Goal: Answer question/provide support: Share knowledge or assist other users

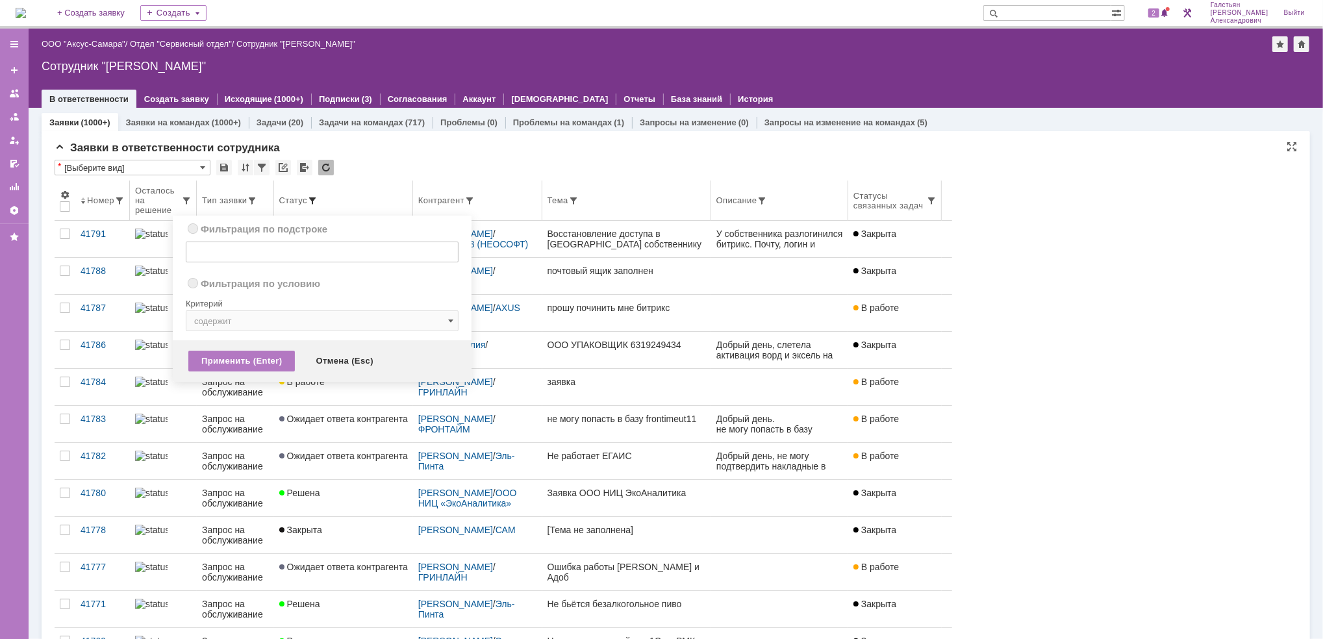
click at [318, 203] on span at bounding box center [312, 201] width 10 height 10
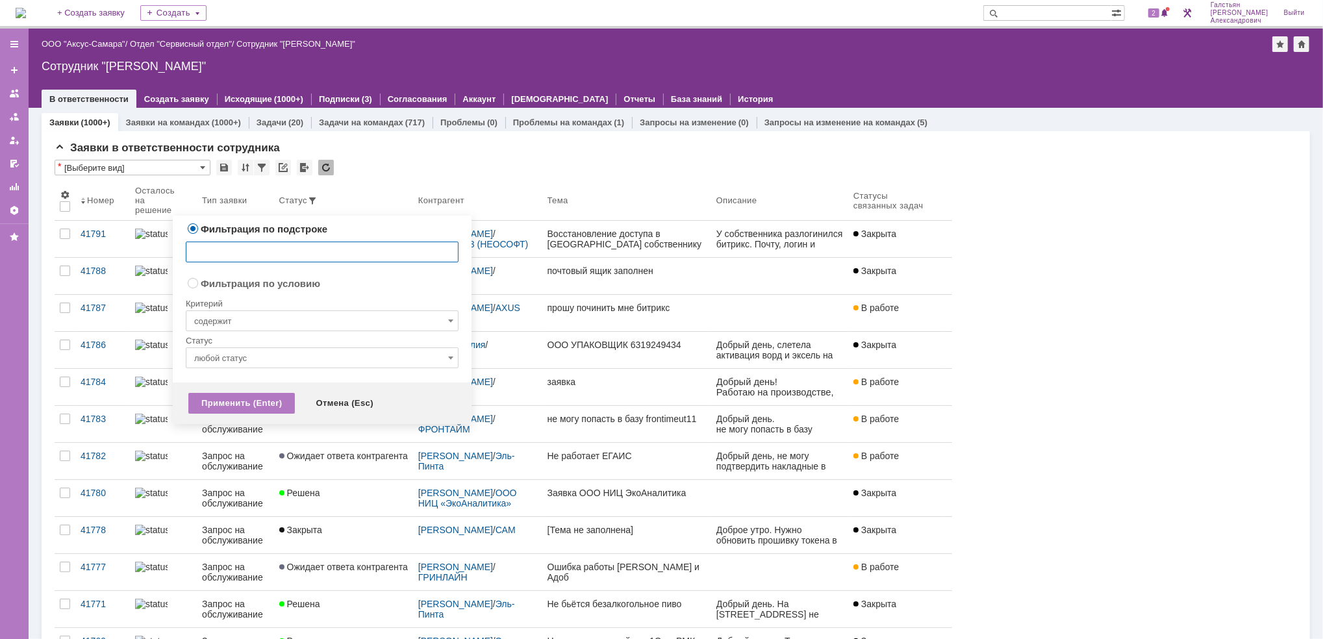
radio input "false"
radio input "true"
click at [322, 326] on input "содержит" at bounding box center [322, 320] width 273 height 21
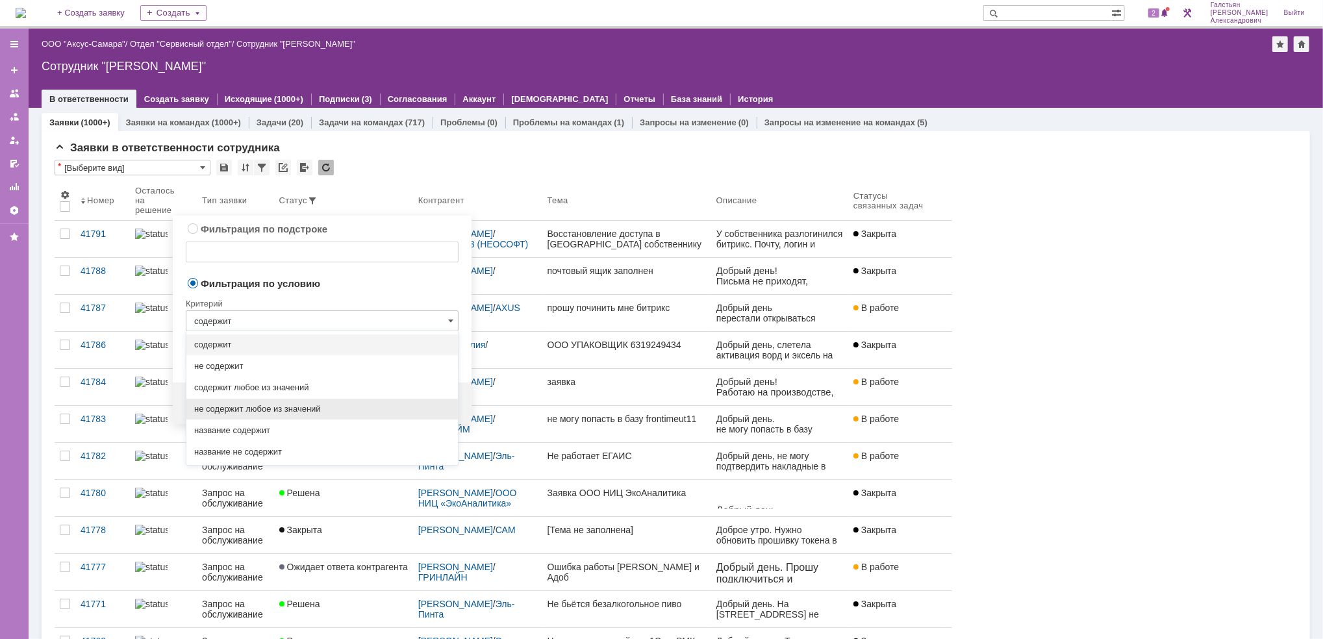
click at [309, 414] on div "не содержит любое из значений" at bounding box center [321, 409] width 271 height 21
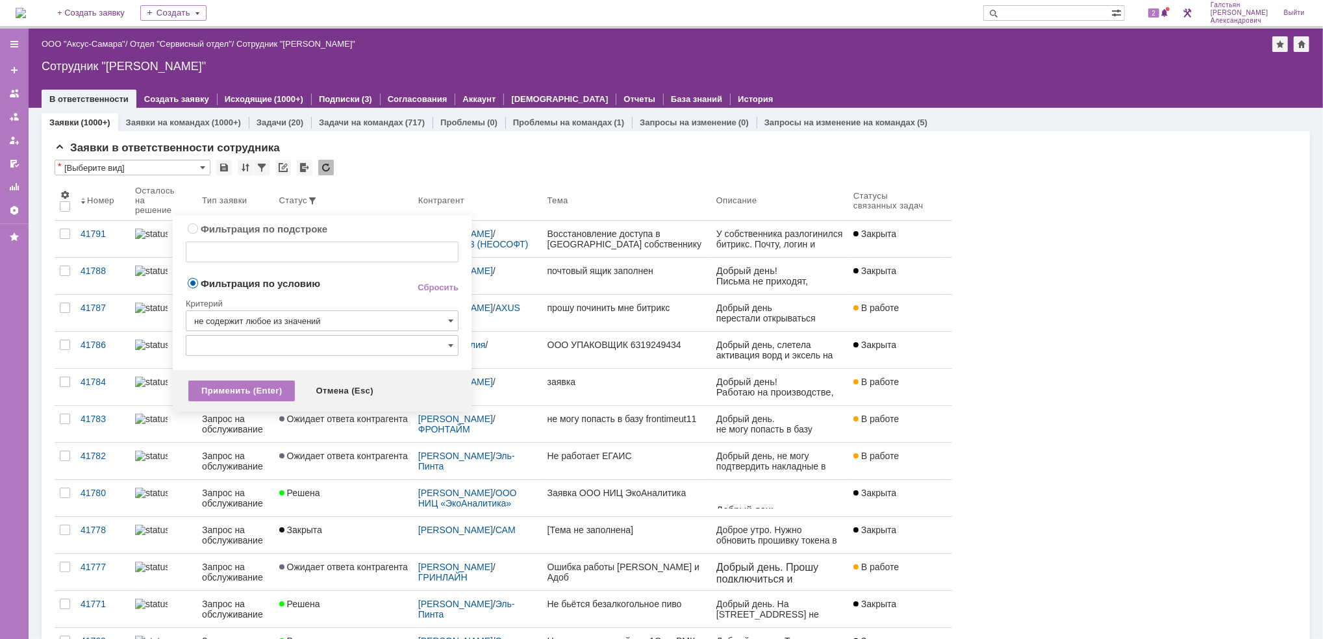
type input "не содержит любое из значений"
click at [312, 335] on input "text" at bounding box center [322, 345] width 273 height 21
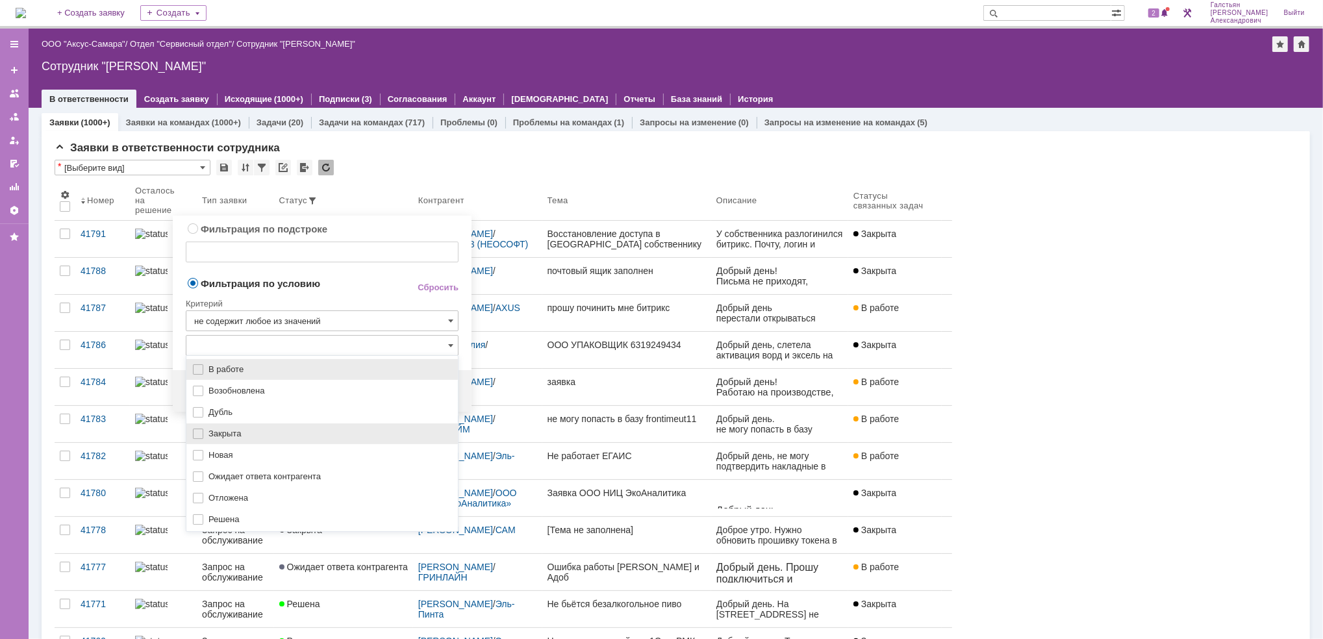
click at [274, 433] on span "Закрыта" at bounding box center [329, 434] width 242 height 10
click at [240, 516] on span "Решена" at bounding box center [329, 519] width 242 height 10
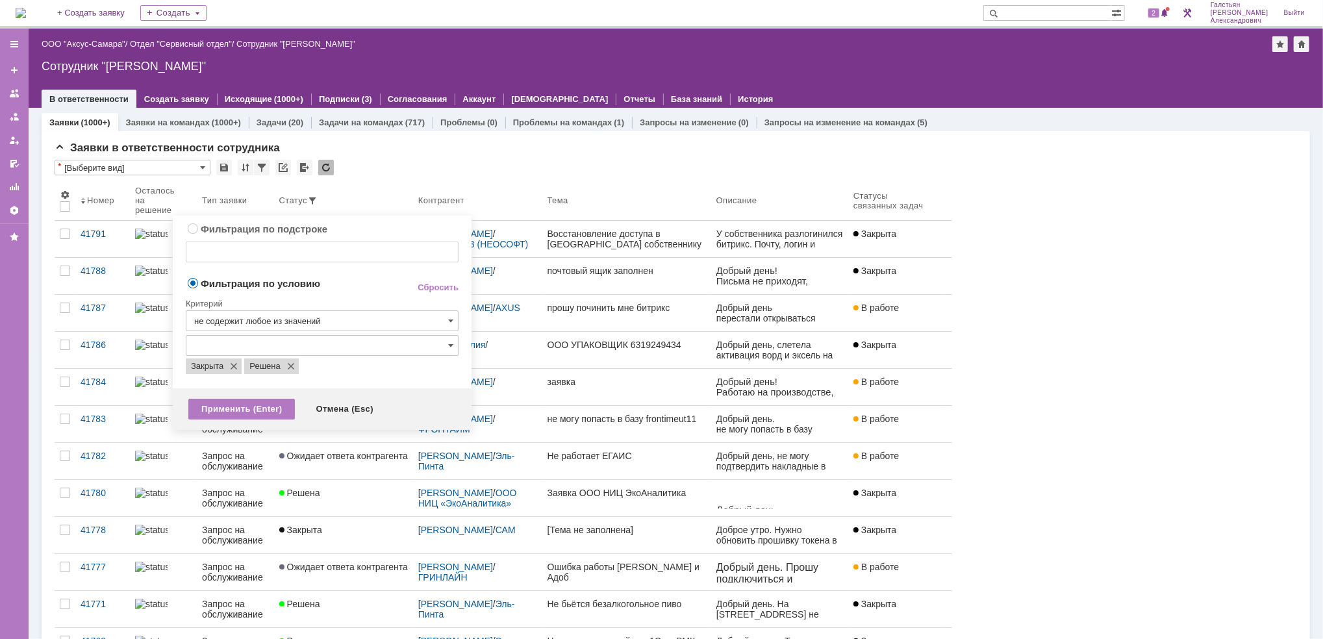
click at [362, 277] on span "Фильтрация по условию" at bounding box center [291, 283] width 210 height 12
click at [252, 412] on div "Применить (Enter)" at bounding box center [241, 409] width 107 height 21
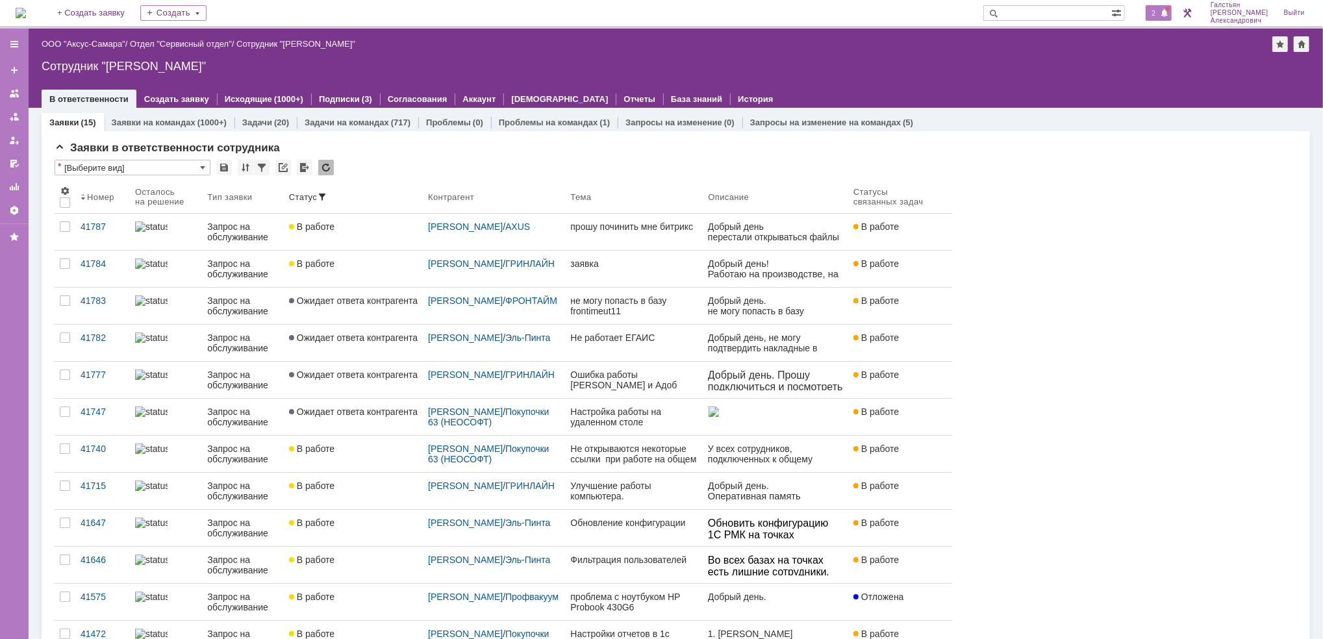
click at [1165, 6] on div "2" at bounding box center [1159, 13] width 27 height 16
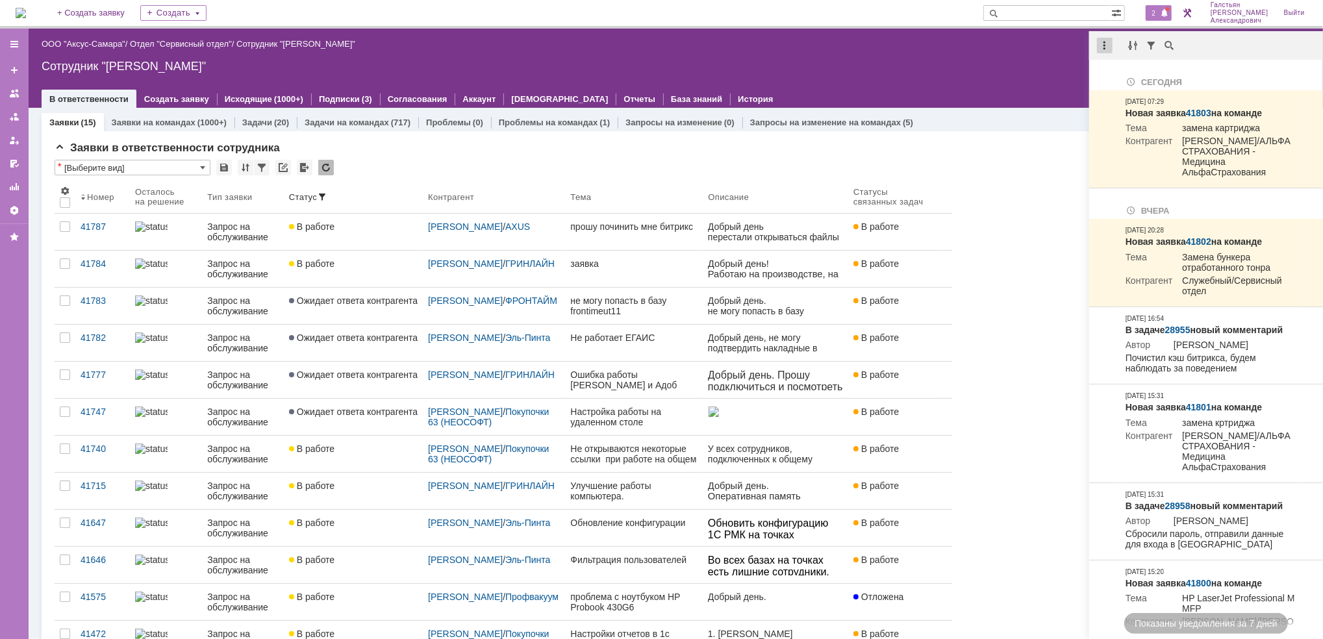
click at [1096, 45] on div at bounding box center [1107, 46] width 36 height 16
click at [1105, 45] on div at bounding box center [1105, 46] width 16 height 16
click at [1131, 81] on div "Отметить уведомления прочитанными" at bounding box center [1194, 78] width 174 height 9
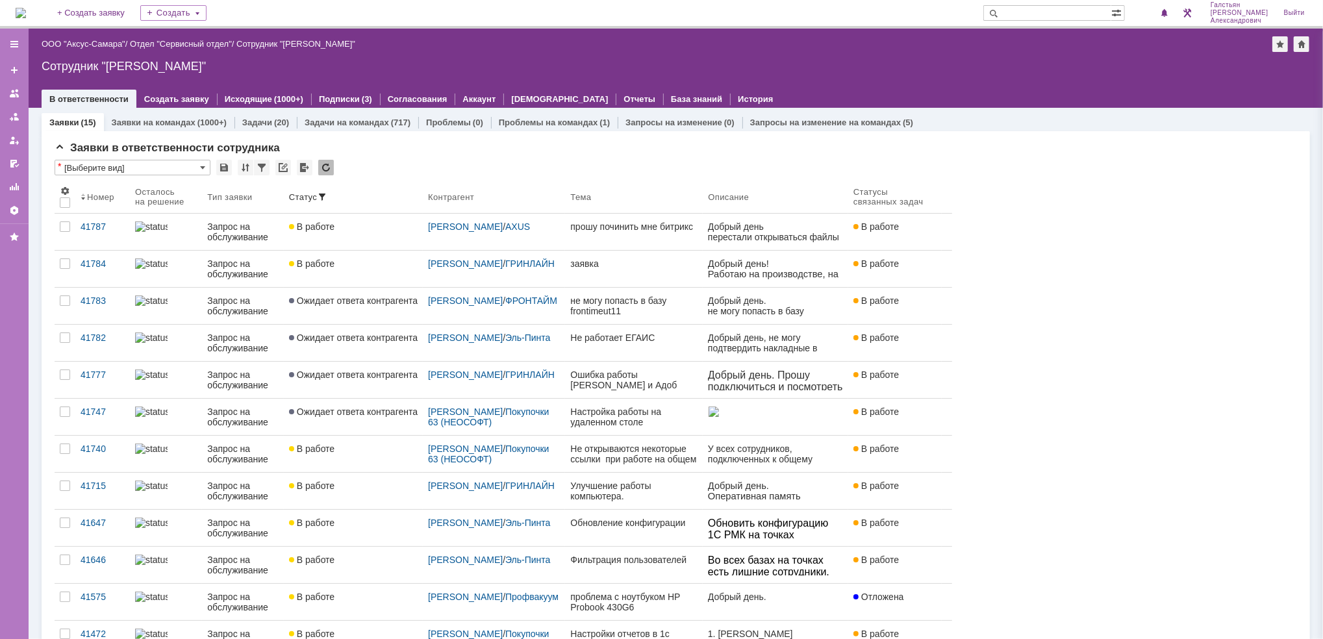
drag, startPoint x: 906, startPoint y: 49, endPoint x: 656, endPoint y: 45, distance: 250.1
click at [904, 49] on div "Назад | ООО "Аксус-Самара" / Отдел "Сервисный отдел" / Сотрудник "Галстьян Степ…" at bounding box center [676, 44] width 1268 height 16
click at [111, 39] on link "ООО "Аксус-Самара"" at bounding box center [84, 44] width 84 height 10
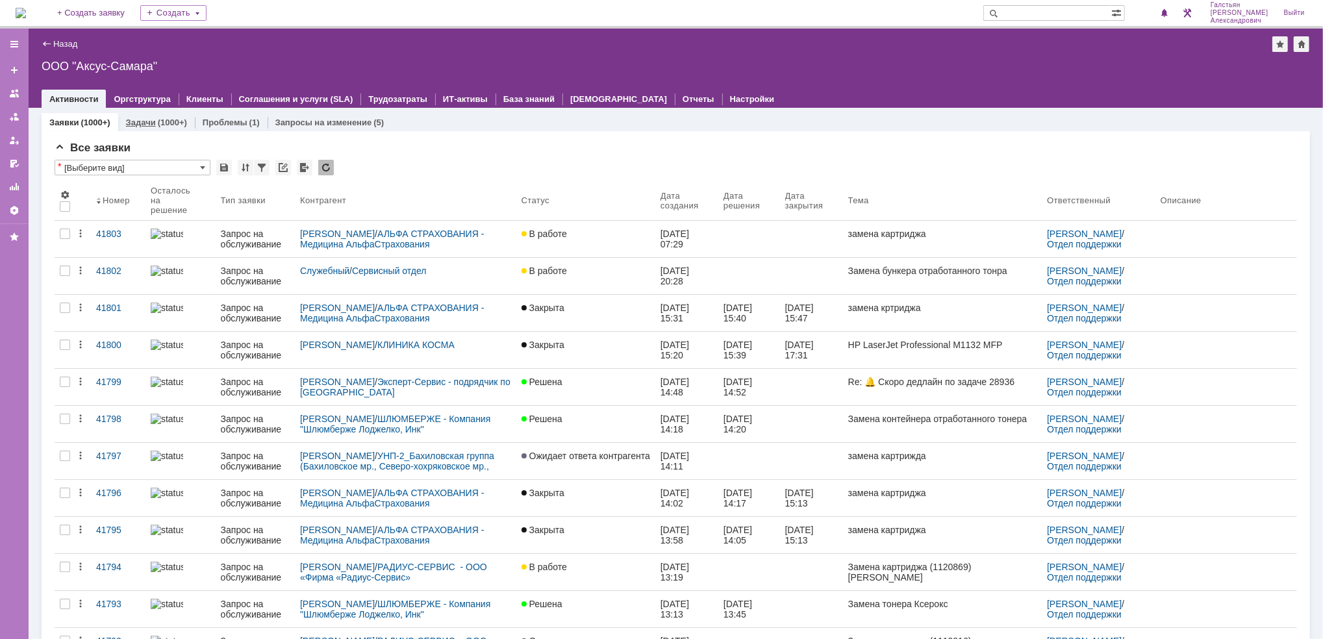
click at [153, 120] on link "Задачи" at bounding box center [141, 123] width 30 height 10
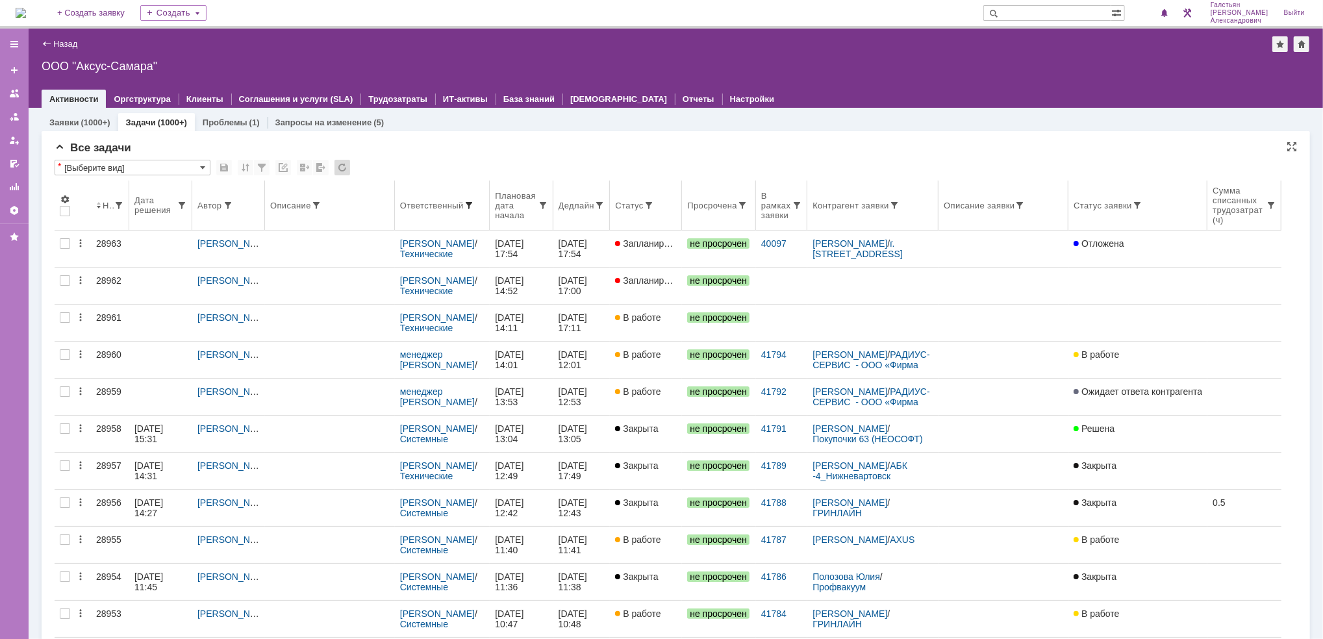
click at [473, 204] on span at bounding box center [469, 205] width 10 height 10
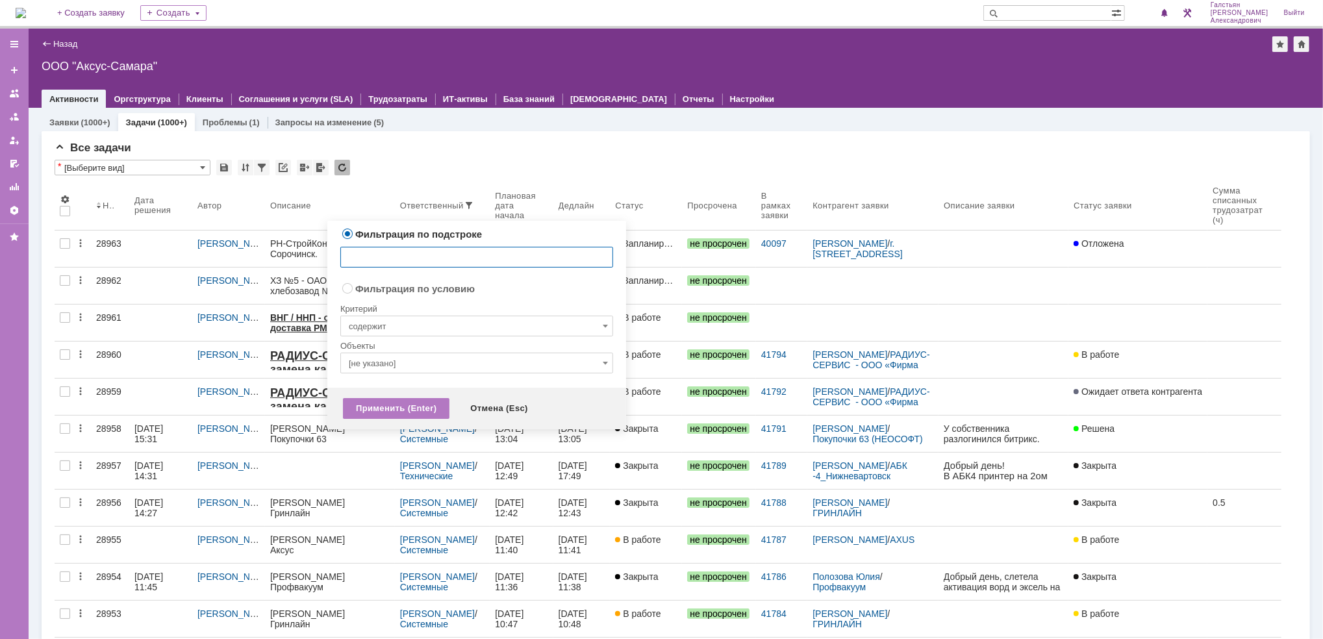
radio input "false"
radio input "true"
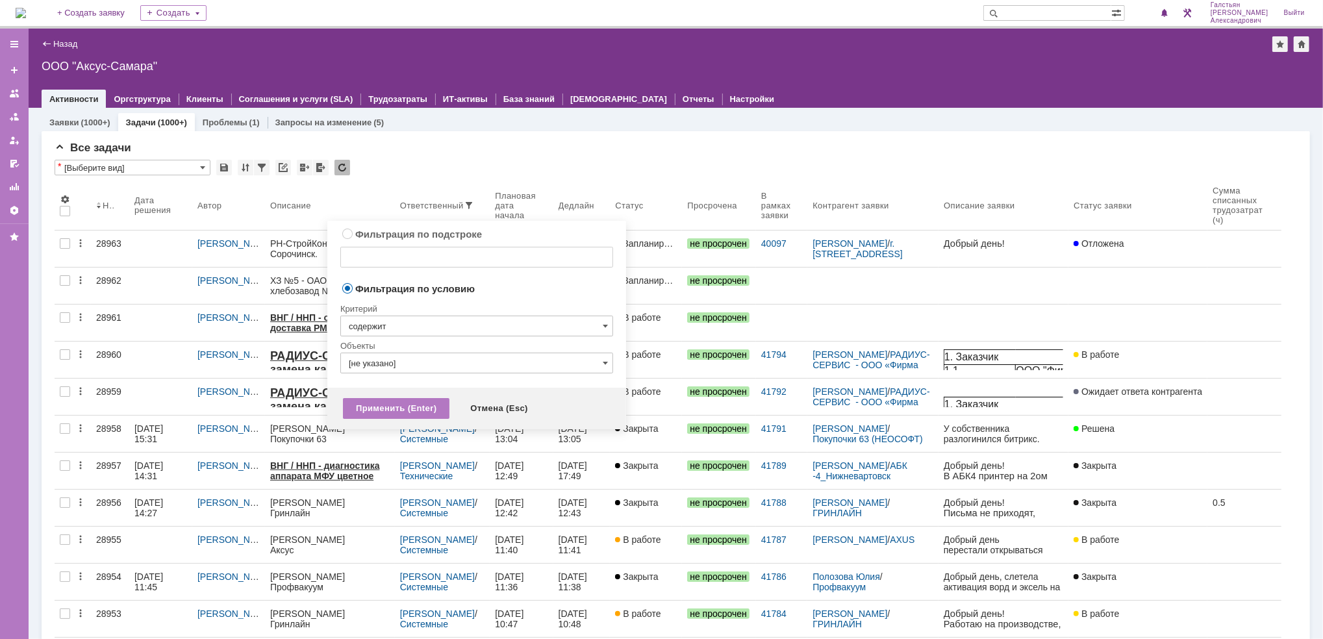
click at [433, 325] on input "содержит" at bounding box center [476, 326] width 273 height 21
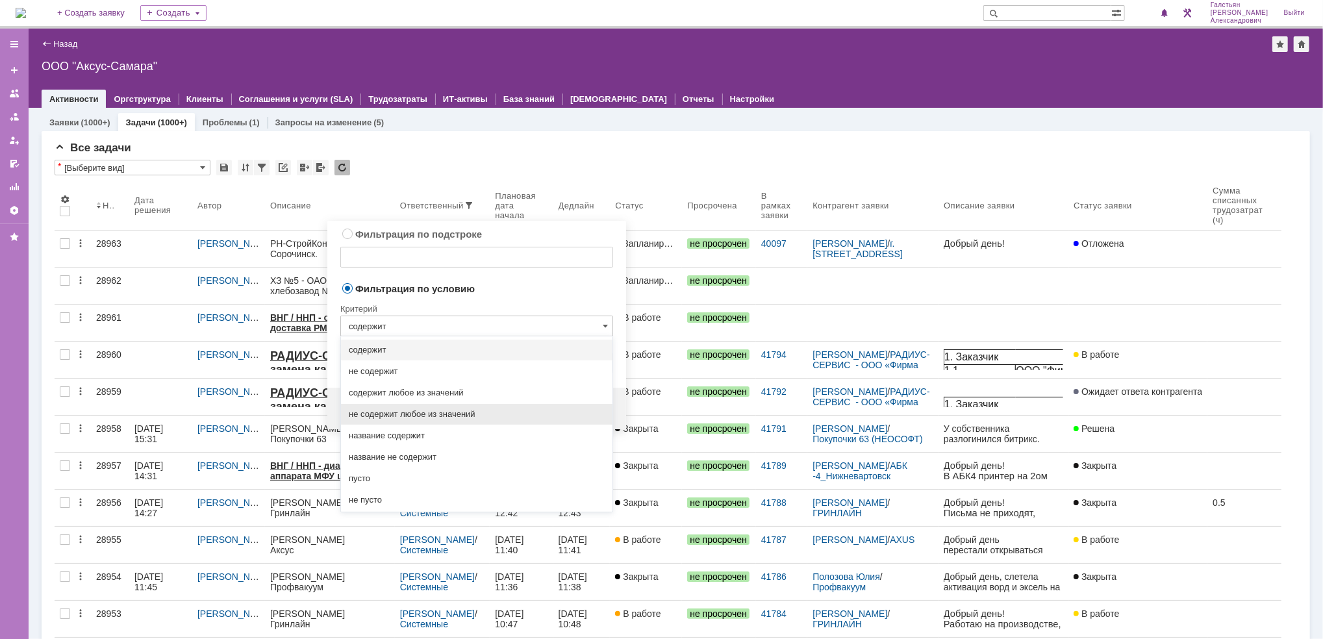
click at [438, 414] on span "не содержит любое из значений" at bounding box center [477, 414] width 256 height 10
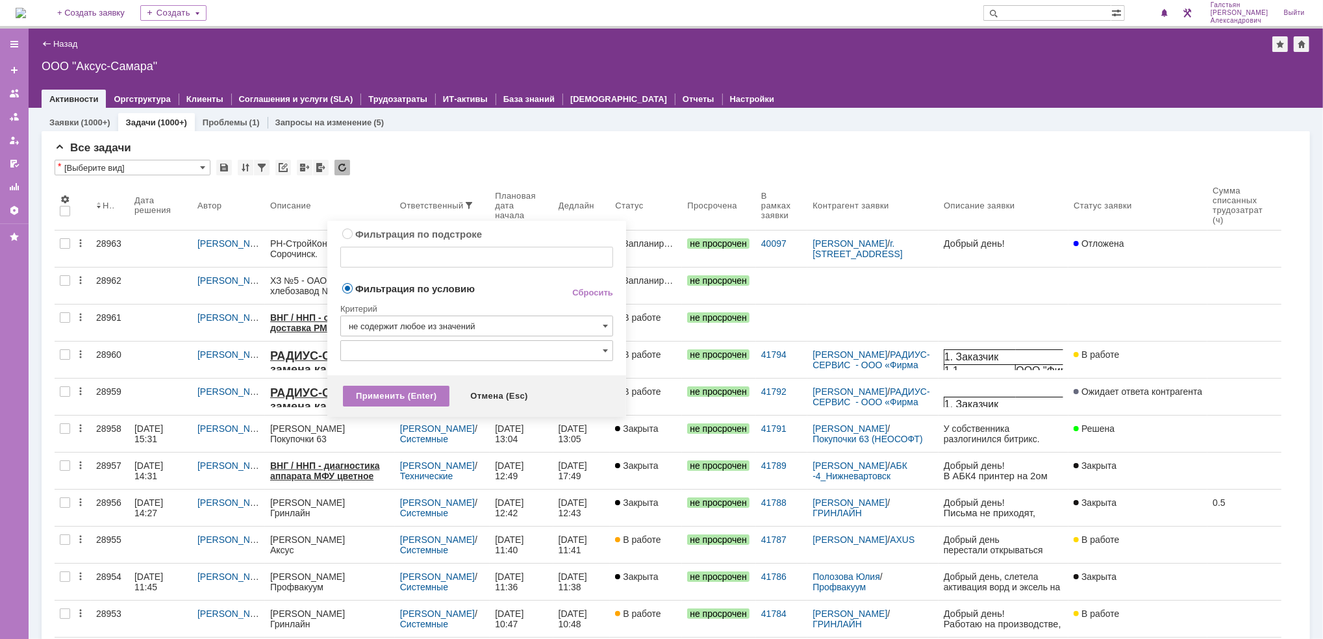
click at [429, 356] on input "text" at bounding box center [476, 350] width 273 height 21
click at [501, 303] on div "Критерий" at bounding box center [476, 307] width 273 height 18
click at [578, 289] on link "Сбросить" at bounding box center [592, 293] width 41 height 10
type input "содержит"
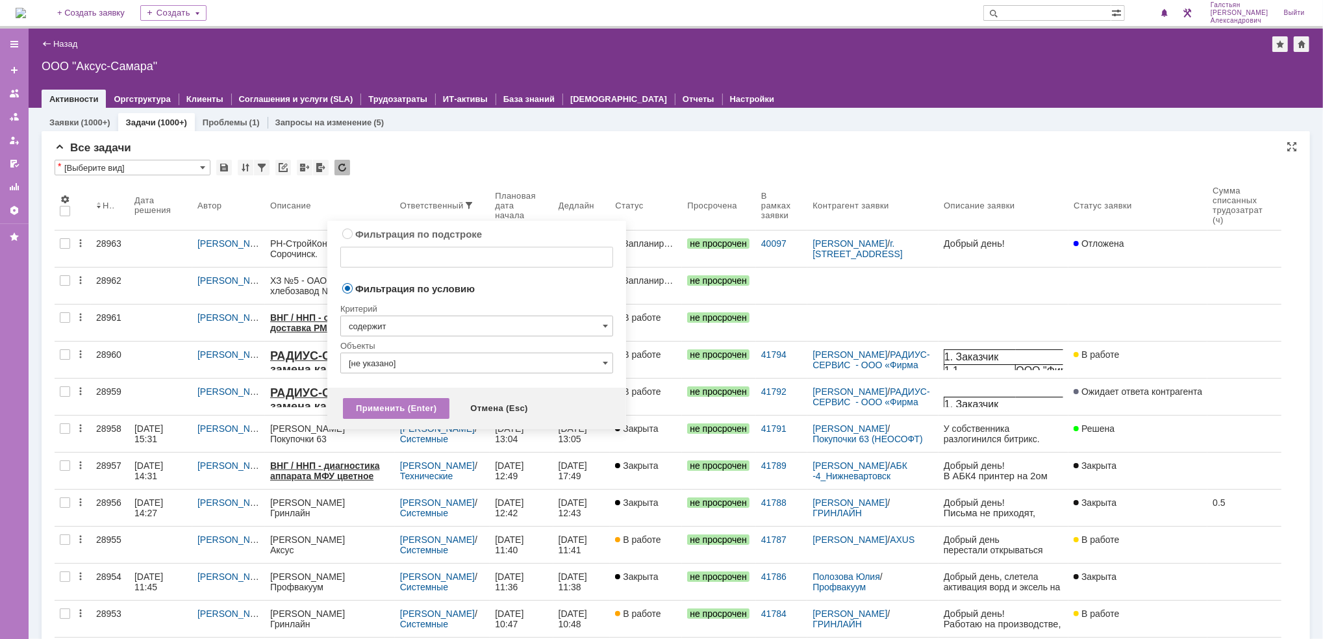
click at [440, 152] on div "Все задачи" at bounding box center [676, 148] width 1243 height 13
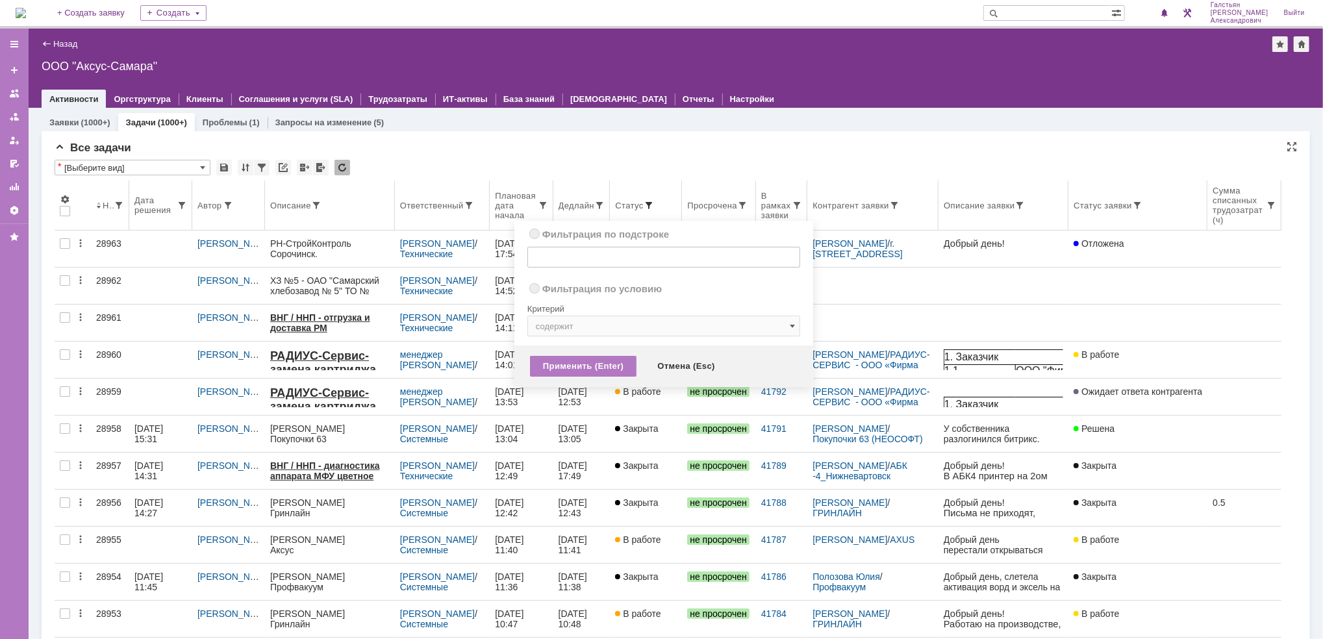
click at [654, 207] on span at bounding box center [649, 205] width 10 height 10
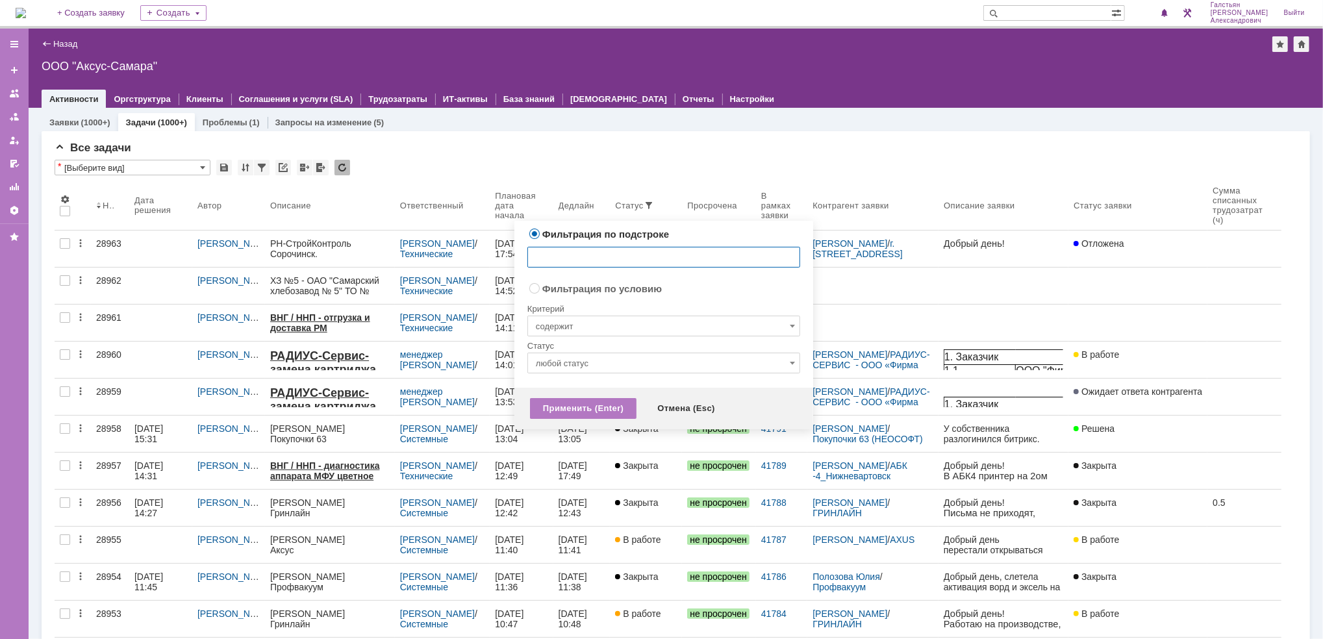
radio input "false"
radio input "true"
click at [627, 327] on input "содержит" at bounding box center [663, 326] width 273 height 21
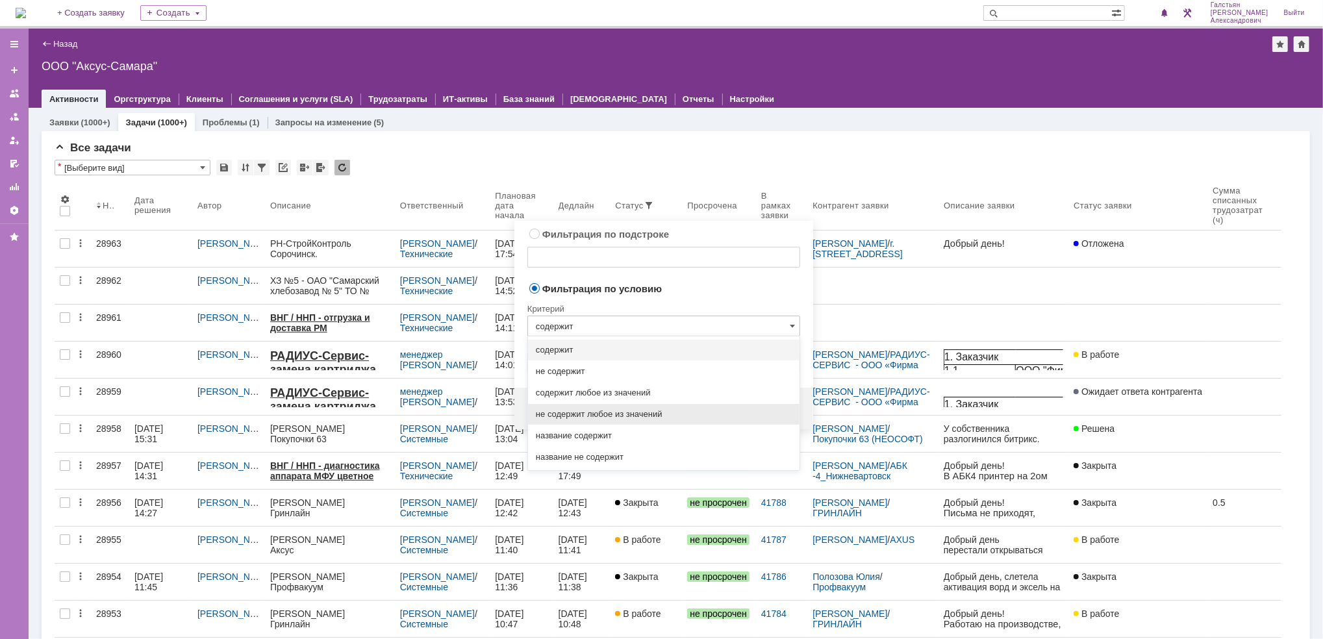
click at [627, 415] on span "не содержит любое из значений" at bounding box center [664, 414] width 256 height 10
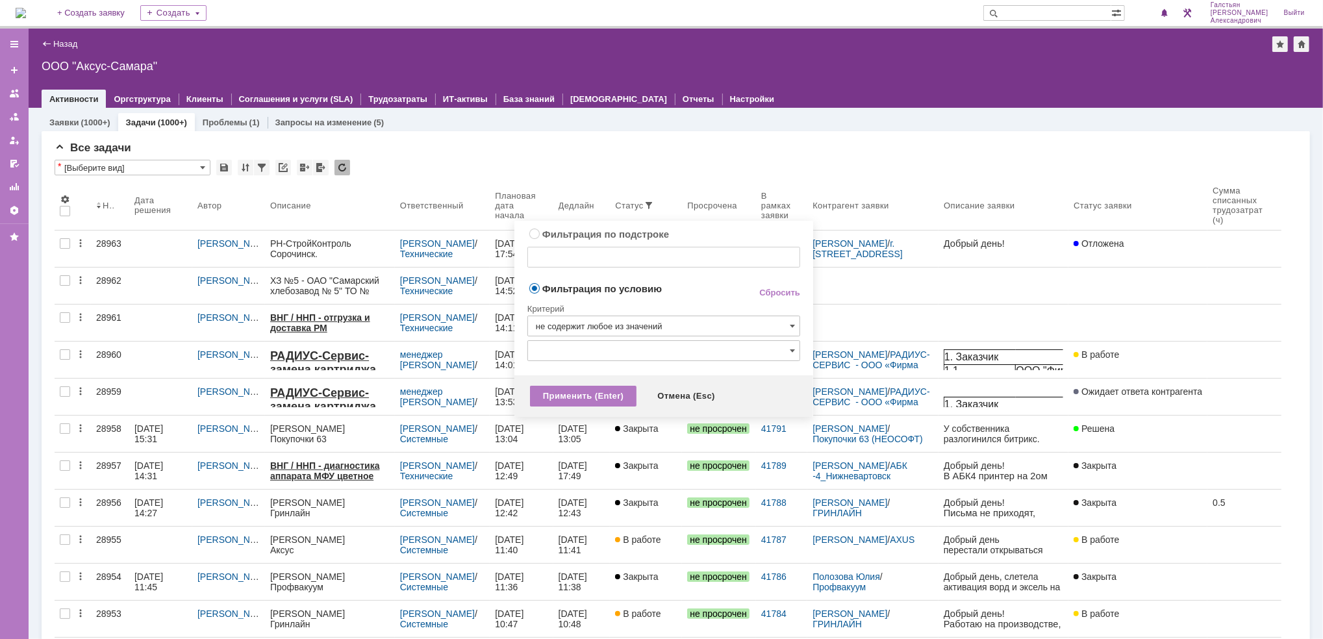
type input "не содержит любое из значений"
click at [635, 349] on input "text" at bounding box center [663, 350] width 273 height 21
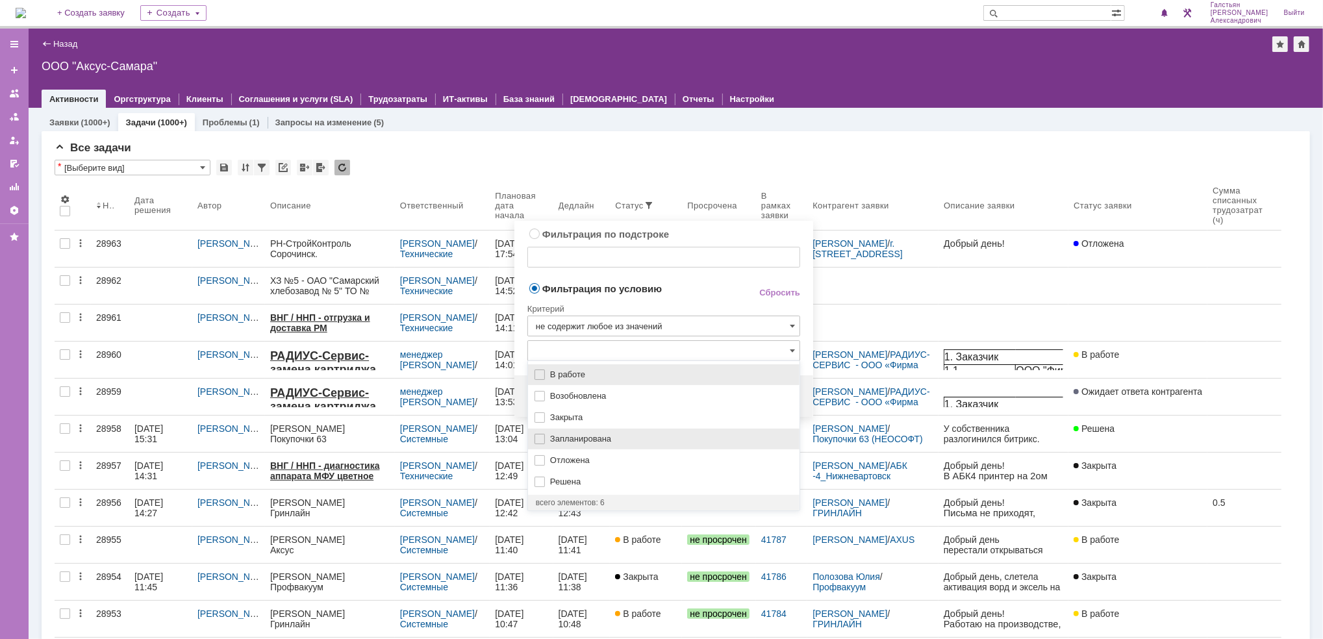
click at [612, 429] on div "Запланирована" at bounding box center [663, 439] width 271 height 21
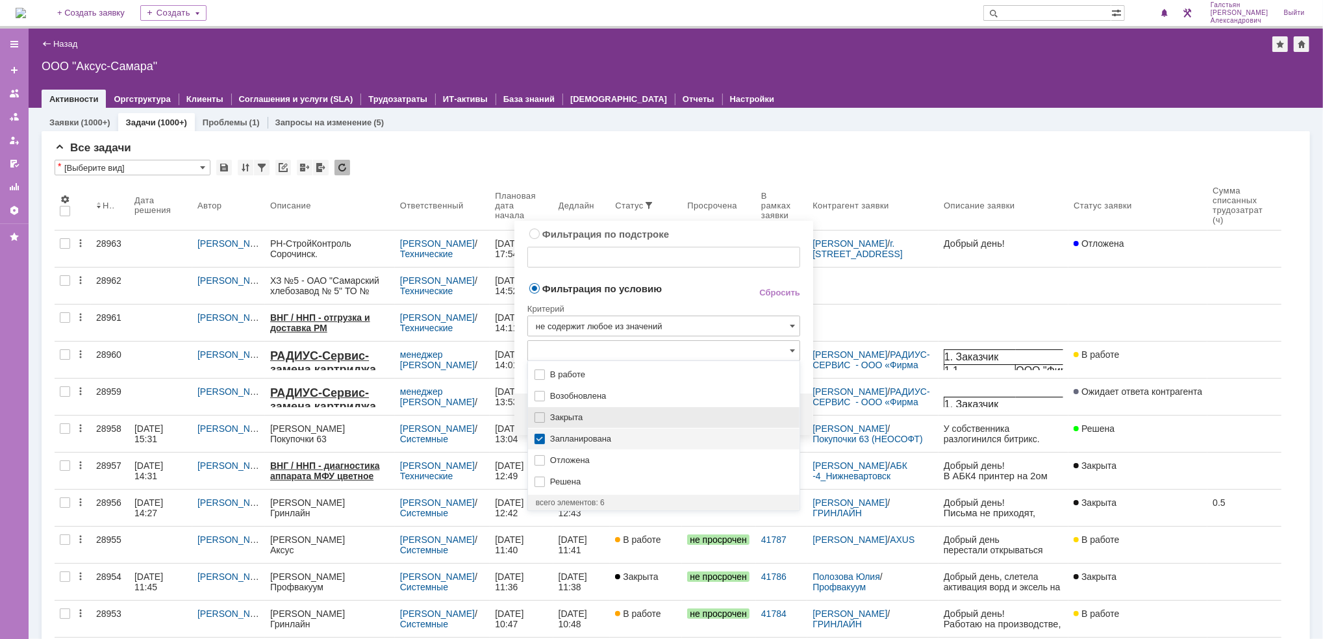
click at [615, 419] on span "Закрыта" at bounding box center [671, 417] width 242 height 10
click at [587, 436] on span "Запланирована" at bounding box center [671, 439] width 242 height 10
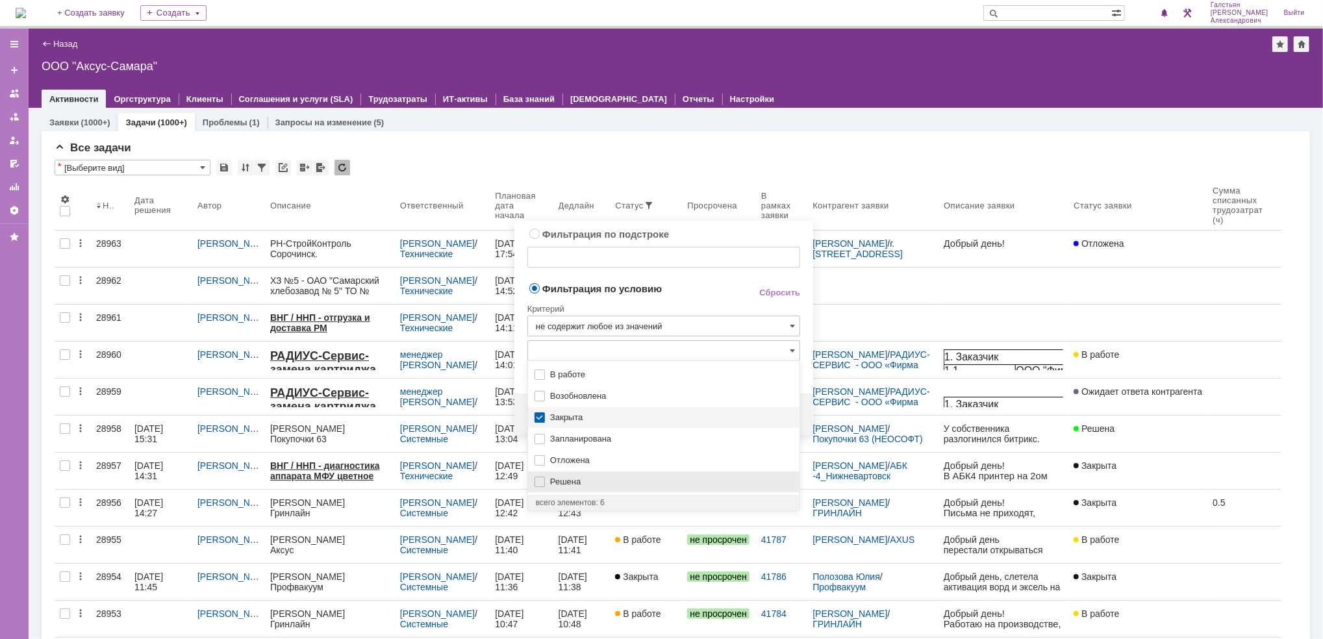
click at [546, 488] on div "Решена" at bounding box center [663, 482] width 271 height 21
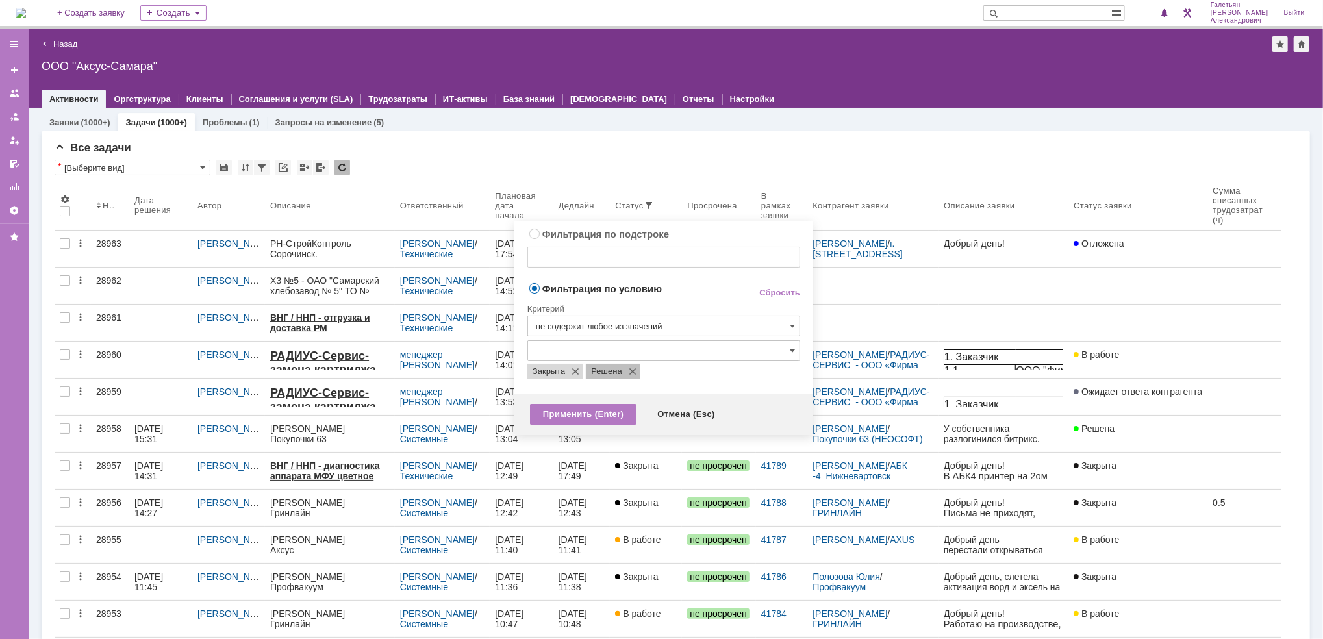
drag, startPoint x: 716, startPoint y: 292, endPoint x: 628, endPoint y: 364, distance: 113.5
click at [713, 297] on td "Фильтрация по условию" at bounding box center [632, 290] width 210 height 18
click at [570, 409] on div "Применить (Enter)" at bounding box center [583, 414] width 107 height 21
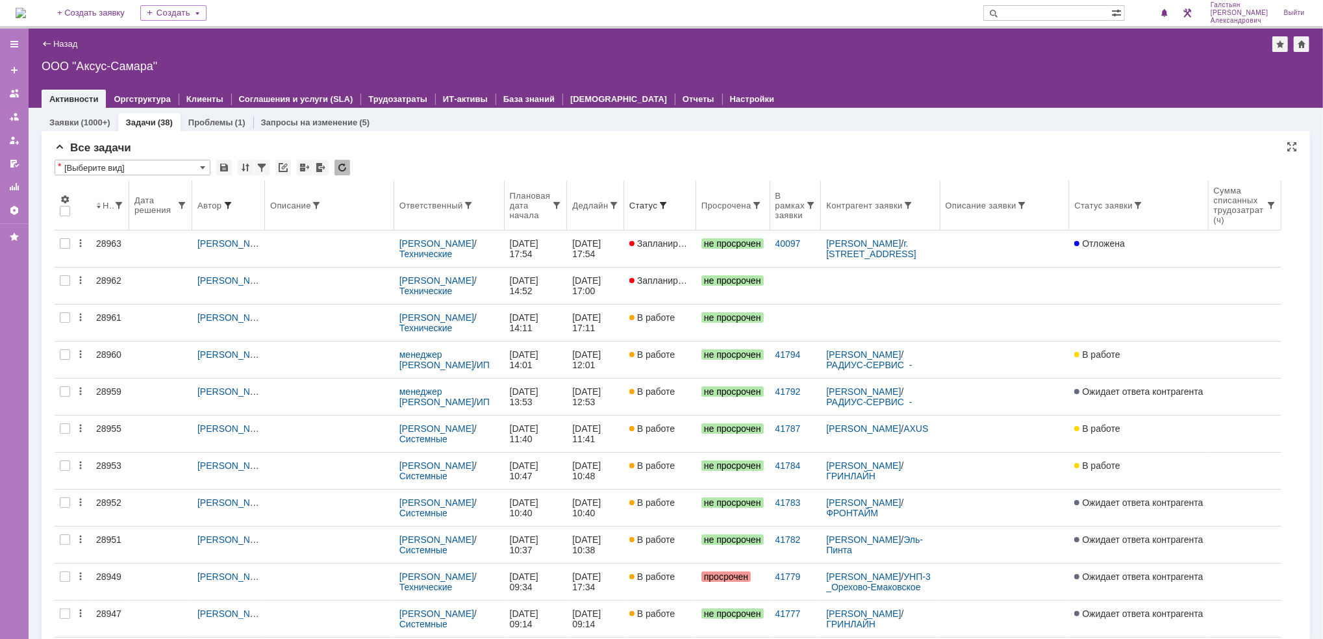
click at [230, 206] on span at bounding box center [228, 205] width 10 height 10
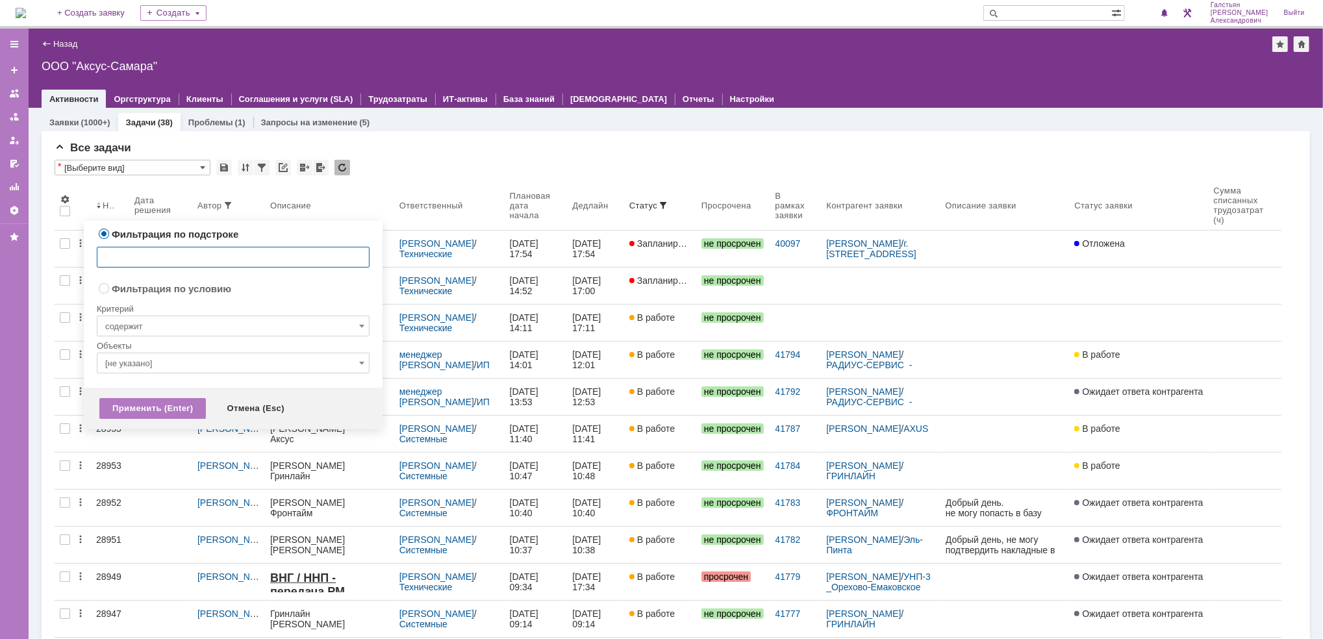
radio input "false"
radio input "true"
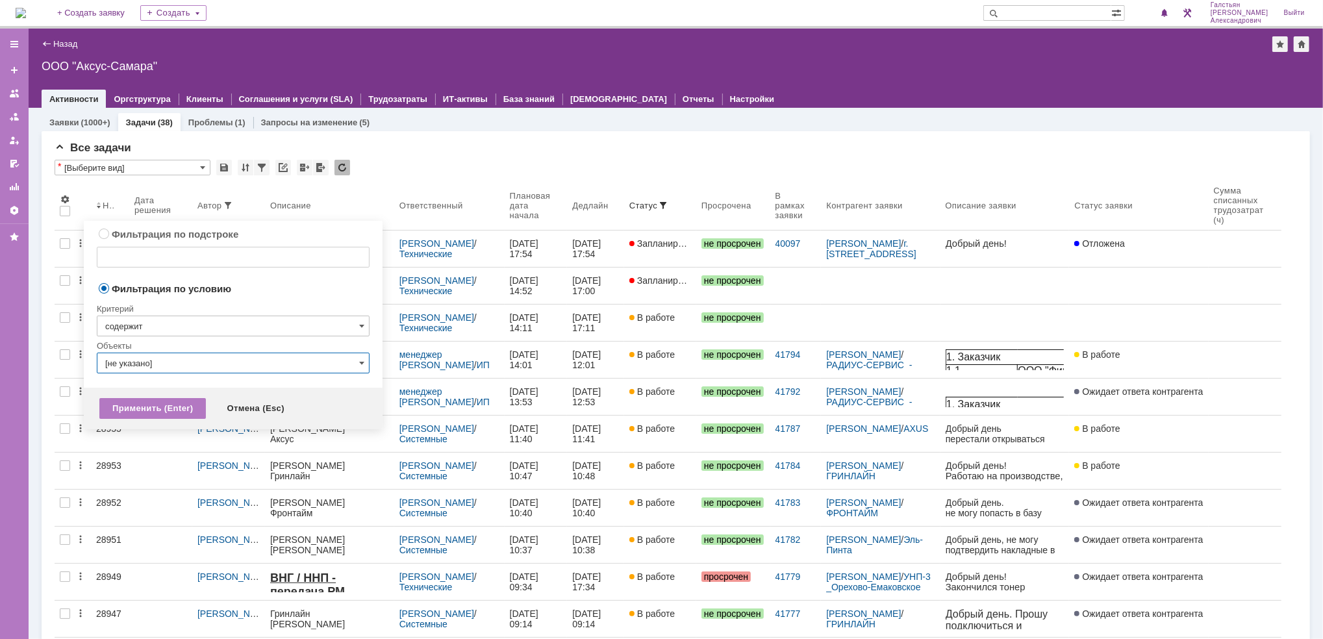
click at [233, 360] on input "[не указано]" at bounding box center [233, 363] width 273 height 21
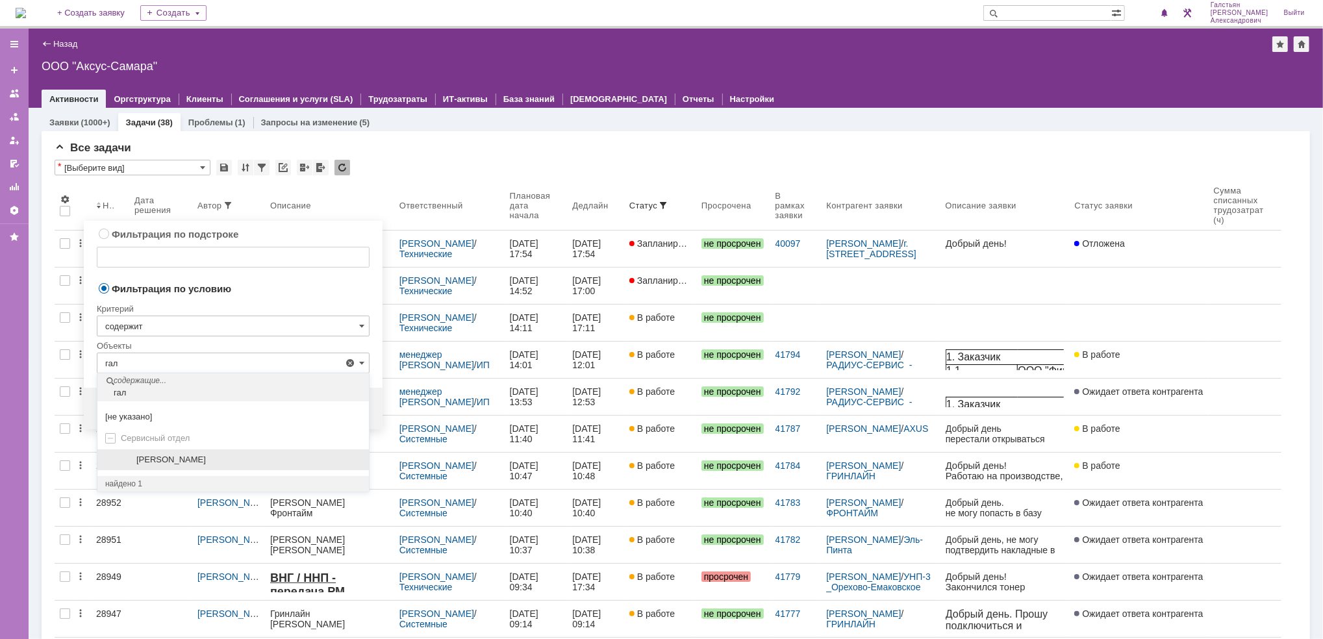
click at [139, 458] on span "[PERSON_NAME]" at bounding box center [170, 460] width 69 height 10
type input "[PERSON_NAME]"
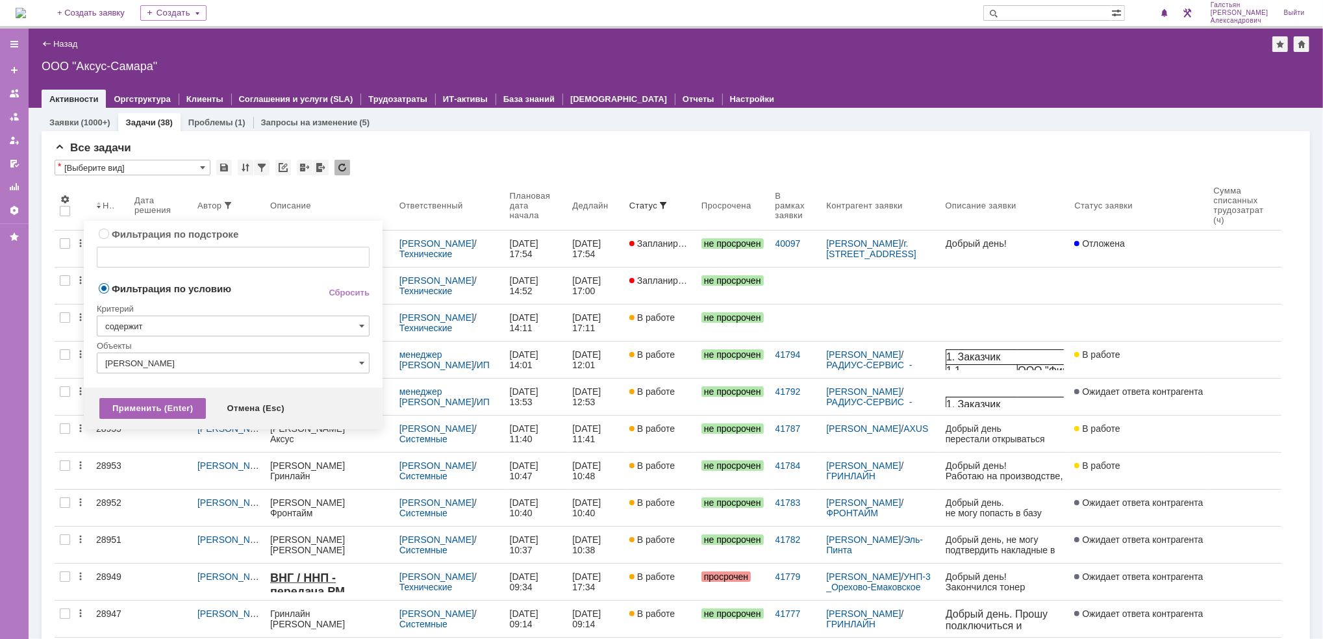
click at [181, 404] on div "Применить (Enter)" at bounding box center [152, 408] width 107 height 21
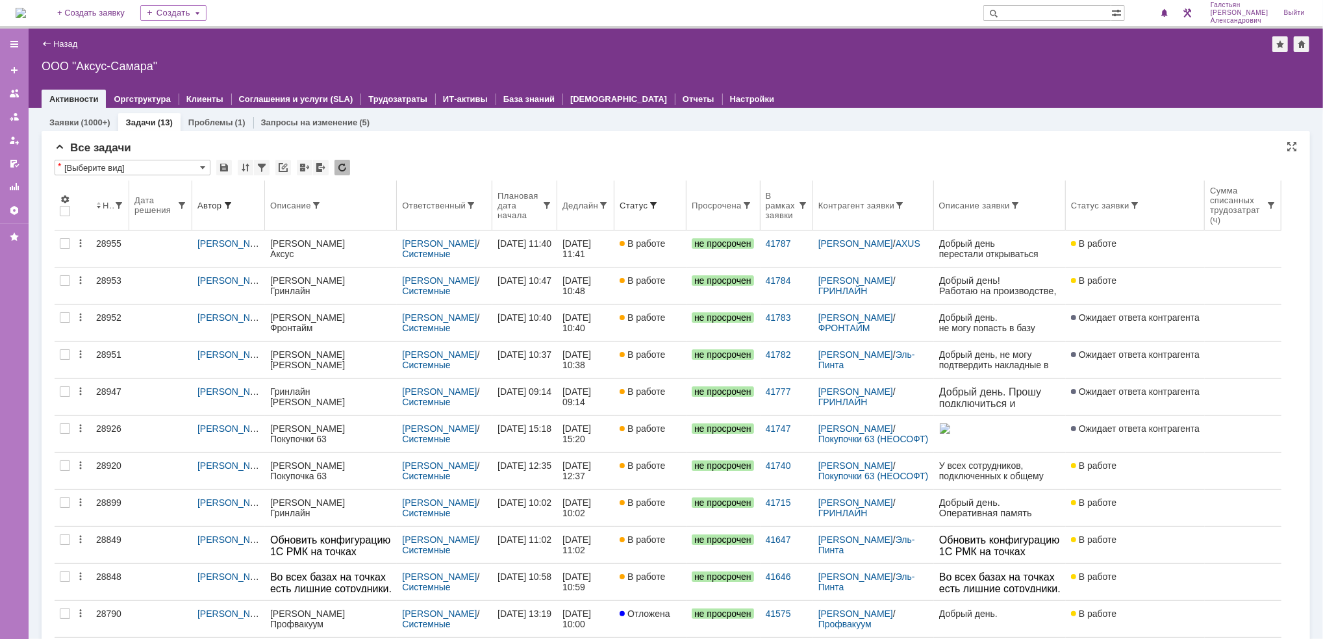
click at [604, 219] on th "Дедлайн" at bounding box center [585, 206] width 57 height 50
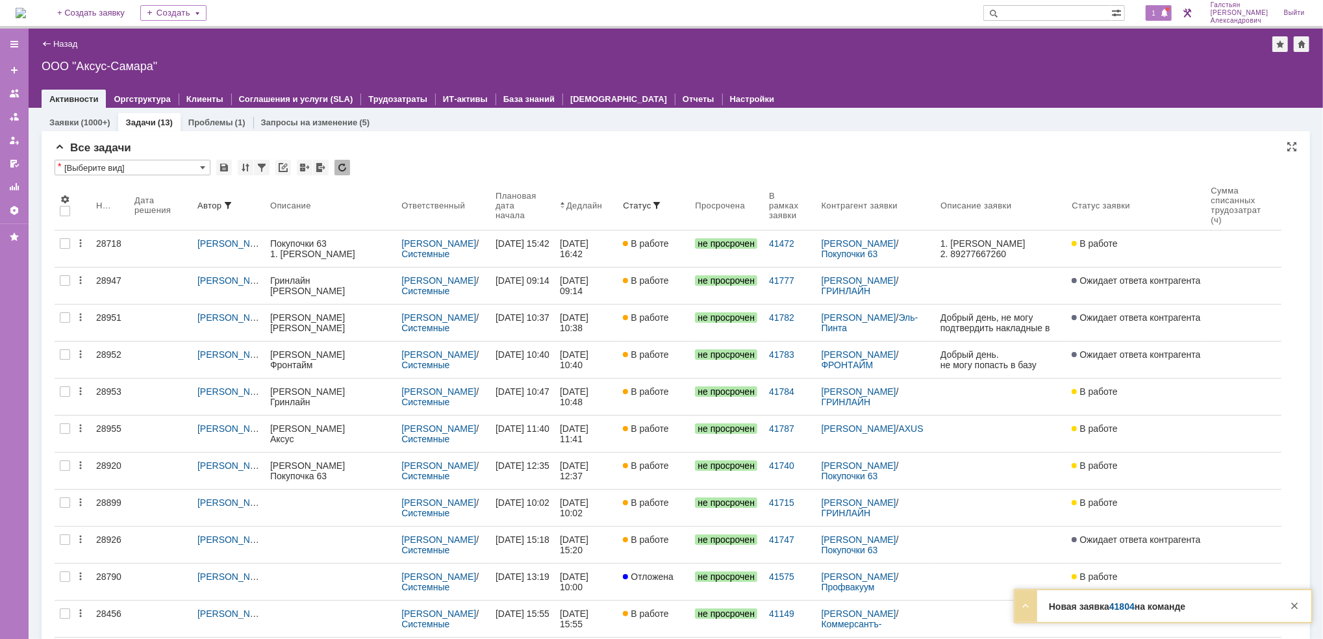
click at [1158, 10] on span "1" at bounding box center [1154, 12] width 12 height 9
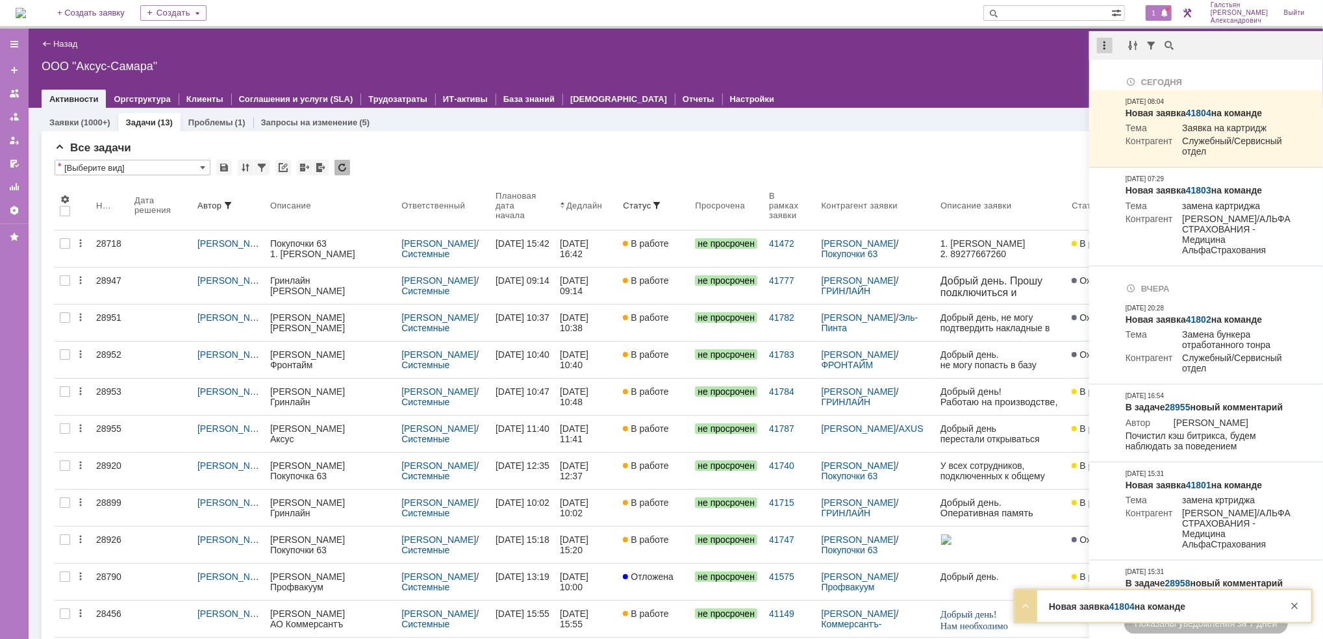
click at [1102, 42] on div at bounding box center [1105, 46] width 16 height 16
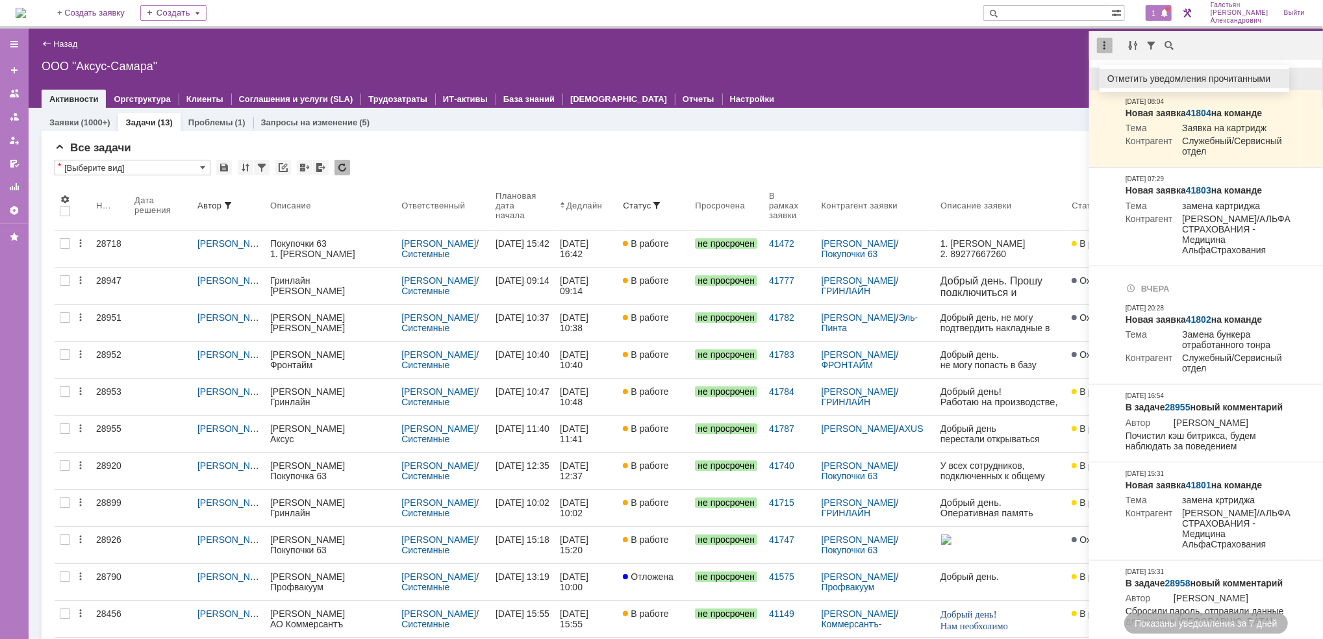
click at [1126, 76] on div "Отметить уведомления прочитанными" at bounding box center [1194, 78] width 174 height 9
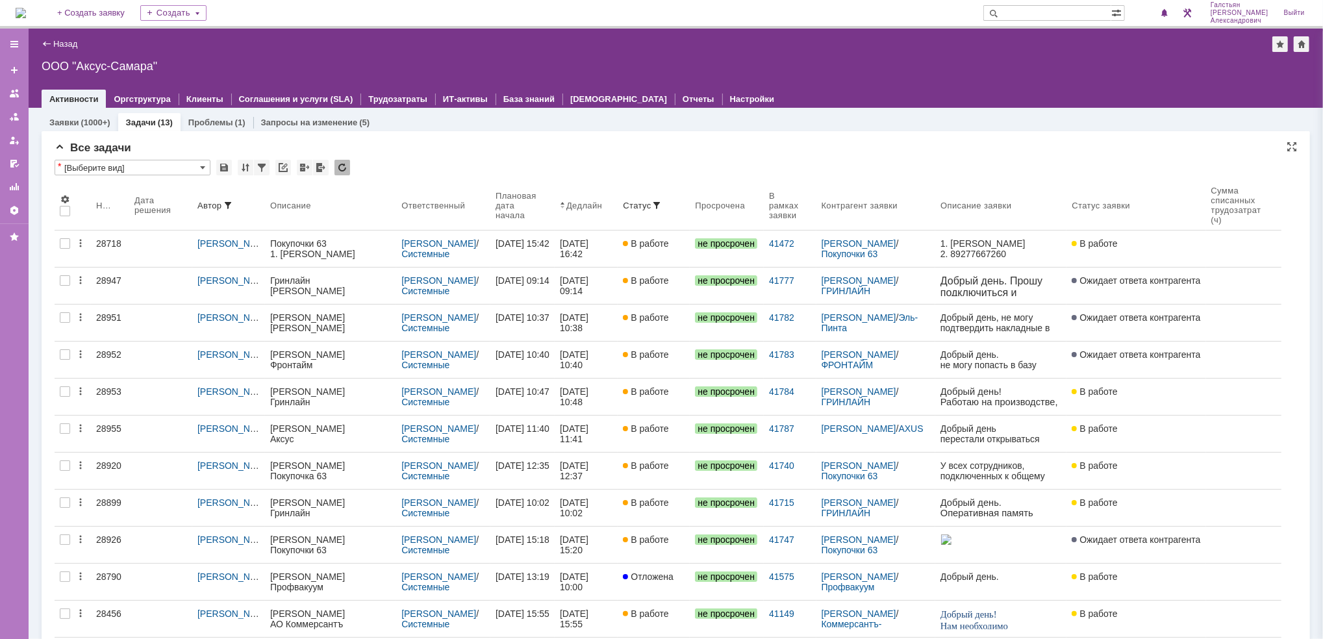
drag, startPoint x: 892, startPoint y: 51, endPoint x: 659, endPoint y: 29, distance: 233.5
click at [886, 51] on div "Назад | ООО "Аксус-Самара"" at bounding box center [676, 44] width 1268 height 16
click at [22, 12] on img at bounding box center [21, 13] width 10 height 10
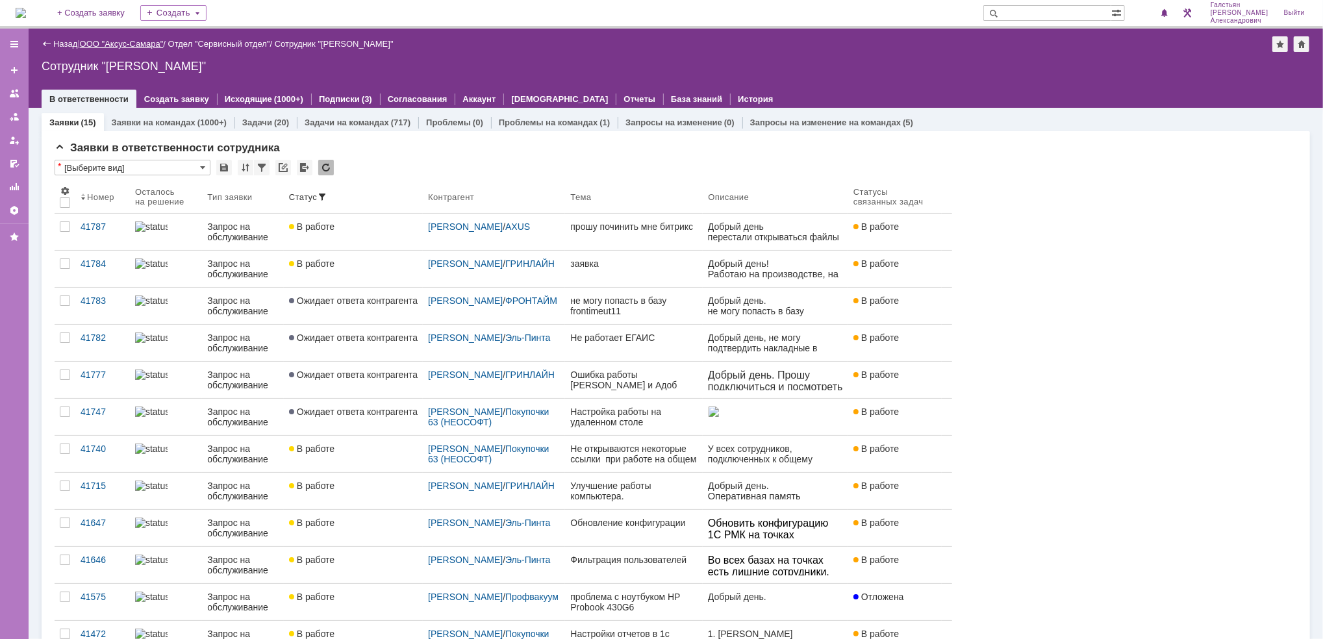
click at [126, 45] on link "ООО "Аксус-Самара"" at bounding box center [122, 44] width 84 height 10
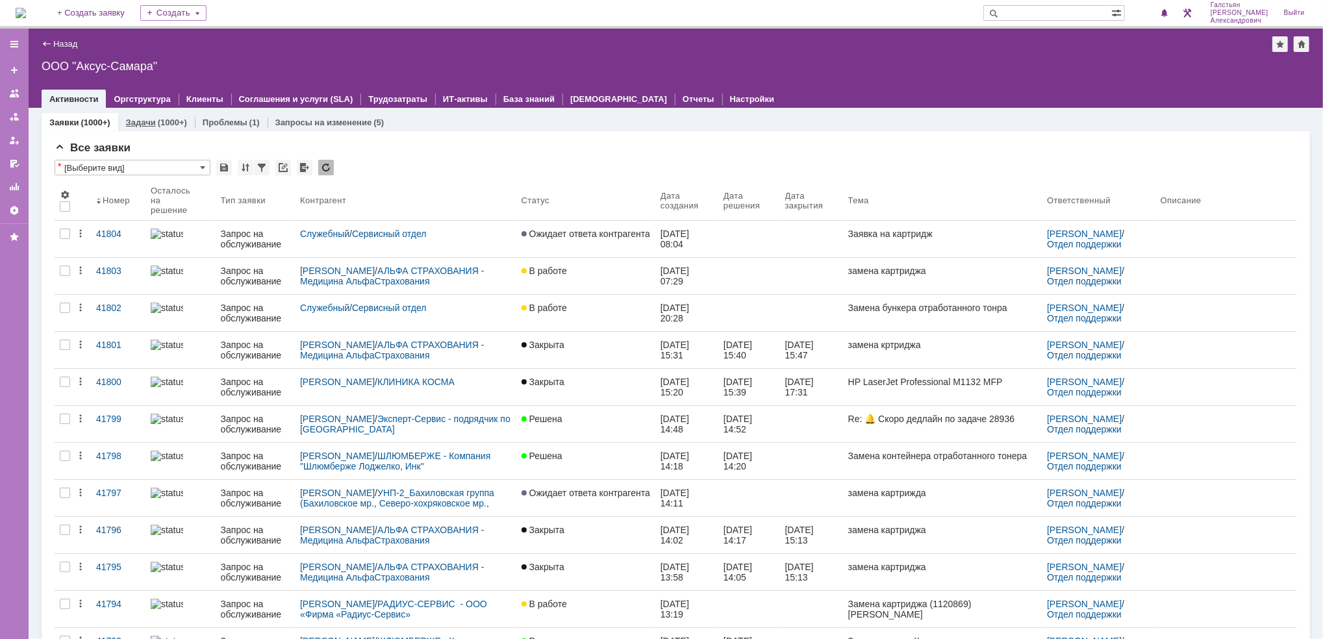
click at [158, 118] on div "(1000+)" at bounding box center [172, 123] width 29 height 10
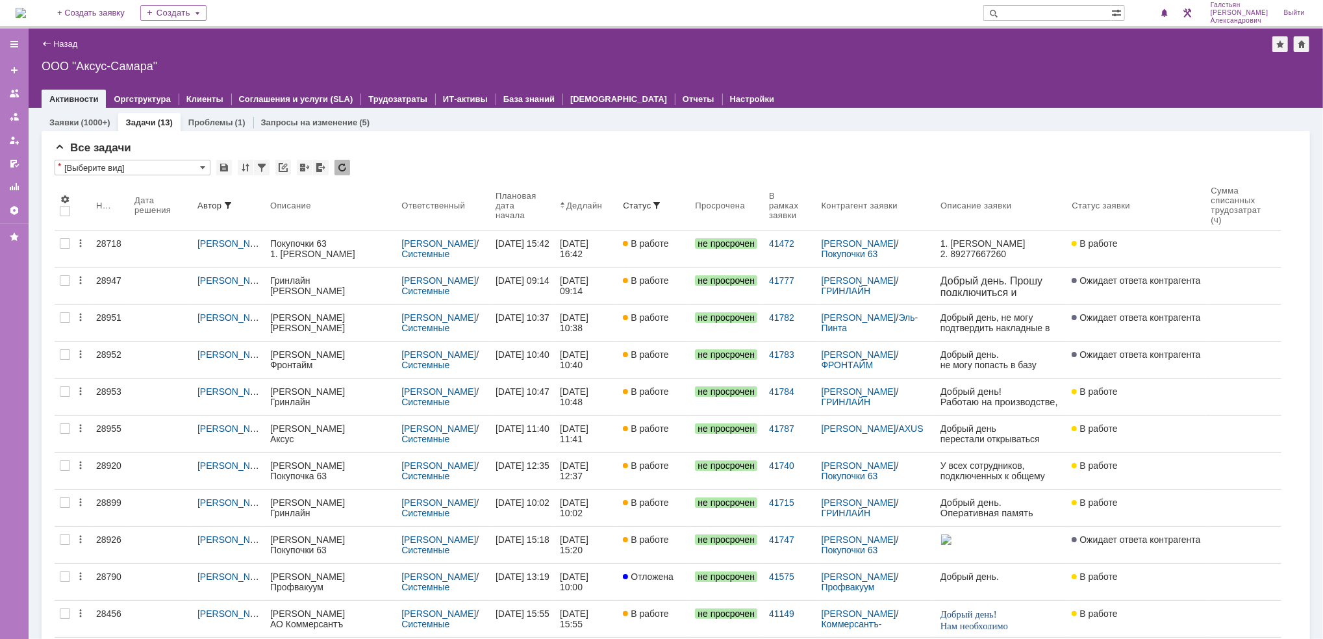
click at [26, 8] on img at bounding box center [21, 13] width 10 height 10
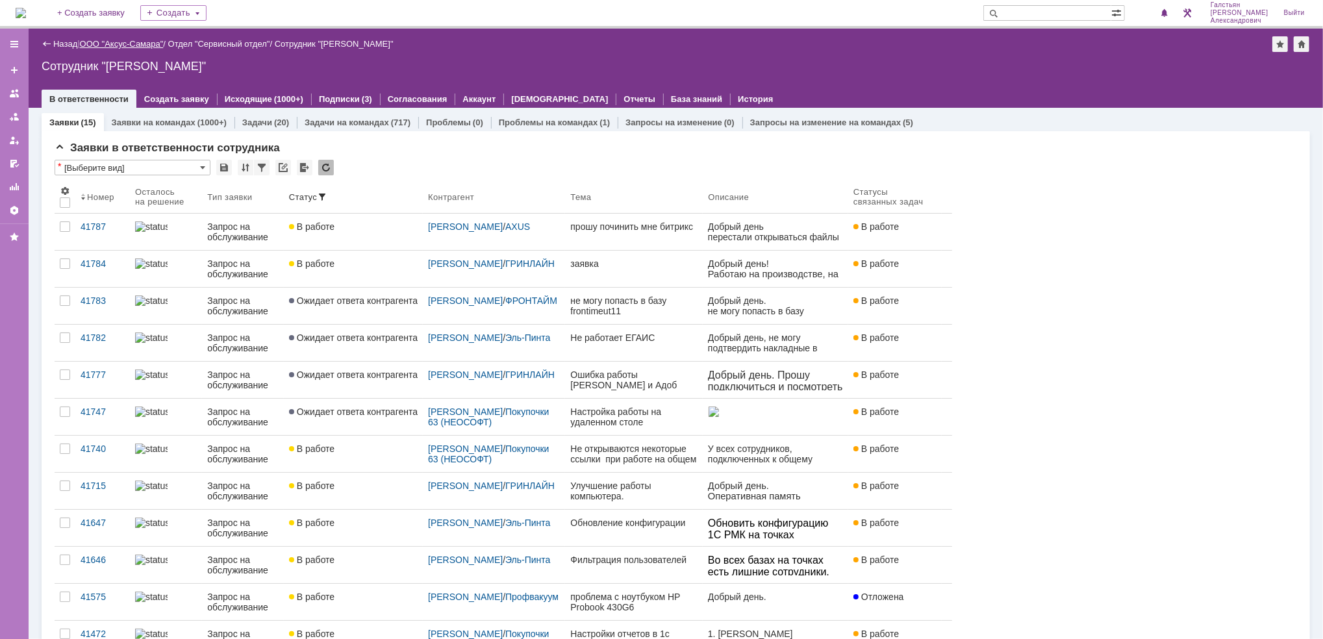
click at [133, 39] on link "ООО "Аксус-Самара"" at bounding box center [122, 44] width 84 height 10
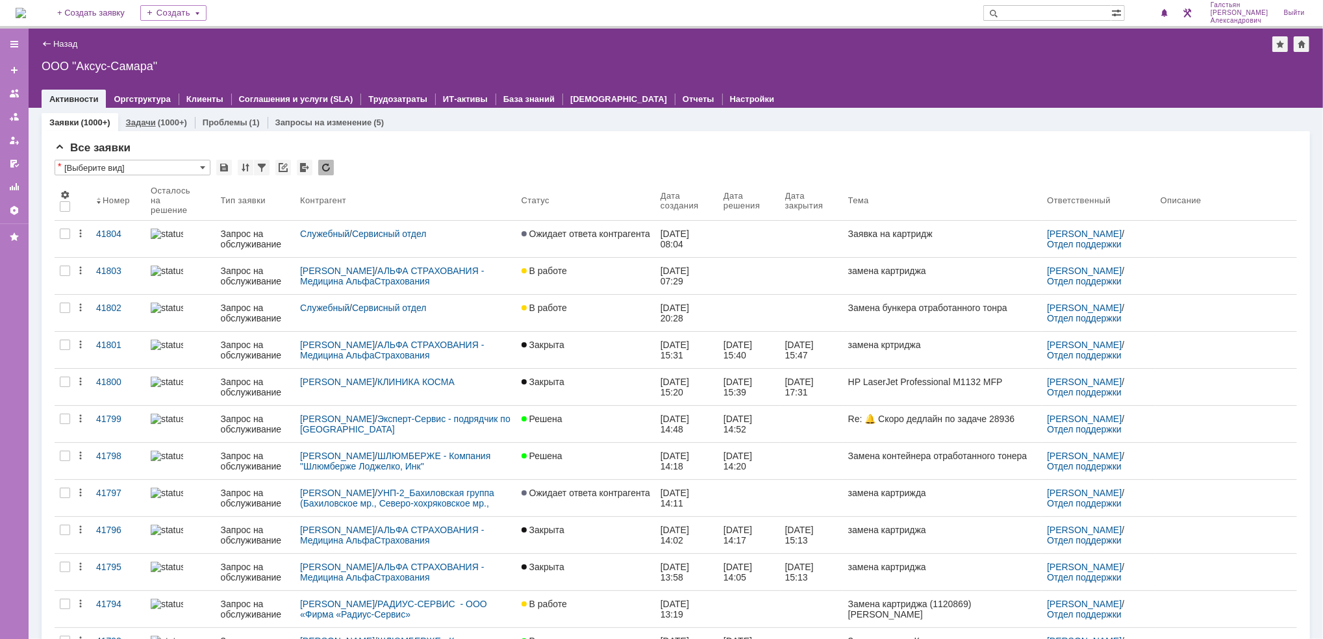
click at [169, 120] on div "(1000+)" at bounding box center [172, 123] width 29 height 10
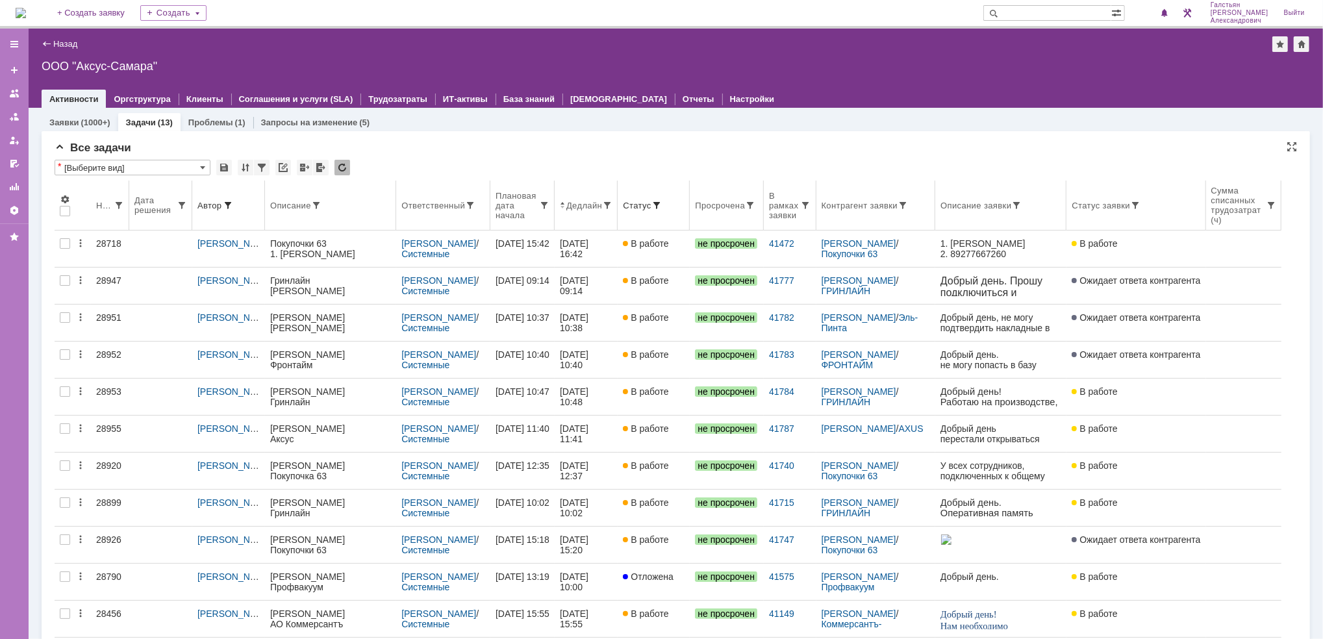
click at [433, 213] on th "Ответственный" at bounding box center [443, 206] width 94 height 50
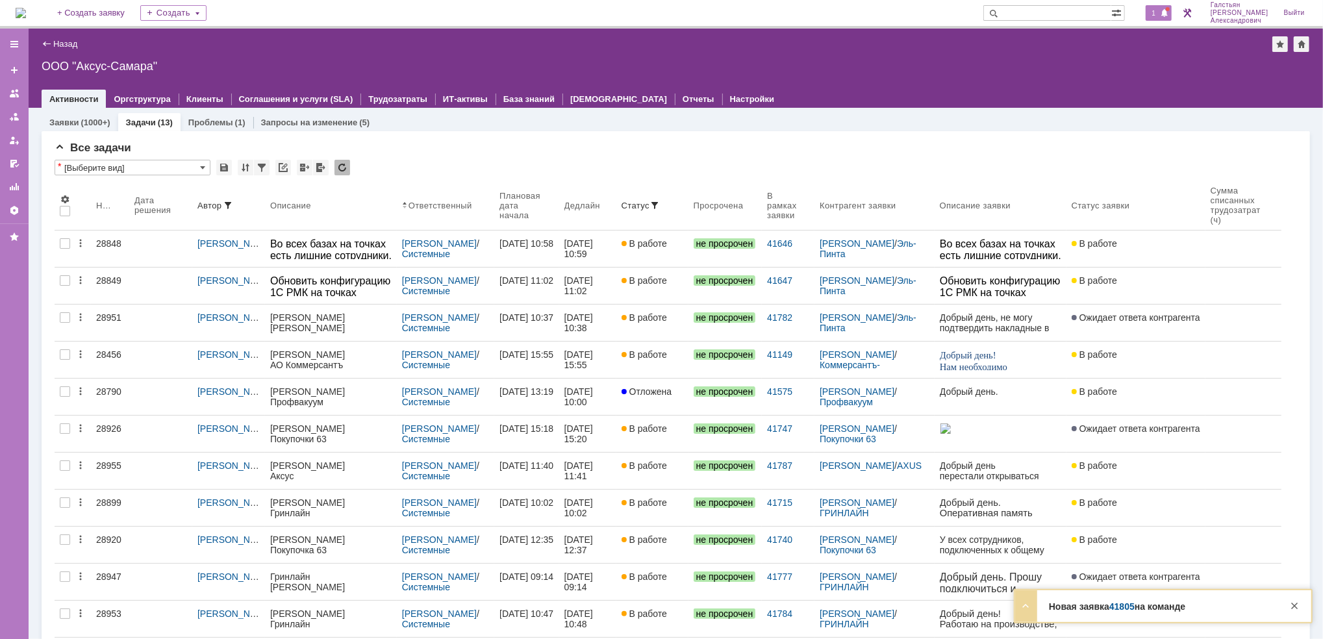
click at [1159, 14] on span "1" at bounding box center [1154, 12] width 12 height 9
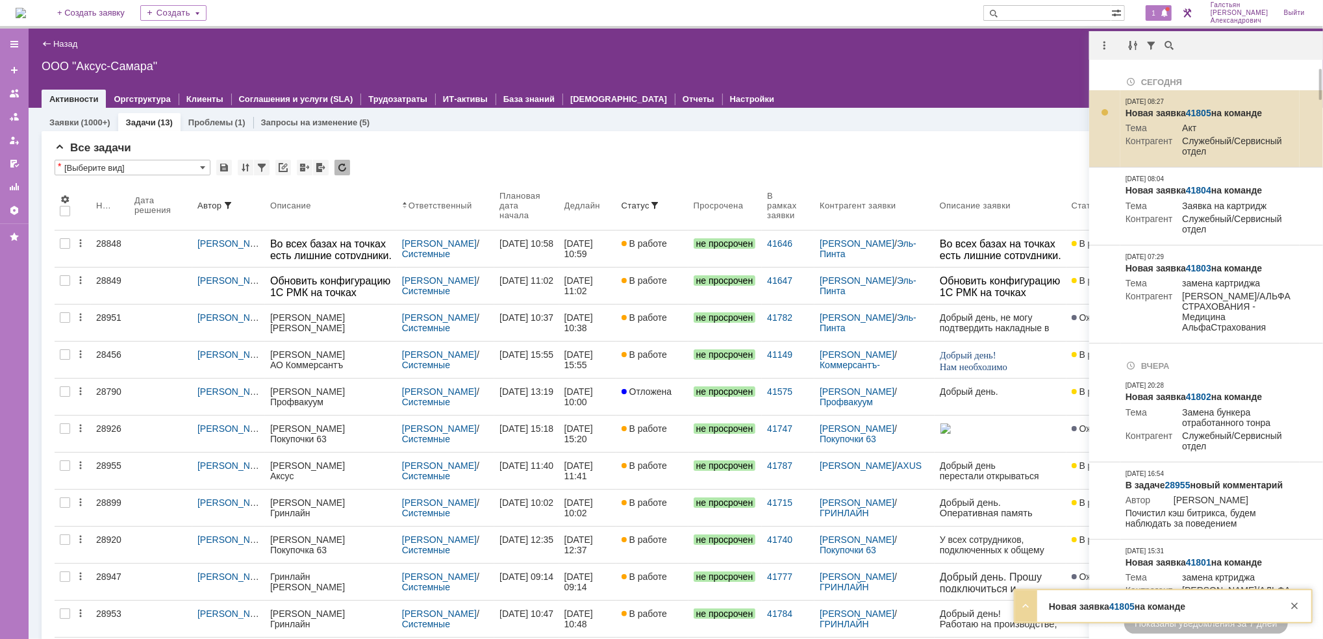
click at [1202, 112] on link "41805" at bounding box center [1198, 113] width 25 height 10
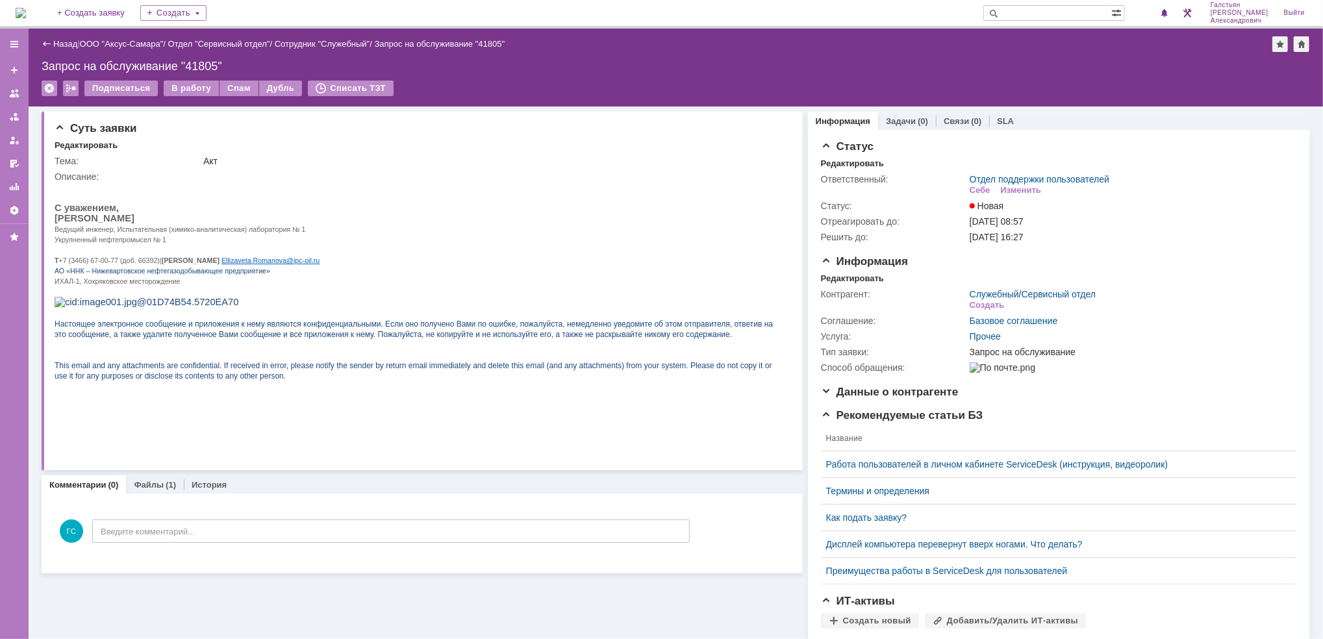
click at [26, 8] on img at bounding box center [21, 13] width 10 height 10
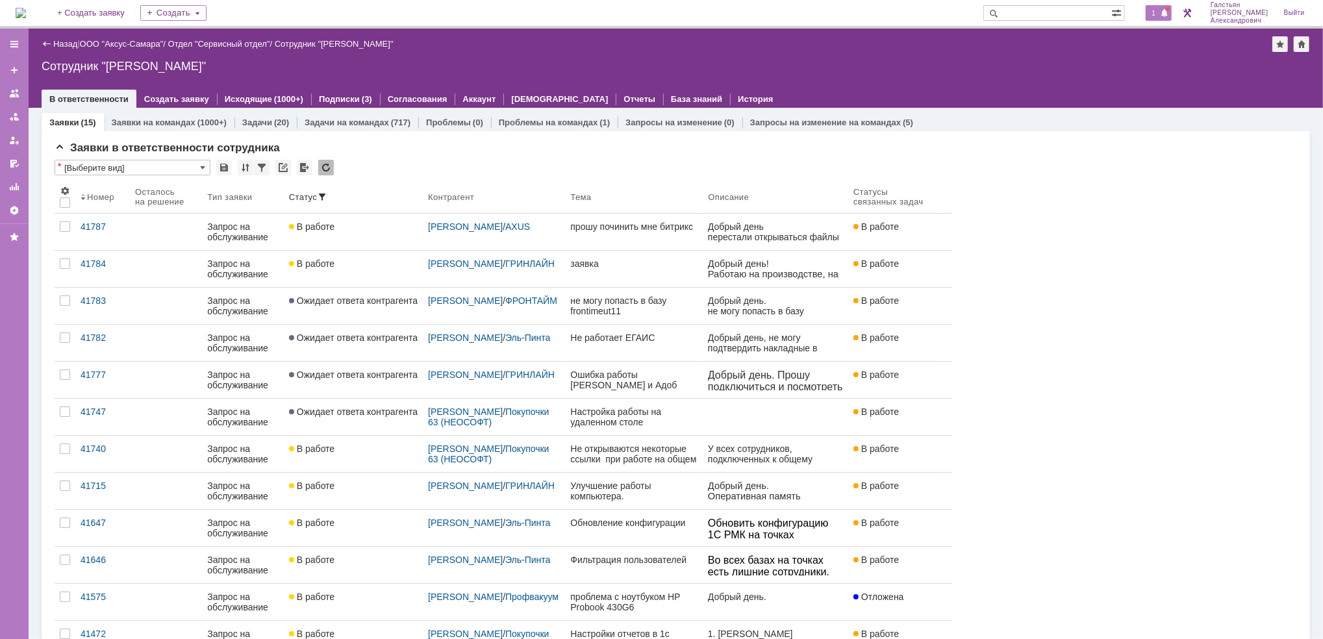
click at [1152, 5] on div "1" at bounding box center [1159, 13] width 27 height 16
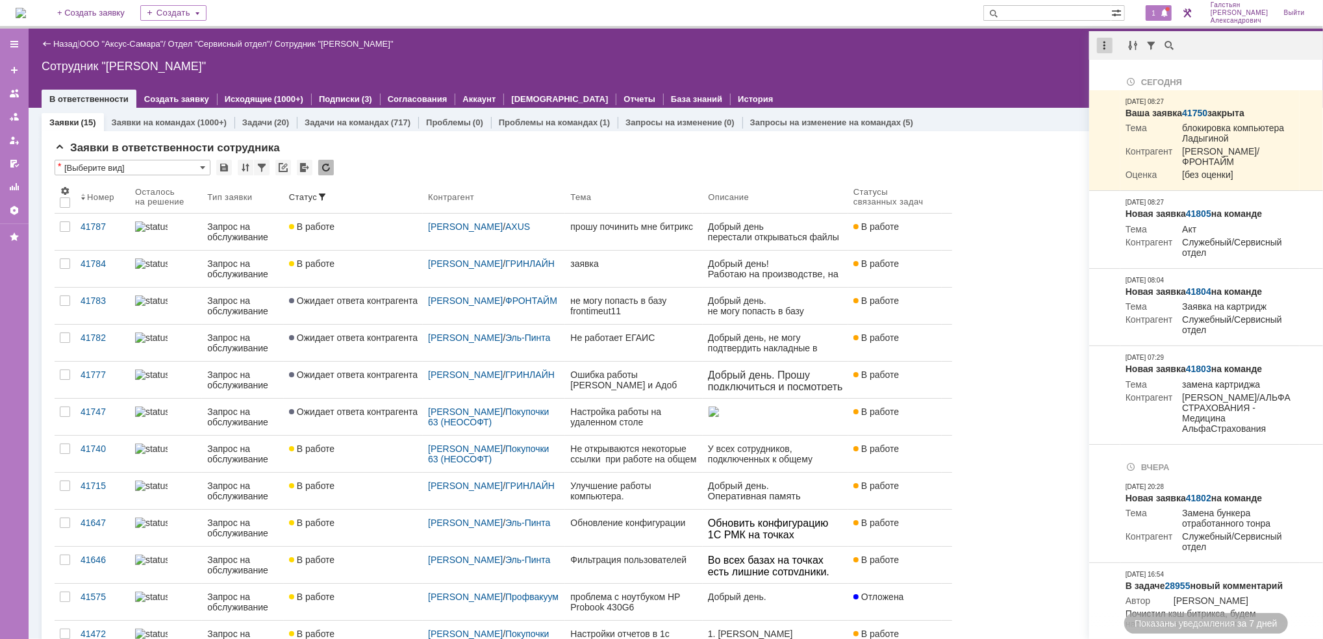
click at [1106, 44] on div at bounding box center [1105, 46] width 16 height 16
click at [1113, 75] on div "Отметить уведомления прочитанными" at bounding box center [1194, 78] width 174 height 9
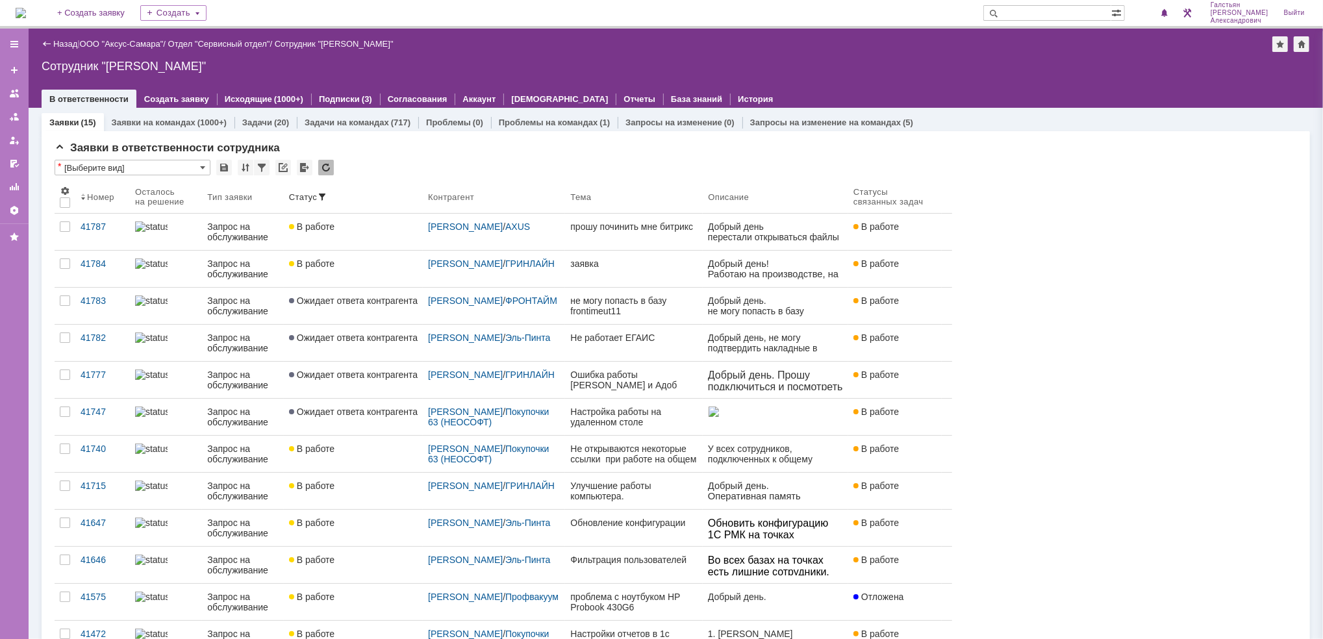
click at [979, 55] on div "Назад | ООО "Аксус-Самара" / Отдел "Сервисный отдел" / Сотрудник "Галстьян Степ…" at bounding box center [676, 68] width 1294 height 79
click at [26, 8] on img at bounding box center [21, 13] width 10 height 10
click at [1178, 12] on div "1 Галстьян Степан Александрович Выйти" at bounding box center [1227, 13] width 172 height 26
click at [1167, 9] on span at bounding box center [1164, 13] width 9 height 10
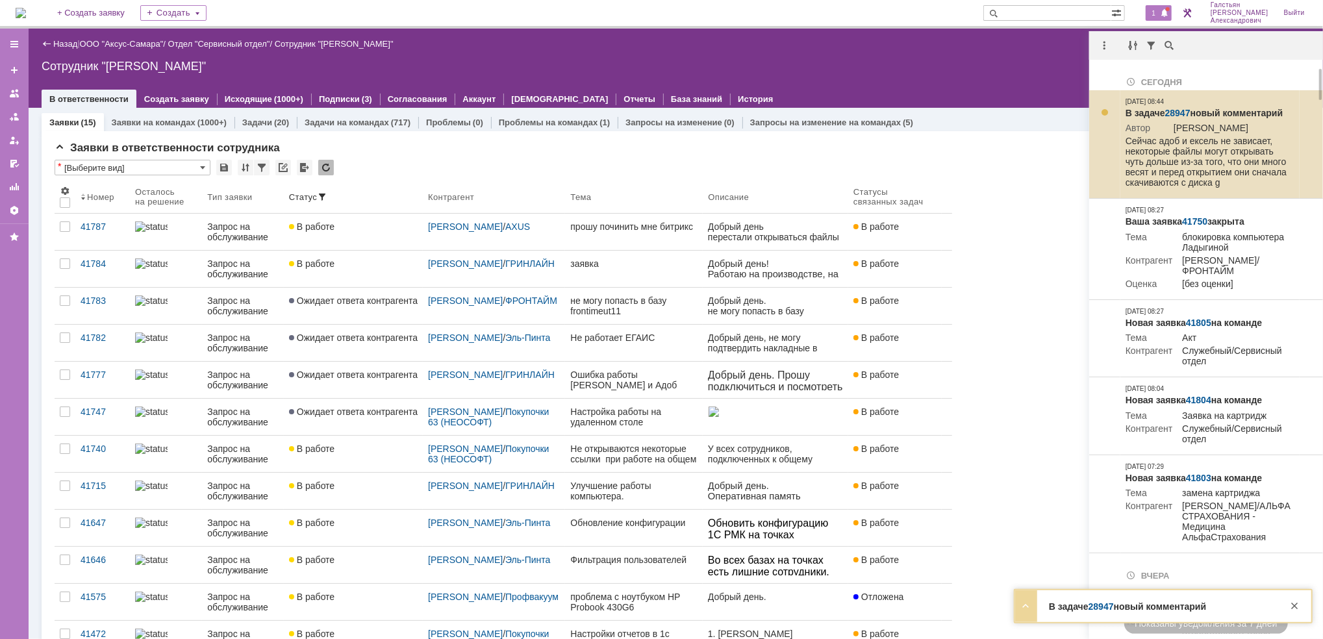
click at [1187, 112] on link "28947" at bounding box center [1177, 113] width 25 height 10
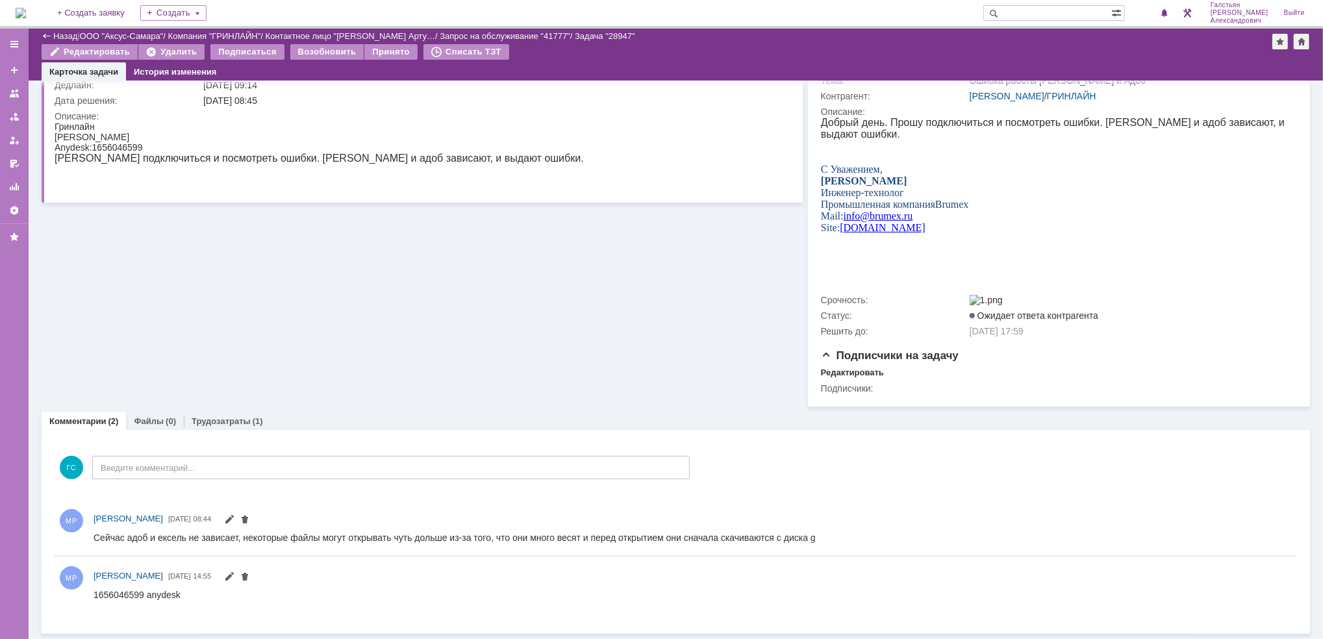
scroll to position [130, 0]
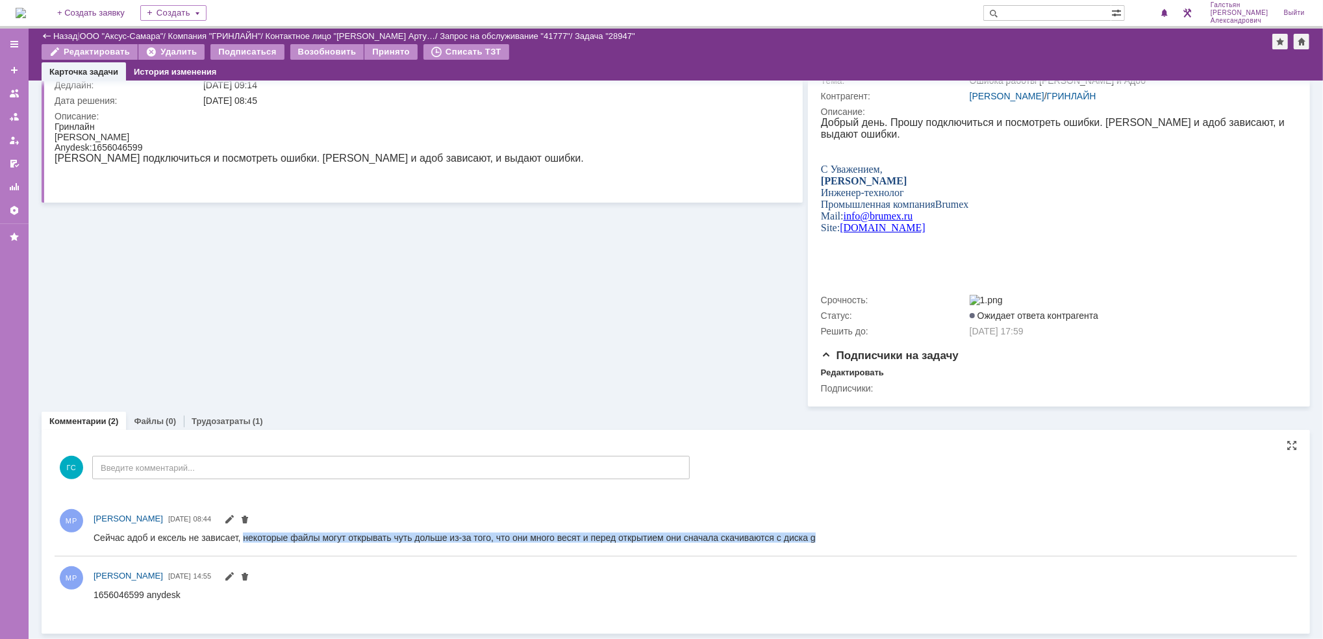
drag, startPoint x: 241, startPoint y: 536, endPoint x: 920, endPoint y: 1085, distance: 872.9
click at [826, 544] on html "Сейчас адоб и ексель не зависает, некоторые файлы могут открывать чуть дольше и…" at bounding box center [685, 538] width 1185 height 12
copy div "некоторые файлы могут открывать чуть дольше из-за того, что они много весят и п…"
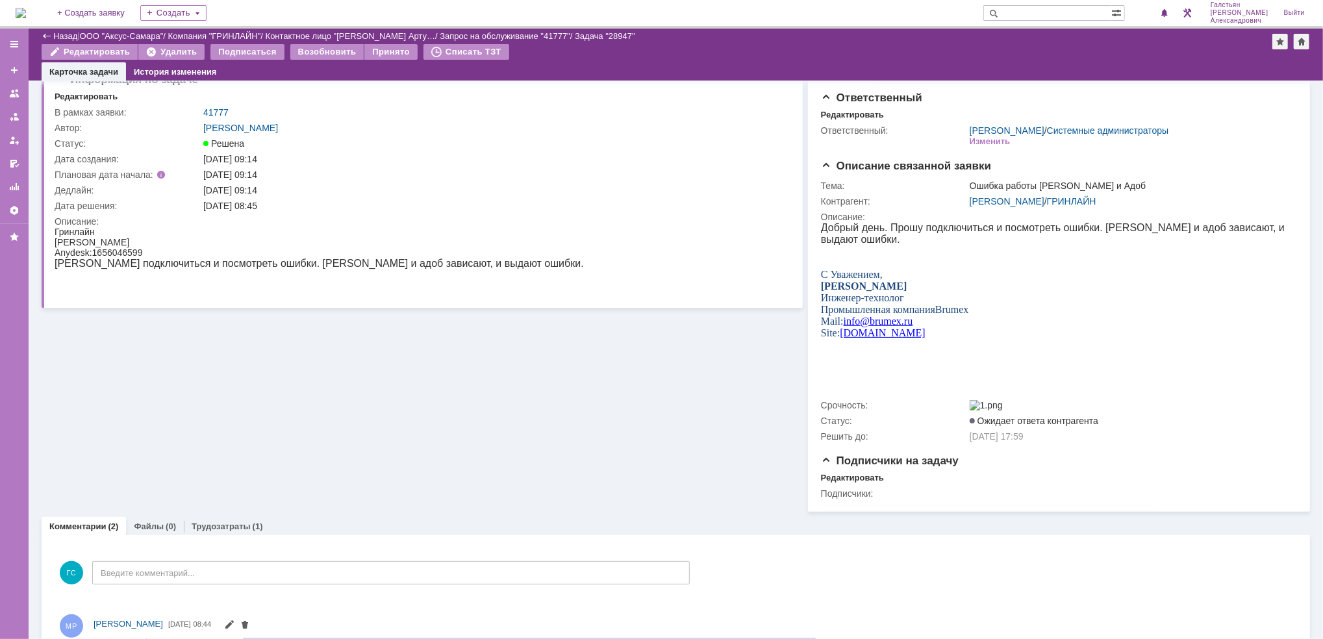
scroll to position [0, 0]
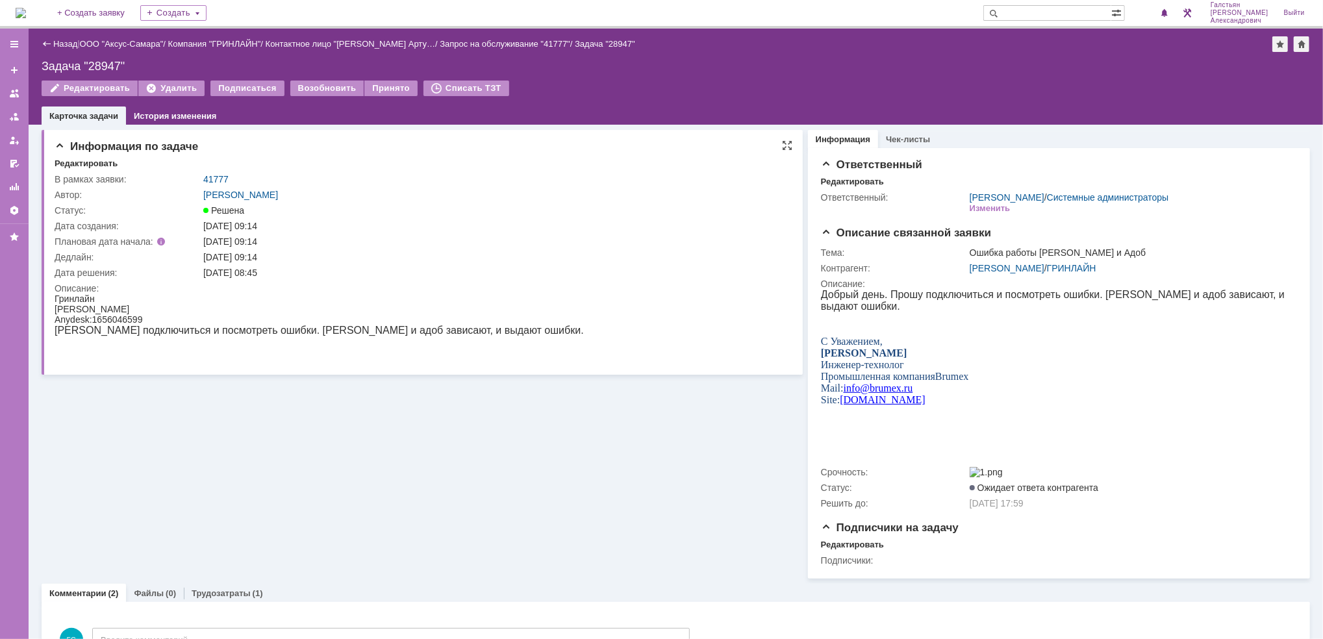
click at [212, 184] on td "41777" at bounding box center [493, 179] width 584 height 16
click at [215, 178] on link "41777" at bounding box center [215, 179] width 25 height 10
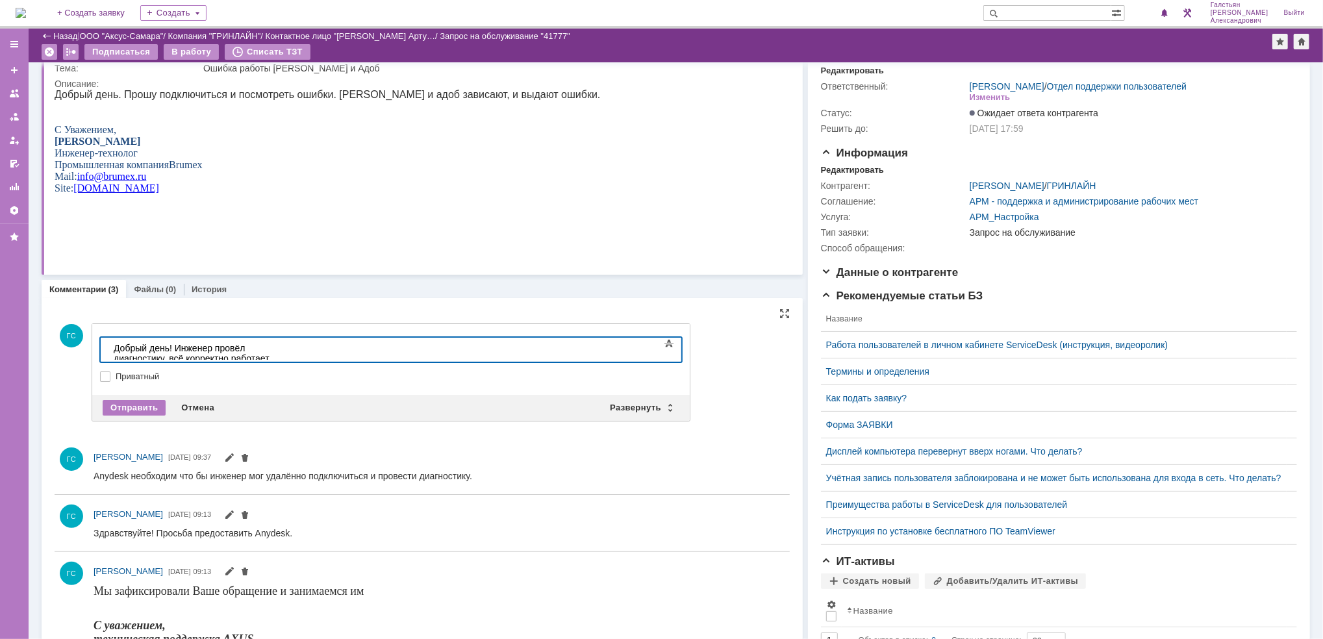
scroll to position [52, 0]
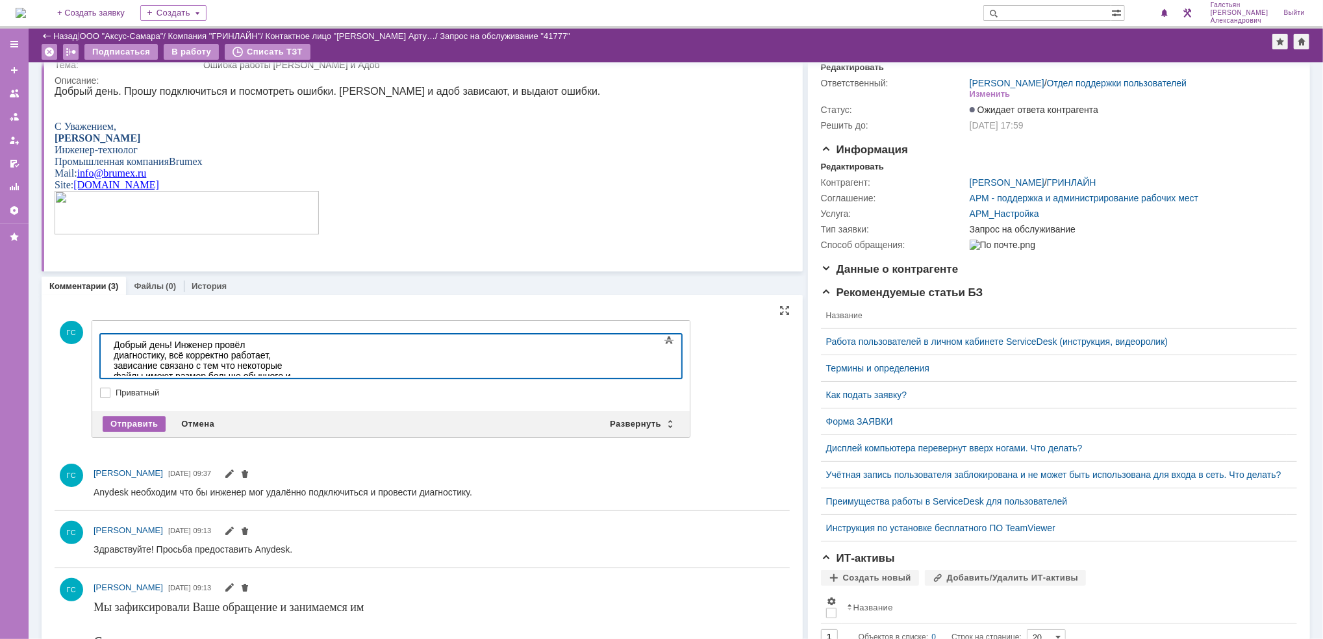
click at [147, 418] on div "Отправить" at bounding box center [134, 424] width 63 height 16
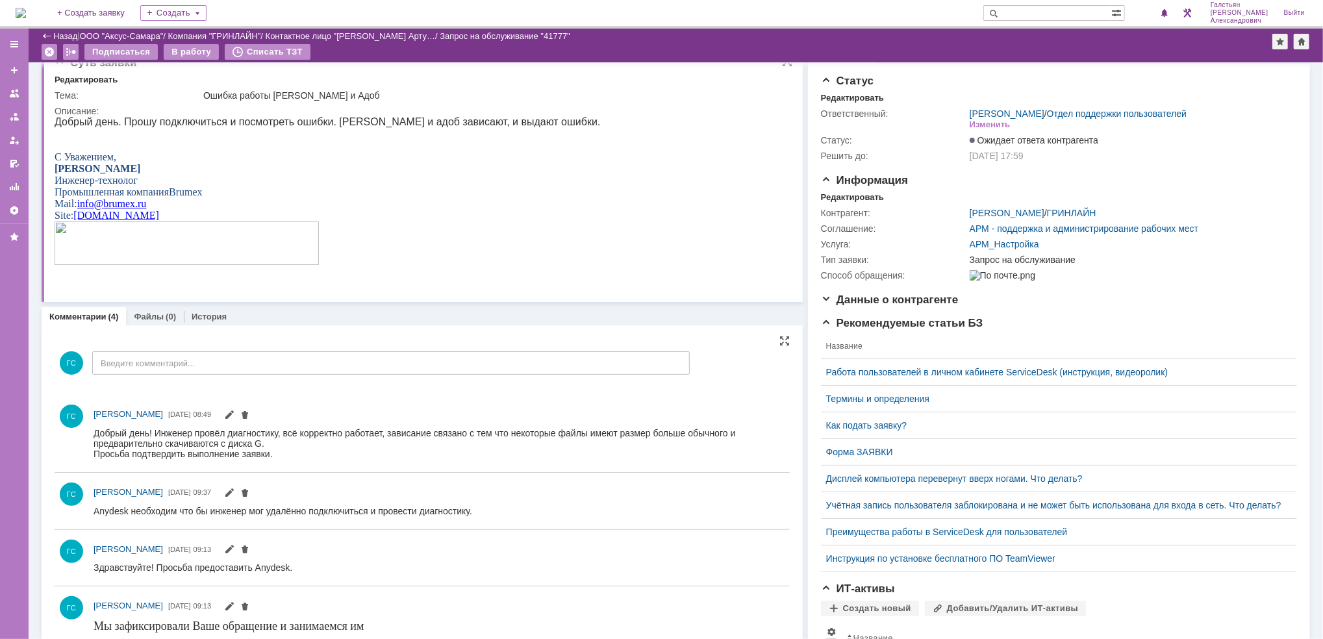
scroll to position [0, 0]
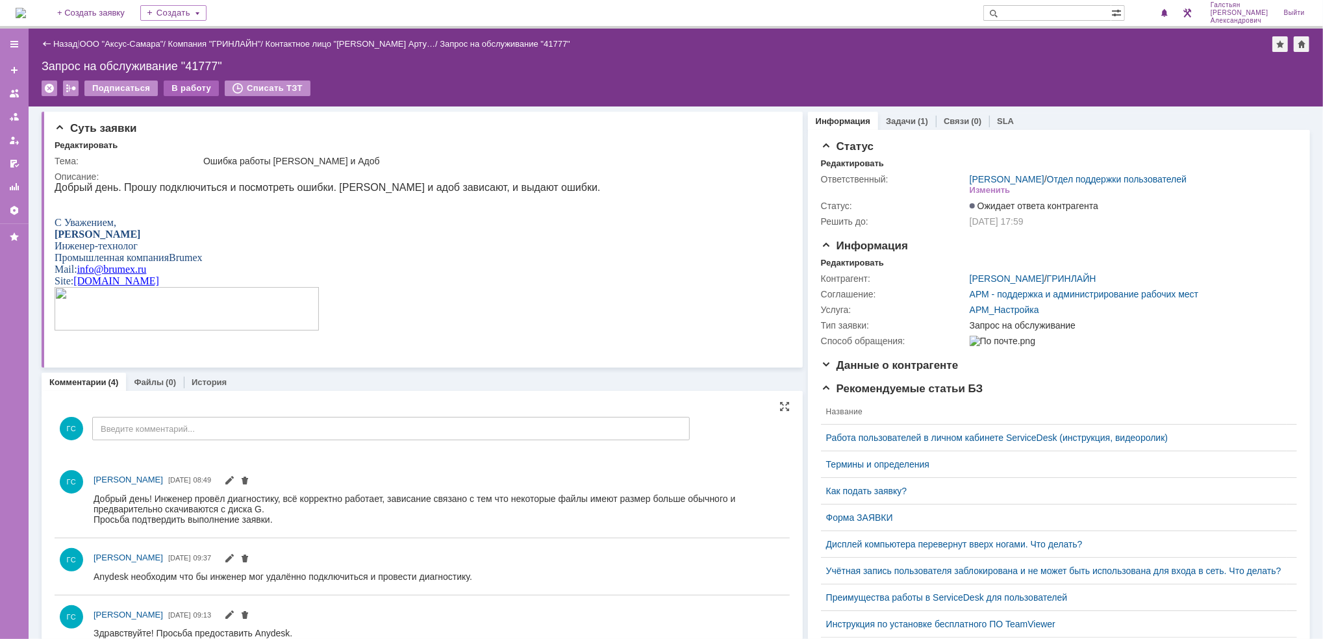
click at [199, 82] on div "В работу" at bounding box center [191, 89] width 55 height 16
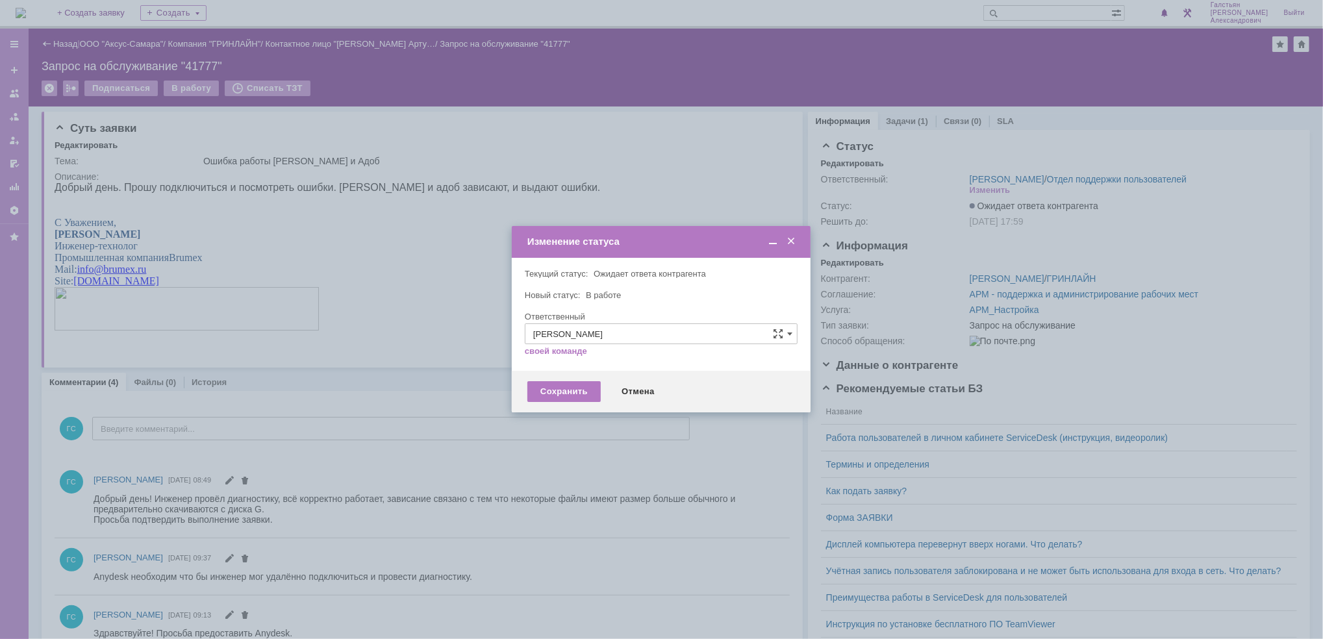
drag, startPoint x: 538, startPoint y: 396, endPoint x: 431, endPoint y: 296, distance: 146.6
click at [537, 396] on div "Сохранить" at bounding box center [563, 391] width 73 height 21
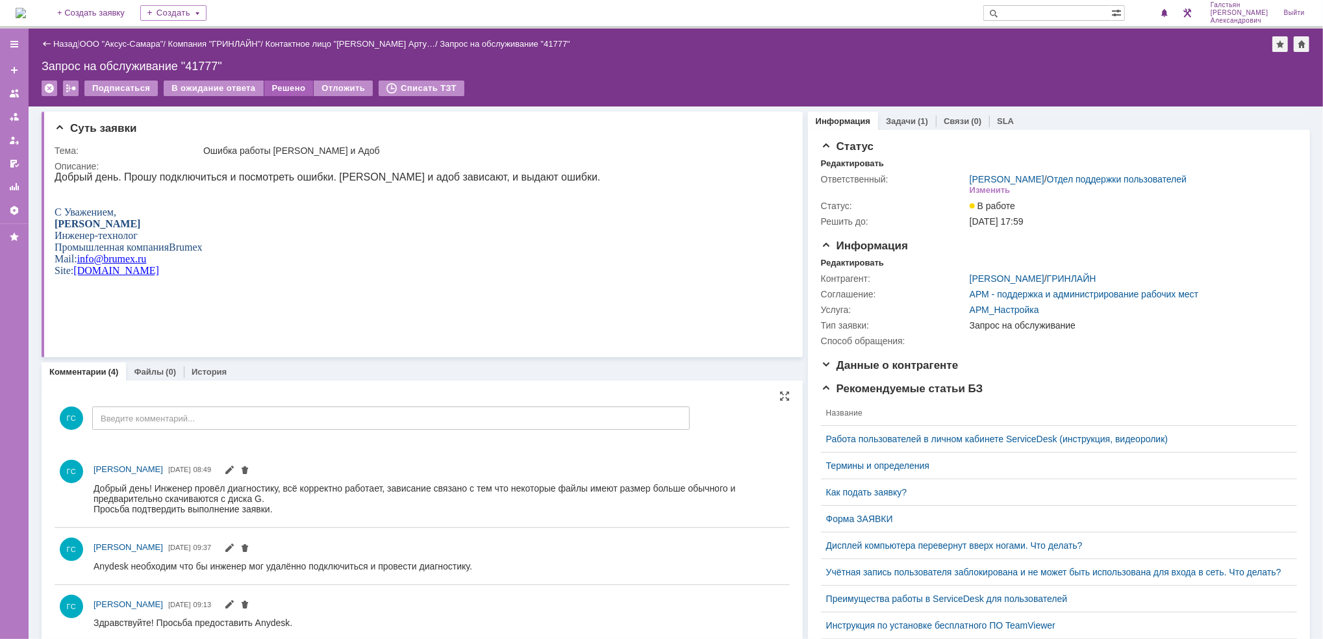
click at [282, 92] on div "Решено" at bounding box center [288, 89] width 49 height 16
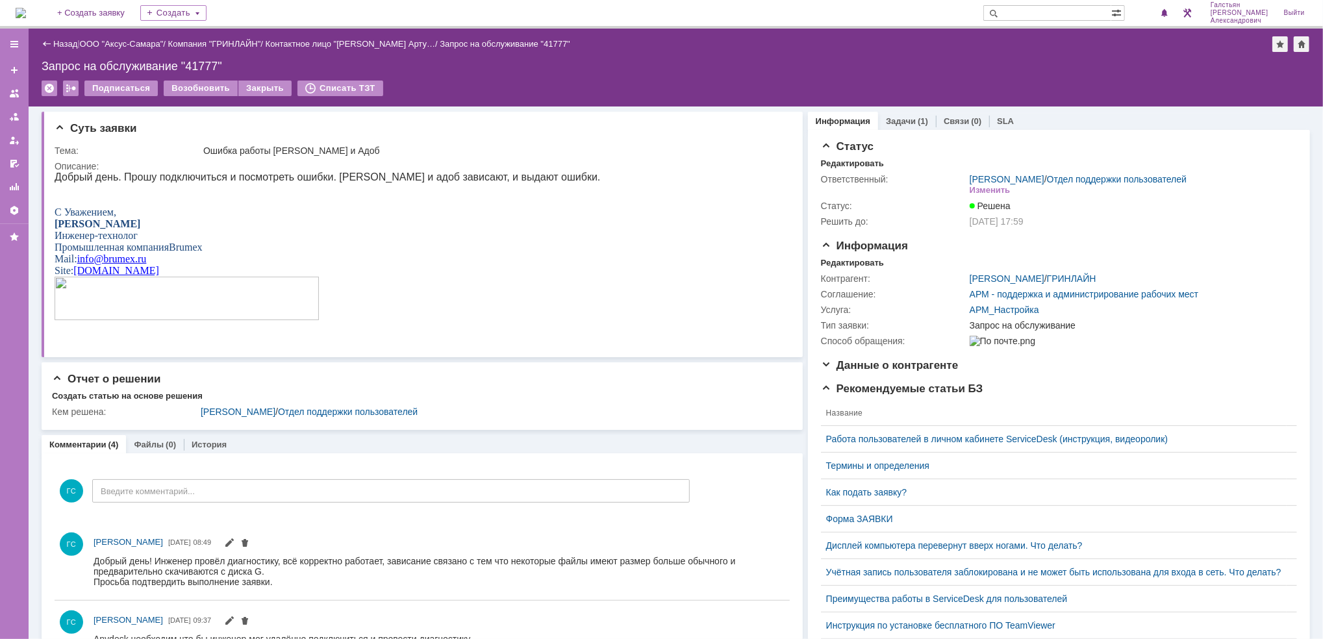
click at [26, 8] on img at bounding box center [21, 13] width 10 height 10
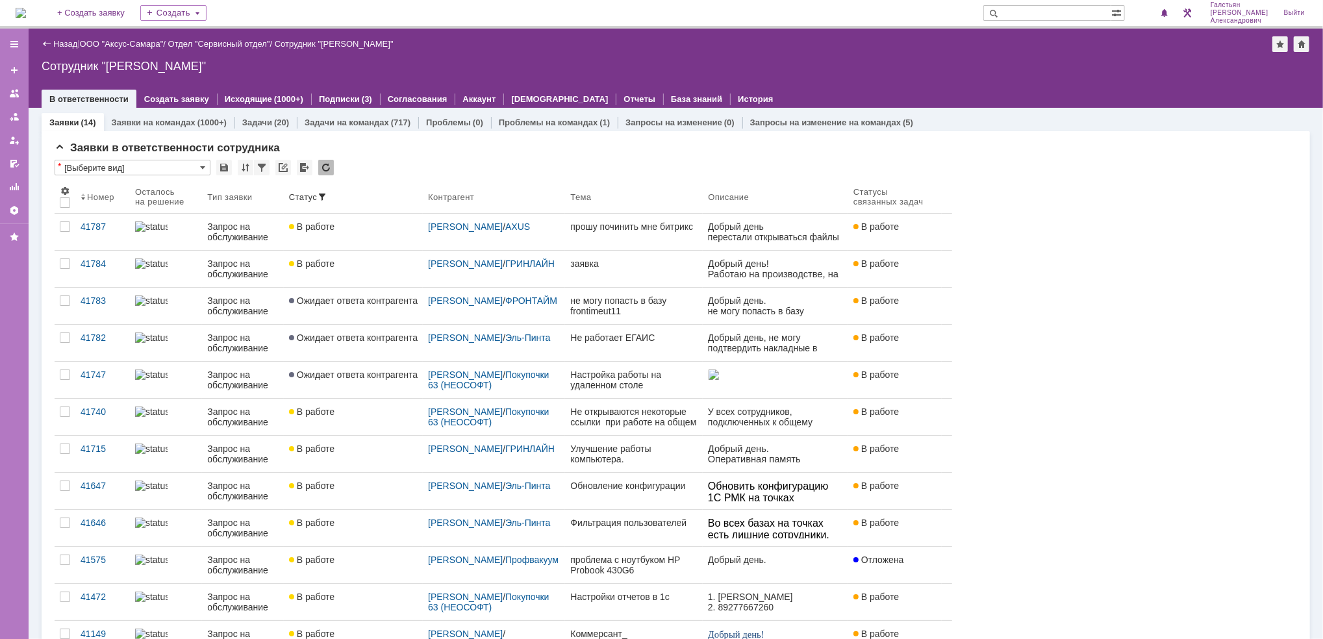
click at [26, 8] on img at bounding box center [21, 13] width 10 height 10
click at [23, 8] on img at bounding box center [21, 13] width 10 height 10
click at [19, 8] on img at bounding box center [21, 13] width 10 height 10
click at [18, 8] on img at bounding box center [21, 13] width 10 height 10
click at [1172, 11] on div at bounding box center [1164, 13] width 14 height 16
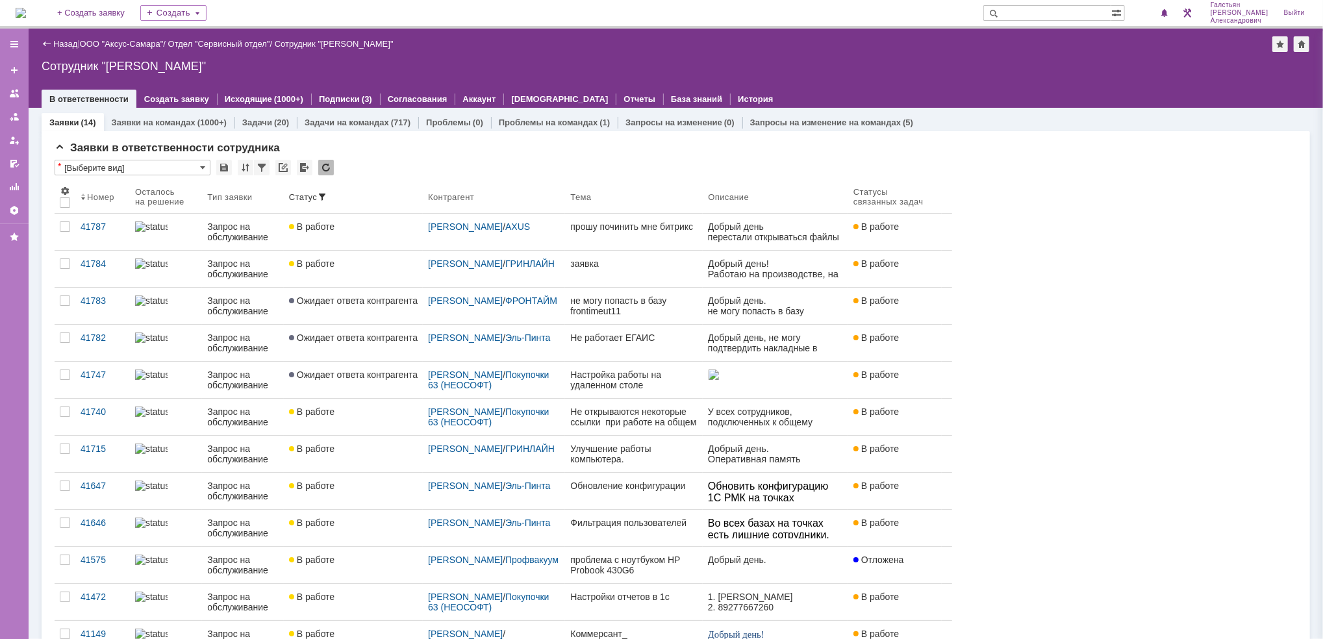
click at [999, 77] on div "Назад | ООО "Аксус-Самара" / Отдел "Сервисный отдел" / Сотрудник "Галстьян Степ…" at bounding box center [676, 68] width 1294 height 79
click at [1157, 19] on div "1" at bounding box center [1159, 13] width 27 height 16
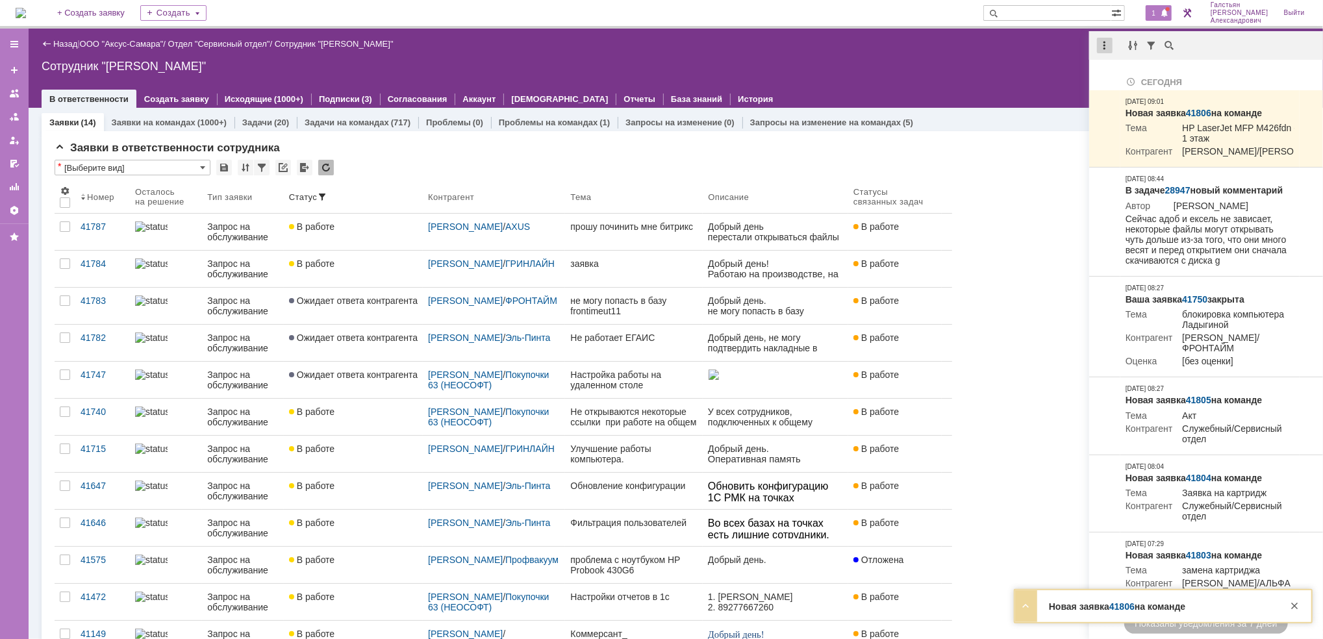
click at [1100, 45] on div at bounding box center [1105, 46] width 16 height 16
click at [1133, 75] on div "Отметить уведомления прочитанными" at bounding box center [1194, 78] width 174 height 9
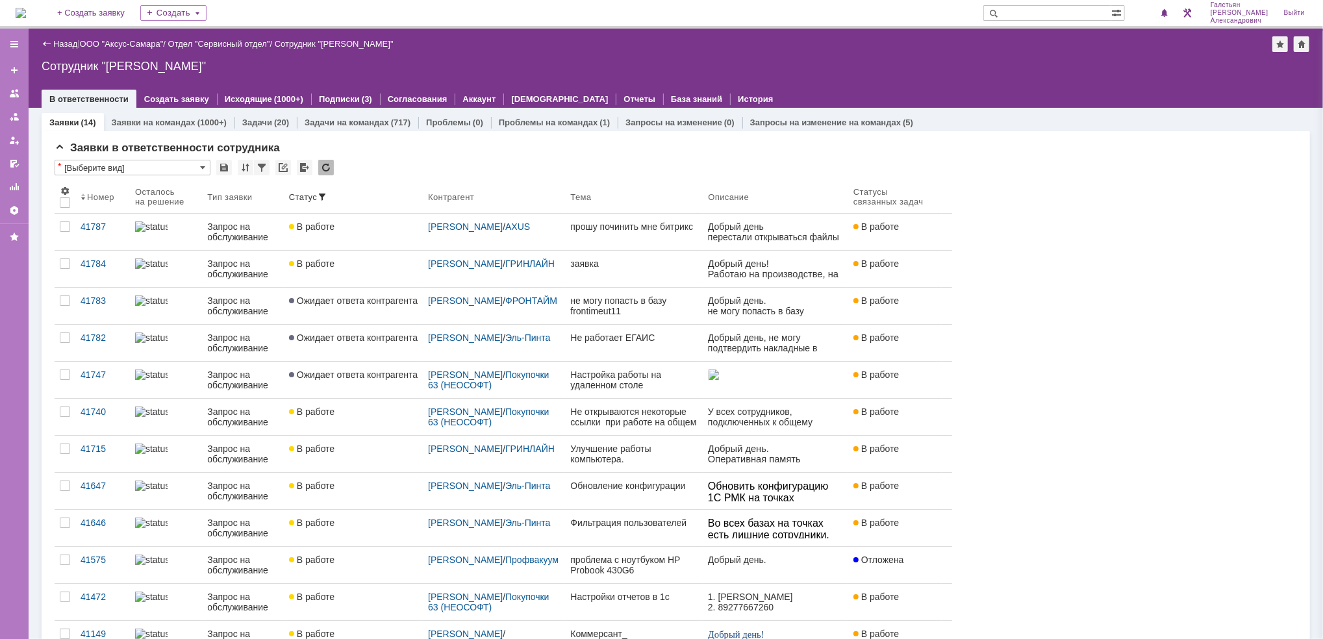
click at [937, 71] on div "Сотрудник "[PERSON_NAME]"" at bounding box center [676, 66] width 1268 height 13
click at [26, 14] on img at bounding box center [21, 13] width 10 height 10
click at [1167, 14] on span at bounding box center [1164, 13] width 9 height 10
click at [961, 77] on div "Назад | ООО "Аксус-Самара" / Отдел "Сервисный отдел" / Сотрудник "Галстьян Степ…" at bounding box center [676, 68] width 1294 height 79
click at [134, 47] on link "ООО "Аксус-Самара"" at bounding box center [122, 44] width 84 height 10
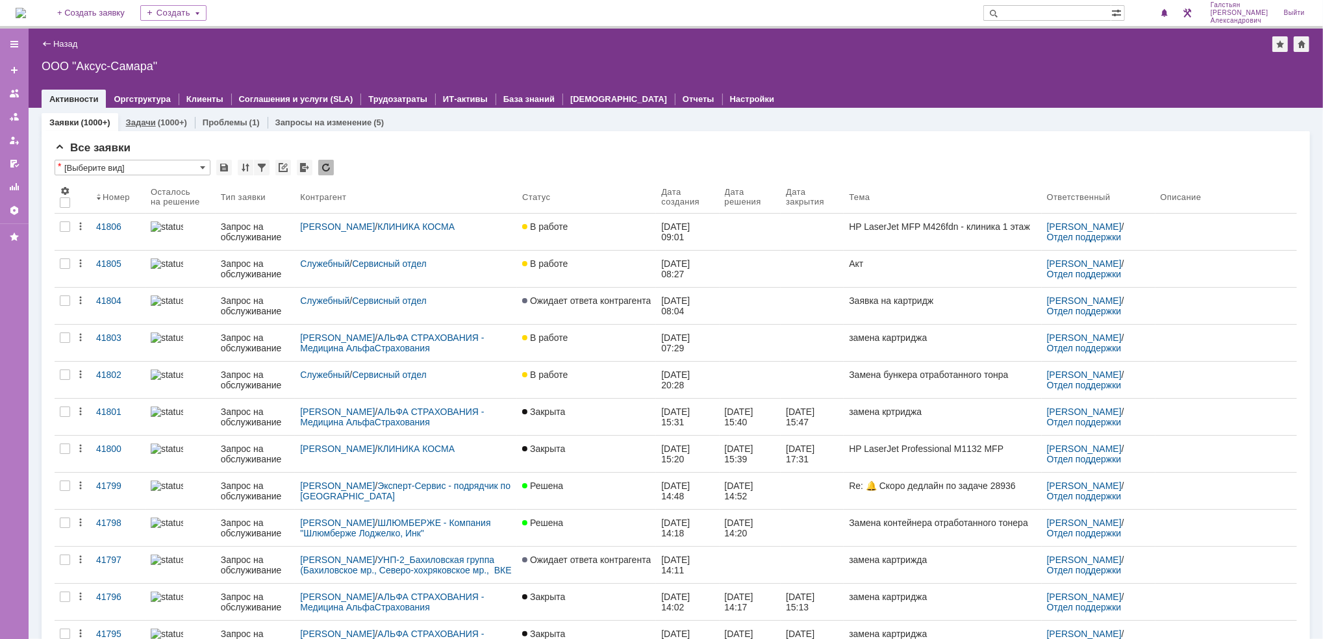
click at [170, 118] on div "(1000+)" at bounding box center [172, 123] width 29 height 10
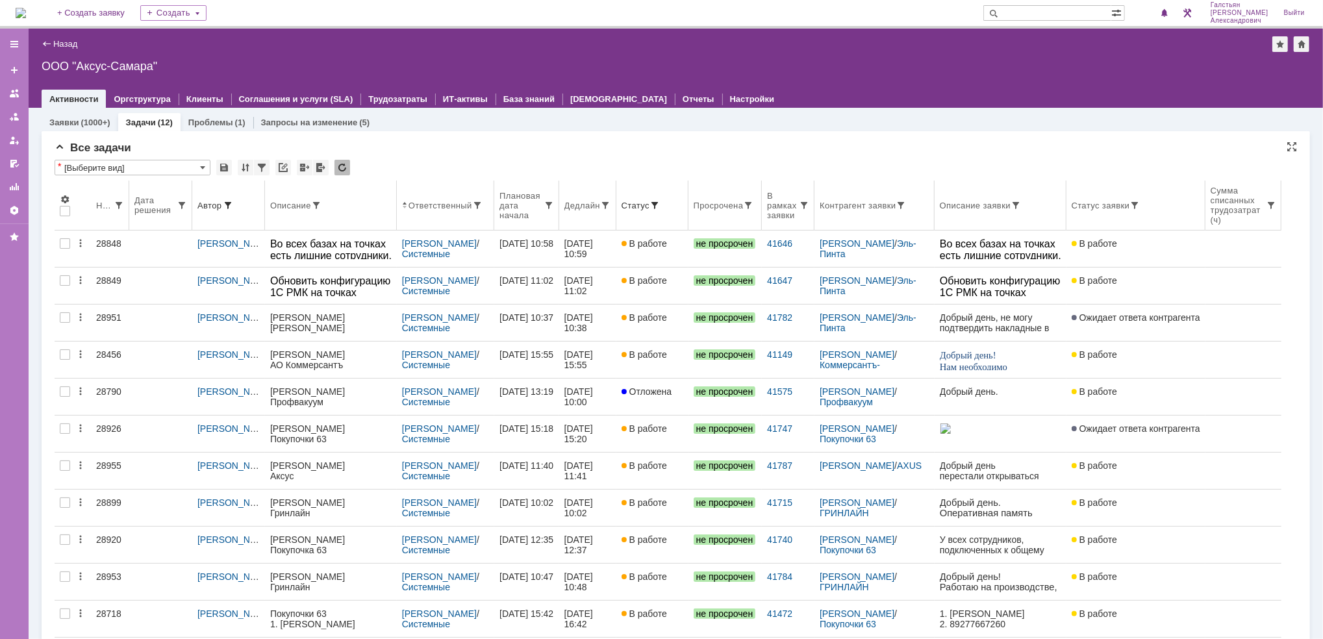
click at [593, 208] on div "Дедлайн" at bounding box center [582, 206] width 36 height 10
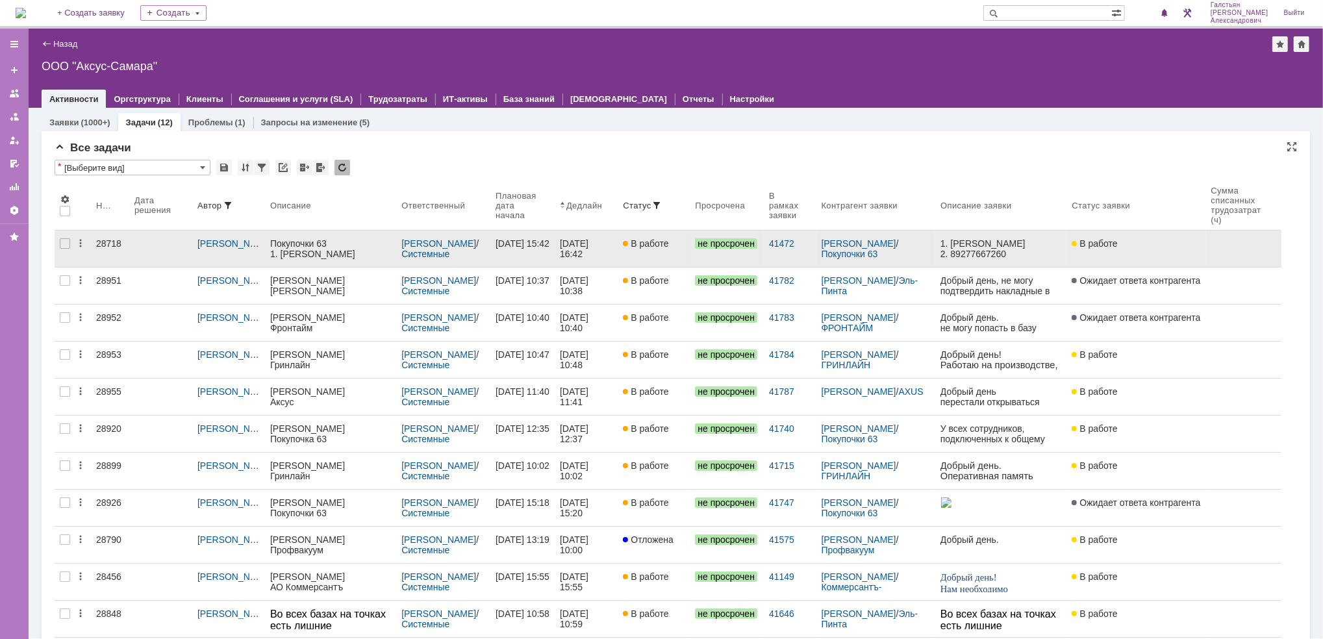
click at [612, 252] on div "16.09.2025 16:42" at bounding box center [586, 248] width 53 height 21
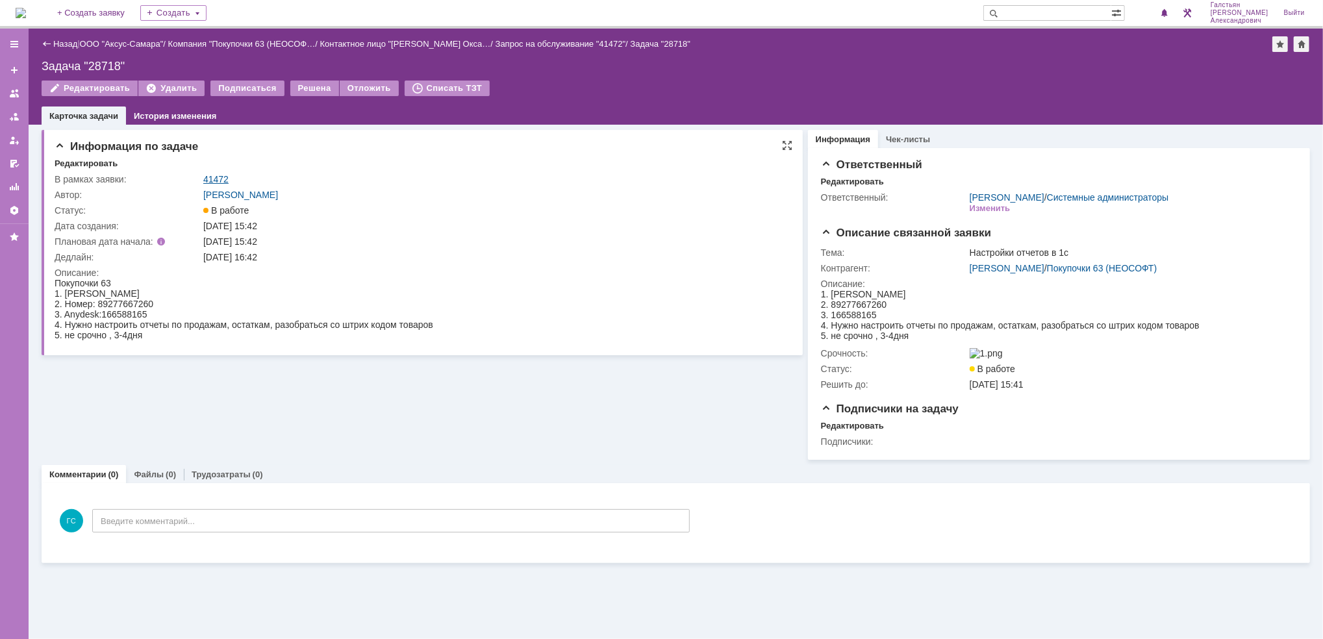
click at [215, 177] on link "41472" at bounding box center [215, 179] width 25 height 10
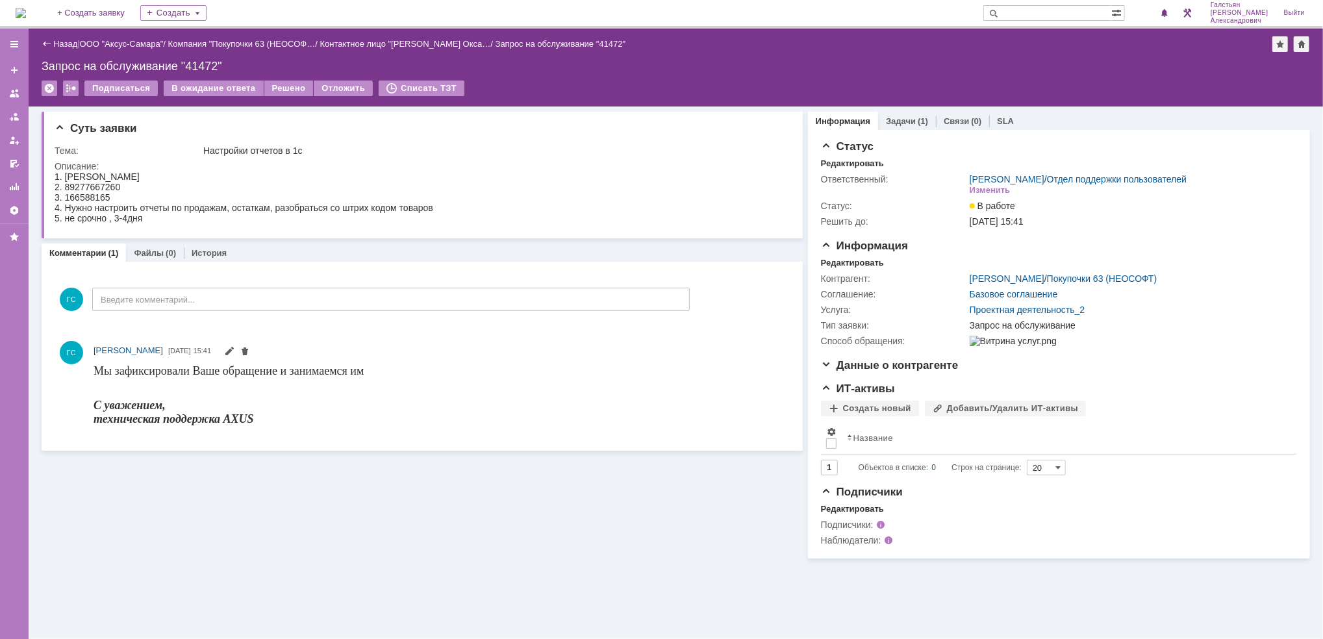
click at [26, 8] on img at bounding box center [21, 13] width 10 height 10
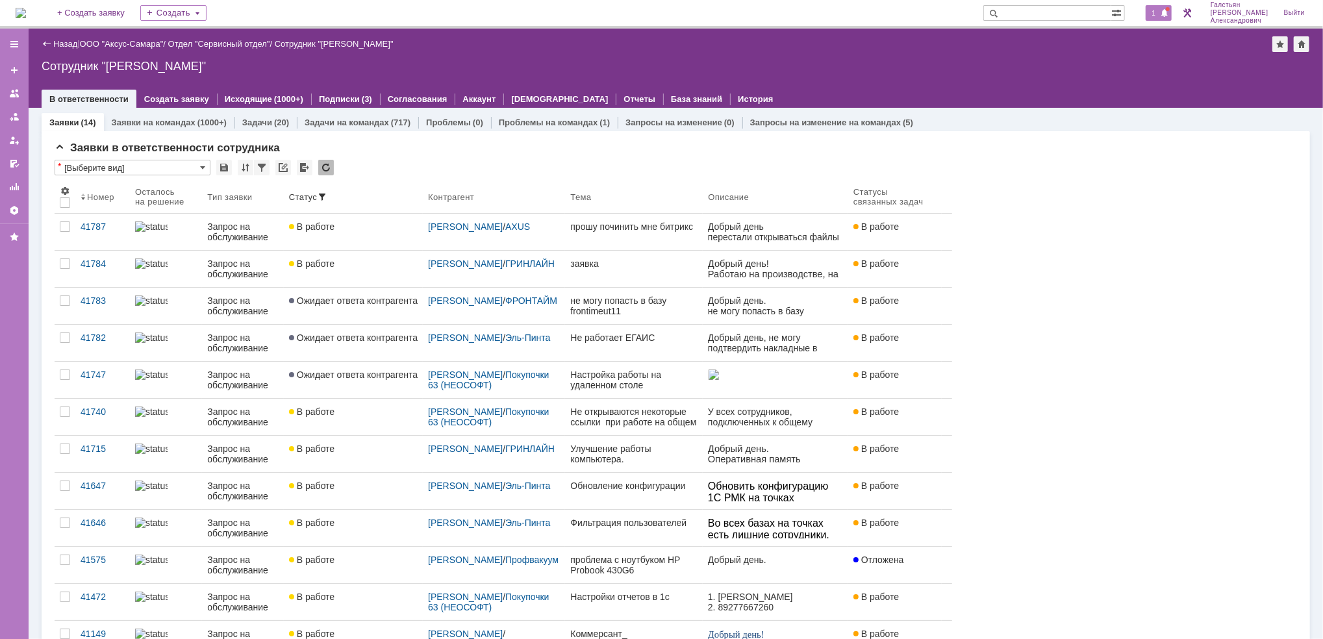
click at [1160, 14] on span "1" at bounding box center [1154, 12] width 12 height 9
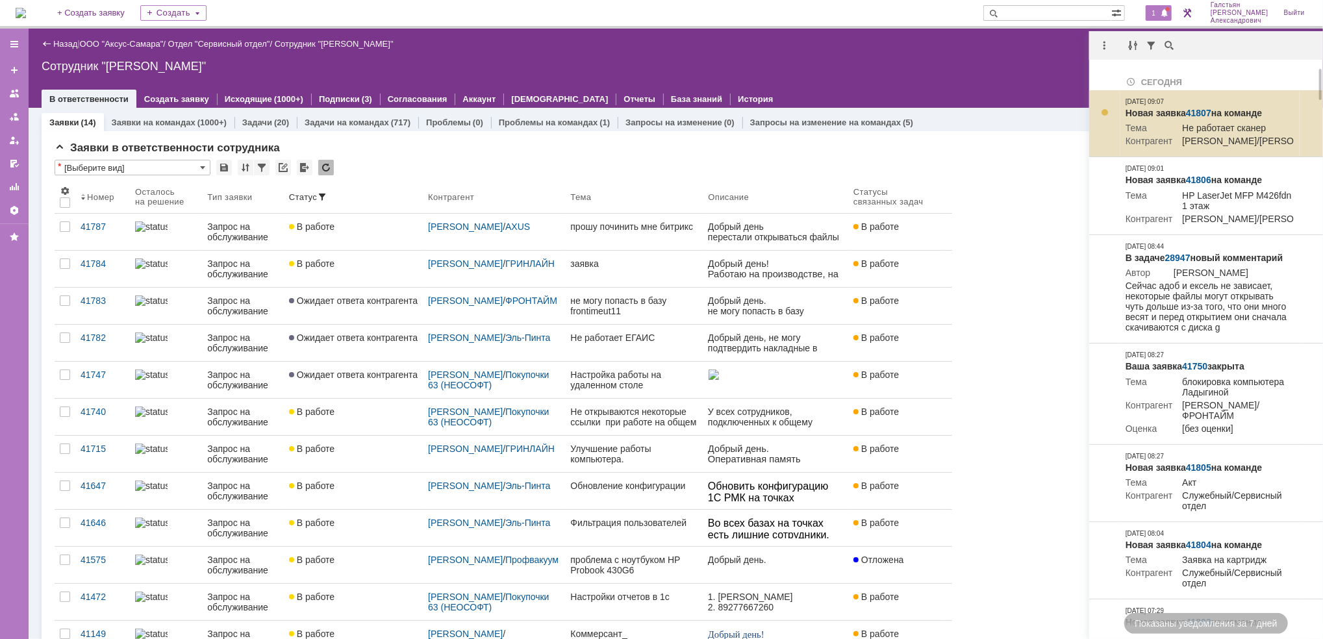
click at [1198, 110] on link "41807" at bounding box center [1198, 113] width 25 height 10
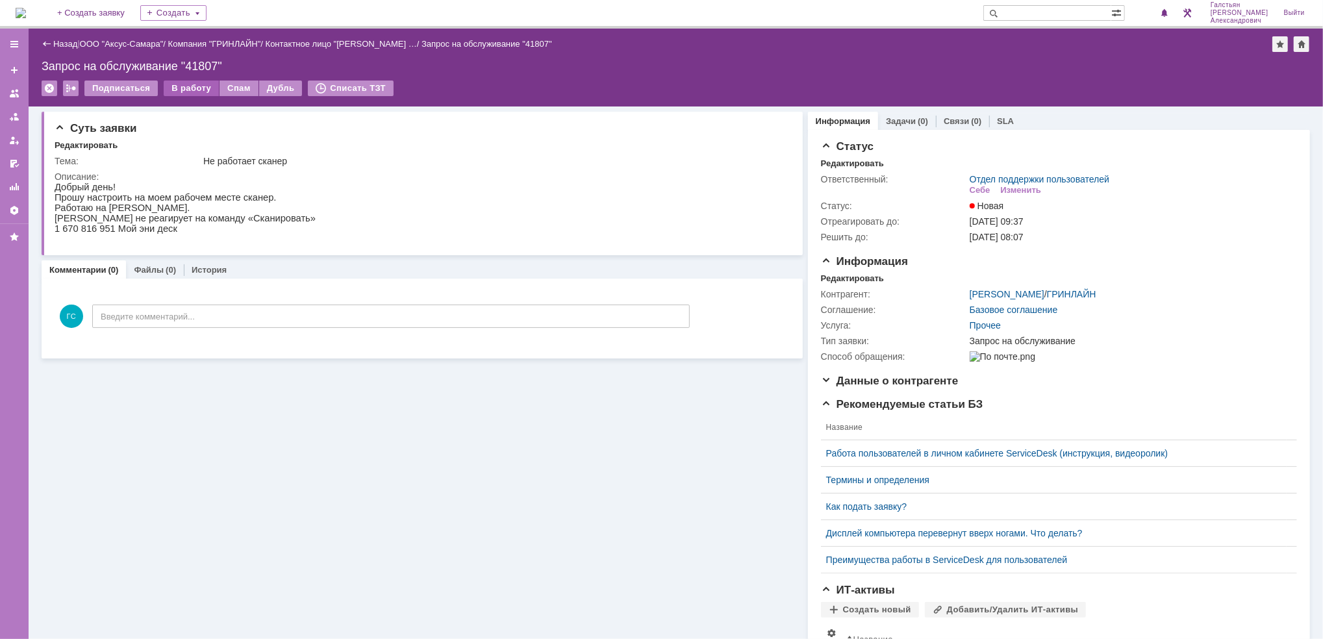
click at [194, 86] on div "В работу" at bounding box center [191, 89] width 55 height 16
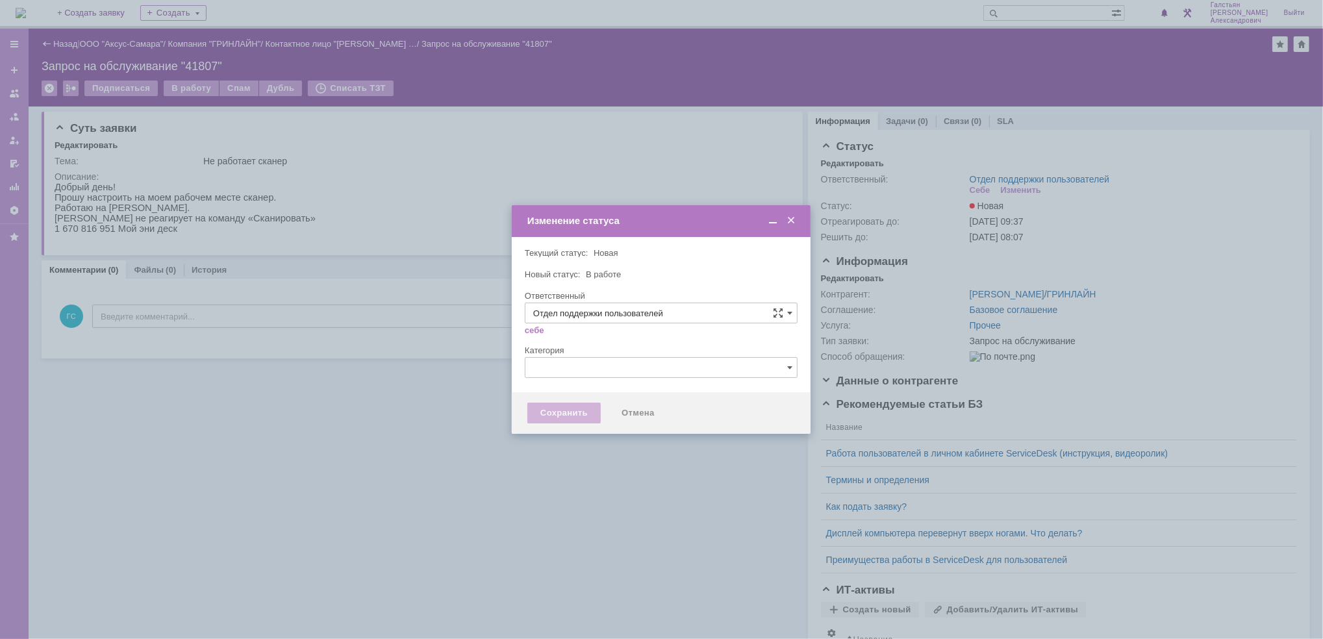
type input "[PERSON_NAME]"
click at [577, 418] on div "Сохранить" at bounding box center [563, 413] width 73 height 21
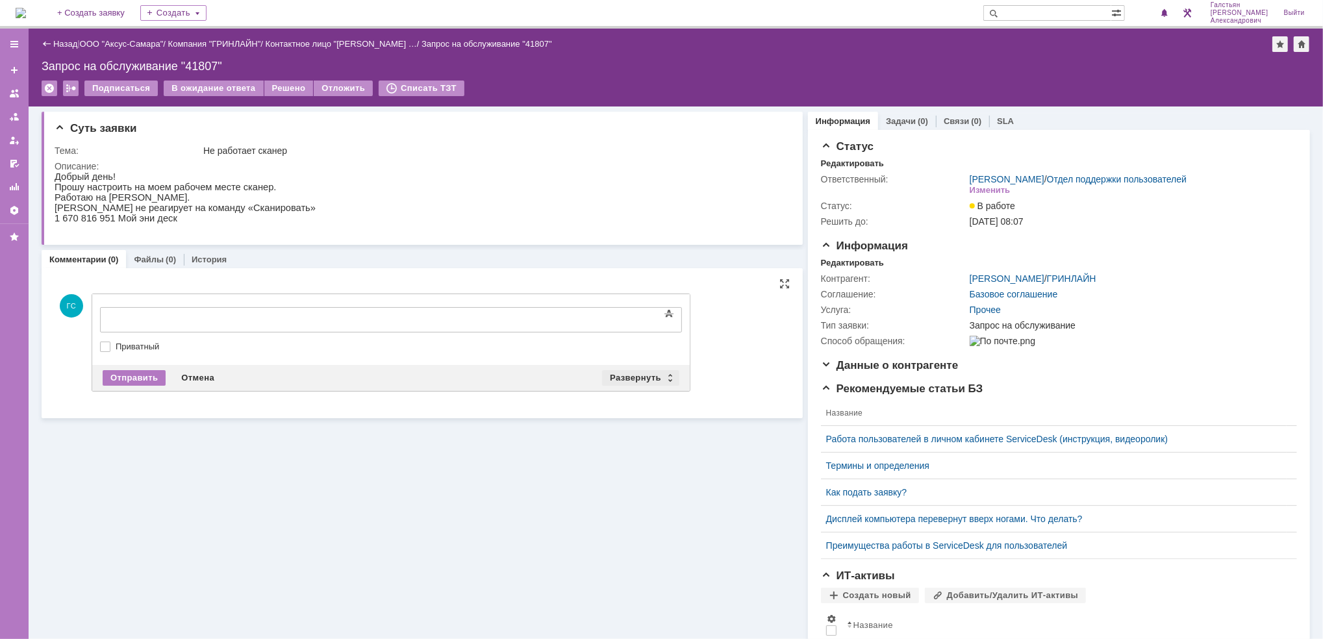
click at [605, 373] on div "Развернуть" at bounding box center [640, 378] width 77 height 16
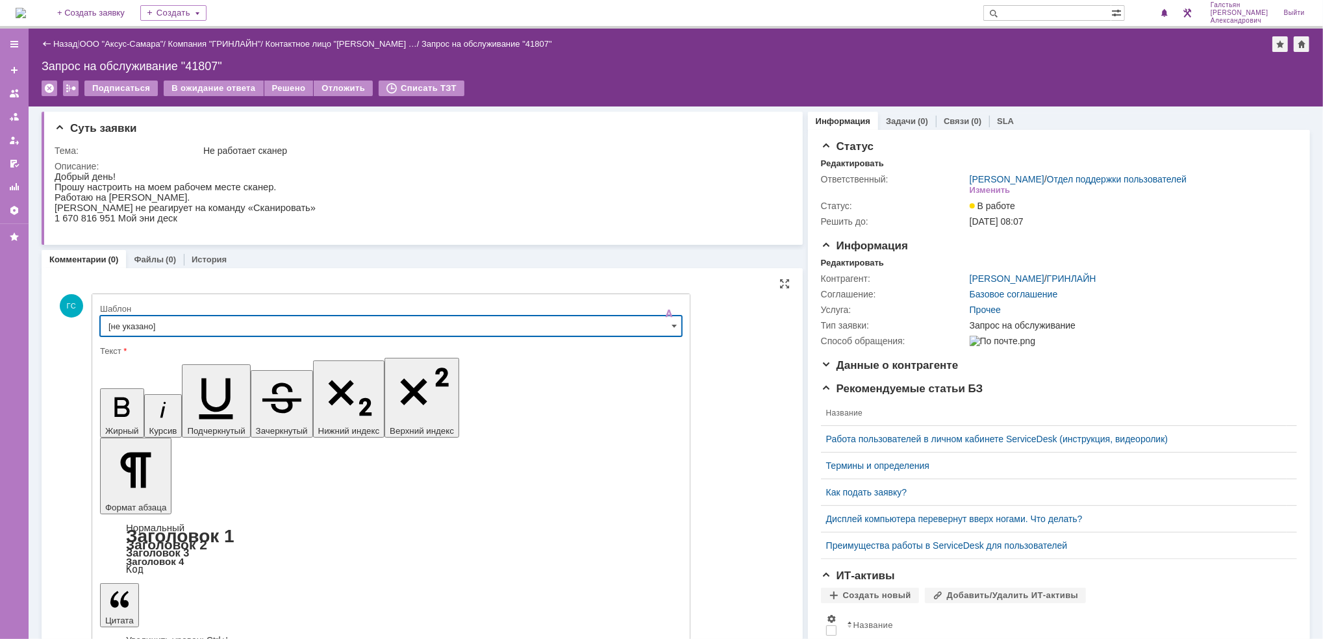
click at [267, 332] on input "[не указано]" at bounding box center [391, 326] width 582 height 21
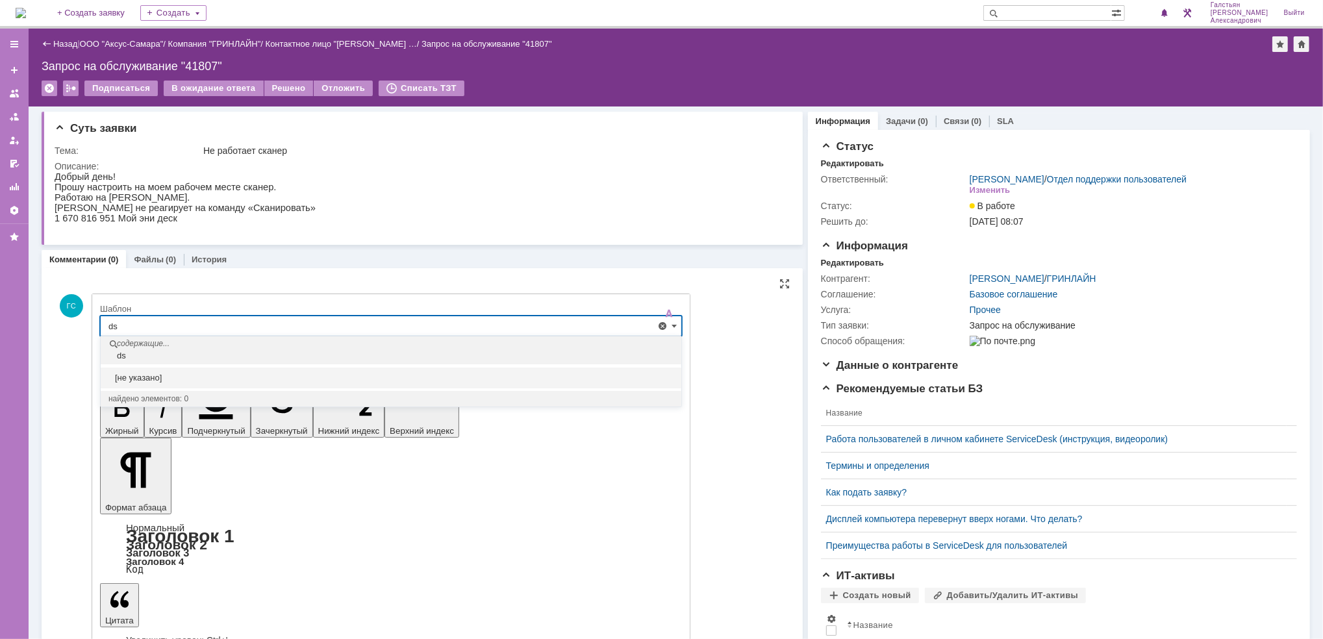
type input "d"
click at [251, 397] on span "Выезд инженера запланирован" at bounding box center [390, 399] width 565 height 10
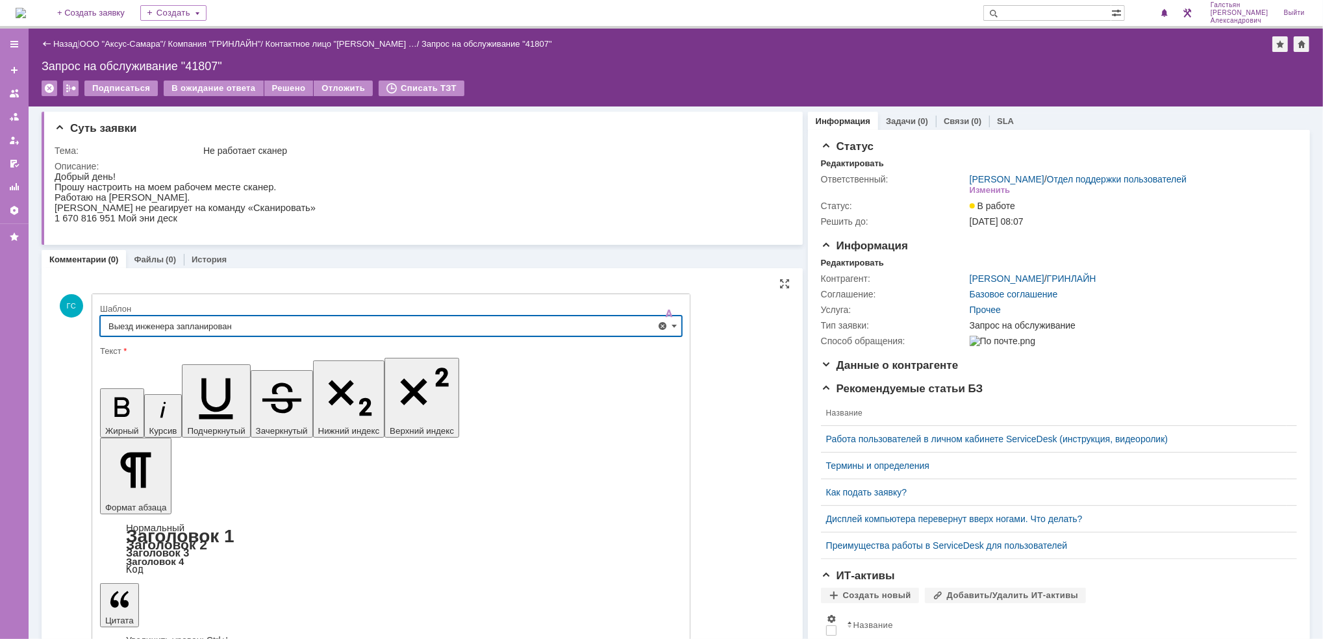
type input "Выезд инженера запланирован"
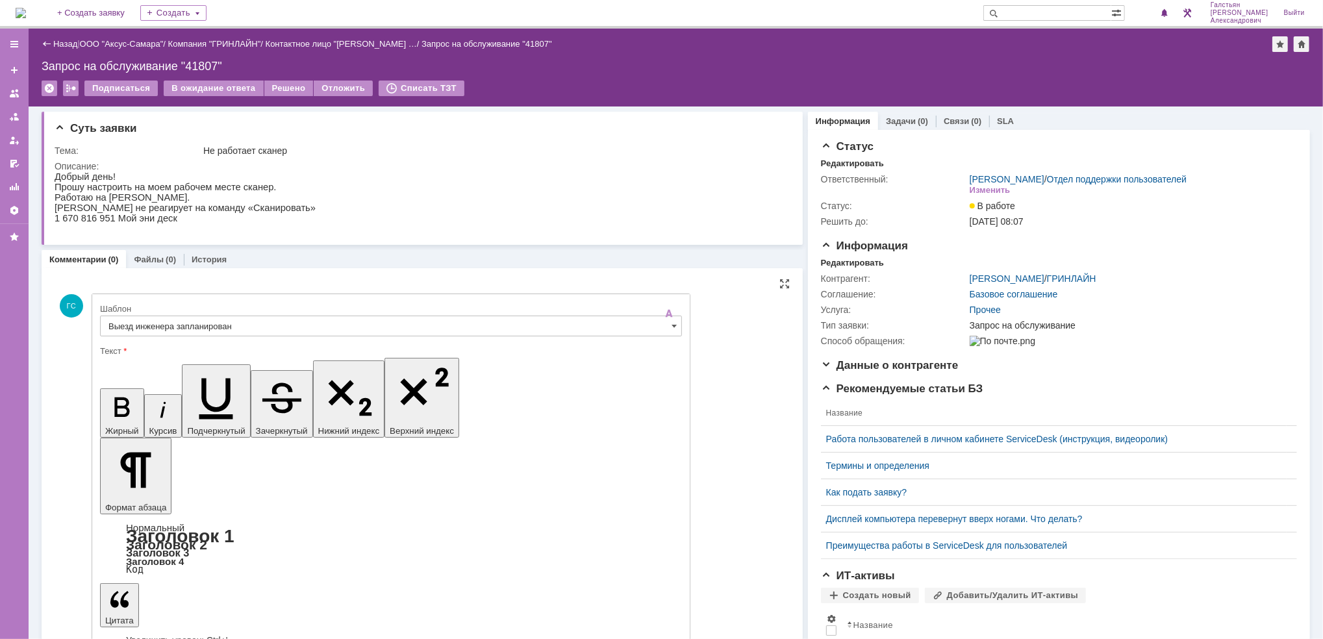
drag, startPoint x: 127, startPoint y: 564, endPoint x: 125, endPoint y: 549, distance: 15.0
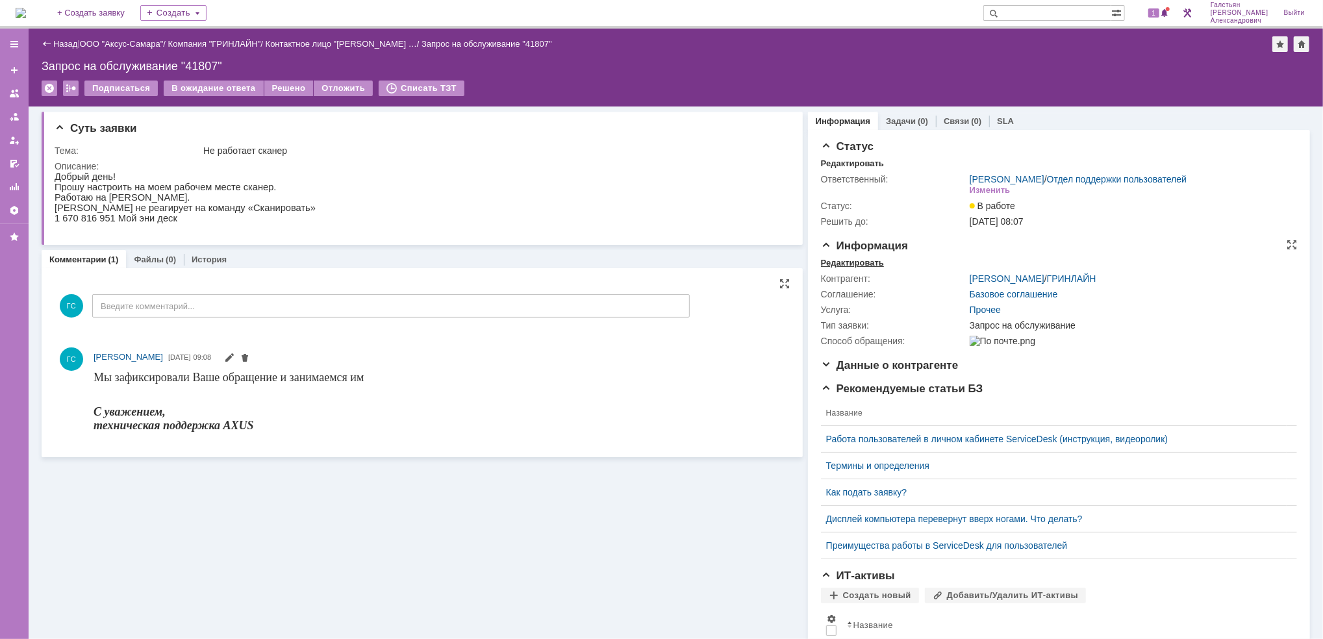
click at [830, 259] on div "Редактировать" at bounding box center [852, 263] width 63 height 10
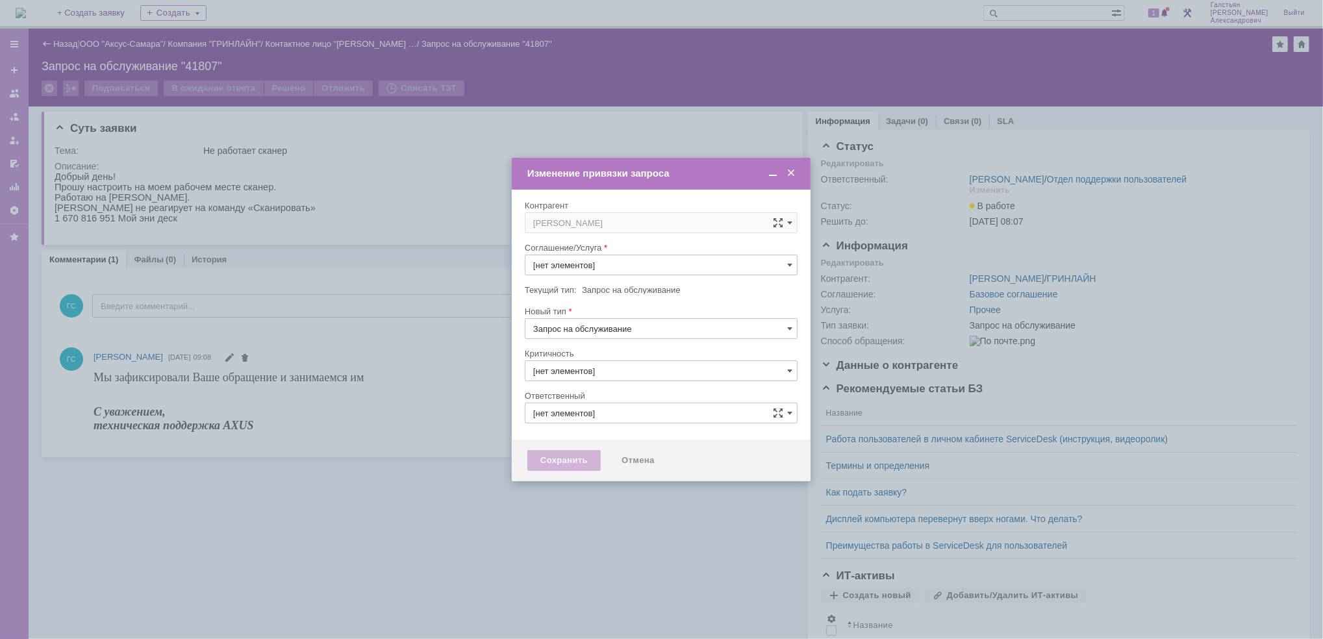
type input "3. Низкая"
type input "[не указано]"
type input "[PERSON_NAME]"
type input "Прочее"
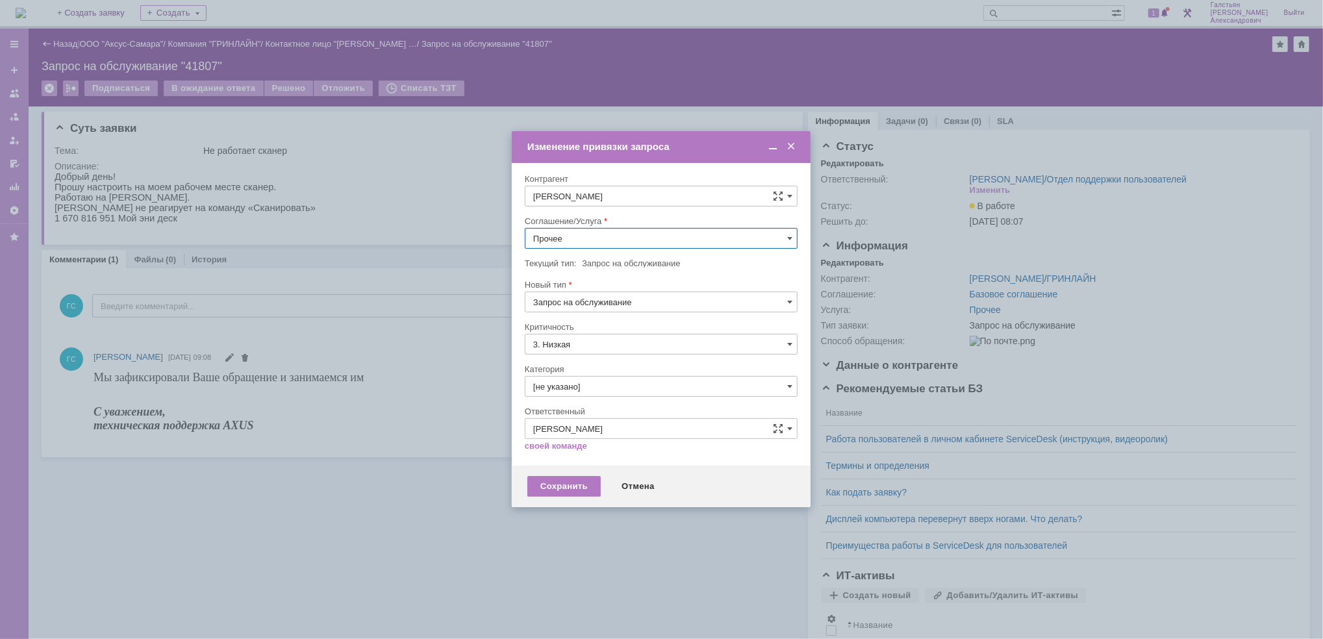
click at [598, 236] on input "Прочее" at bounding box center [661, 238] width 273 height 21
type input "y"
type input "yfcnhjq"
click at [774, 234] on span at bounding box center [778, 238] width 10 height 10
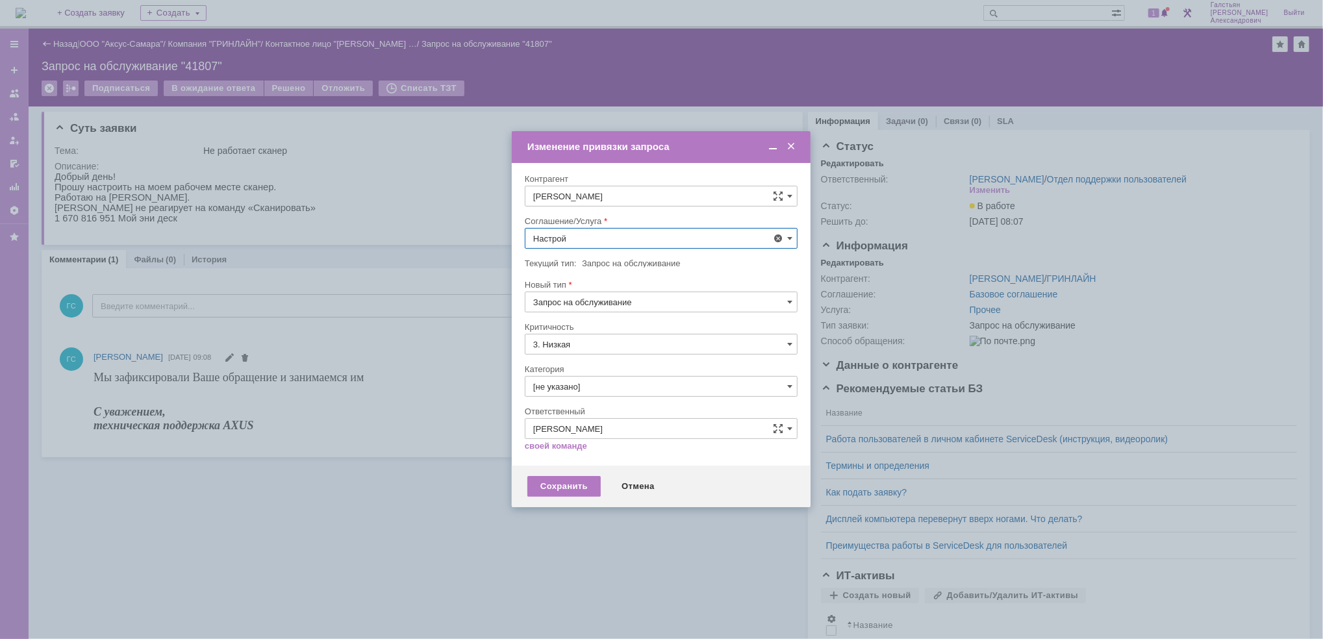
click at [659, 394] on span "АРМ_Настройка" at bounding box center [661, 395] width 256 height 10
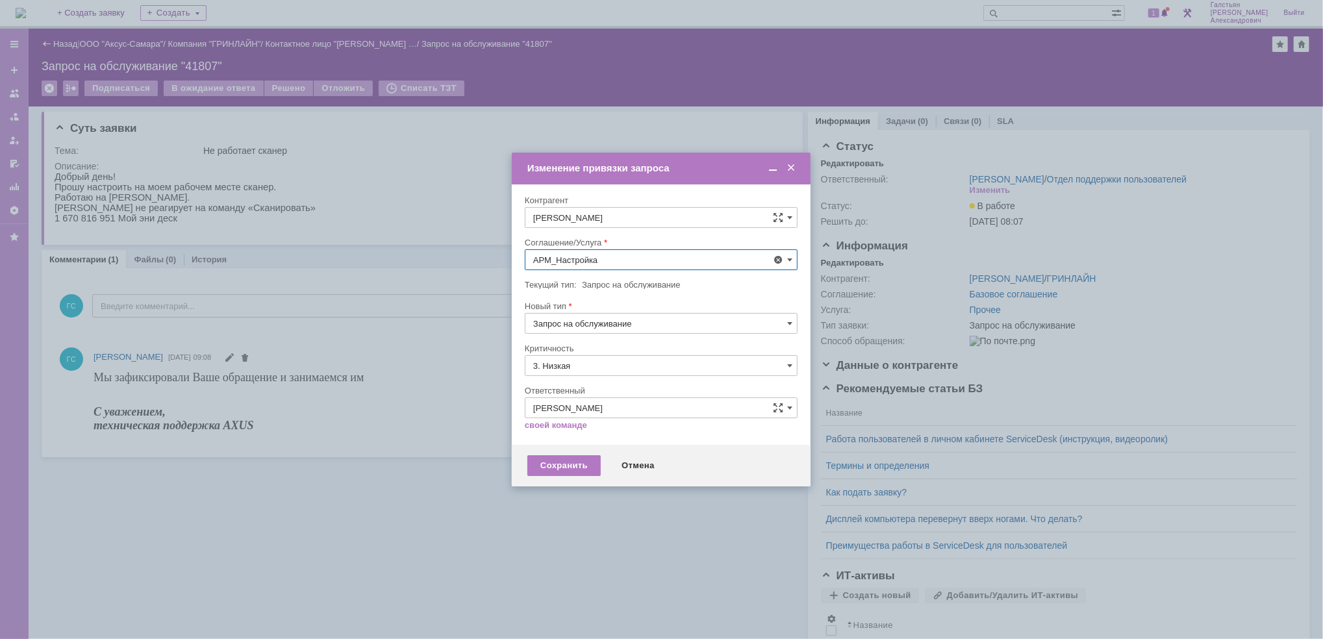
type input "АРМ_Настройка"
click at [667, 375] on input "3. Низкая" at bounding box center [661, 365] width 273 height 21
click at [655, 386] on span "[не указано]" at bounding box center [661, 390] width 256 height 10
type input "[не указано]"
click at [582, 460] on div "Сохранить" at bounding box center [563, 465] width 73 height 21
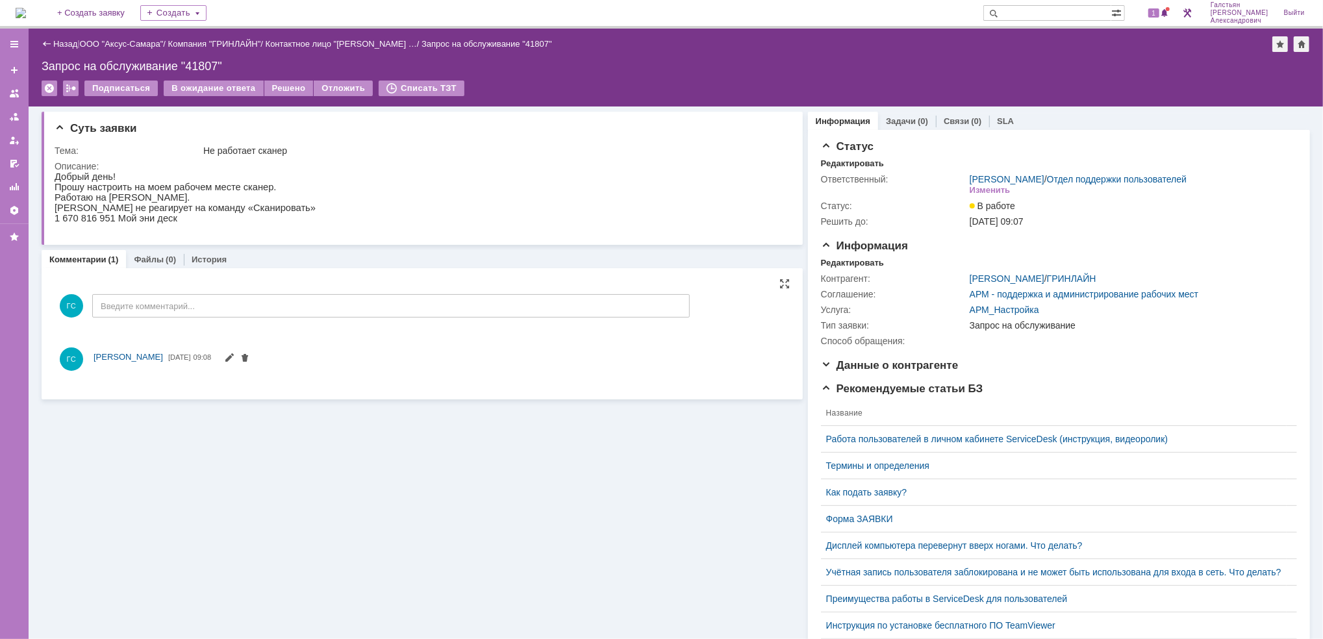
scroll to position [0, 0]
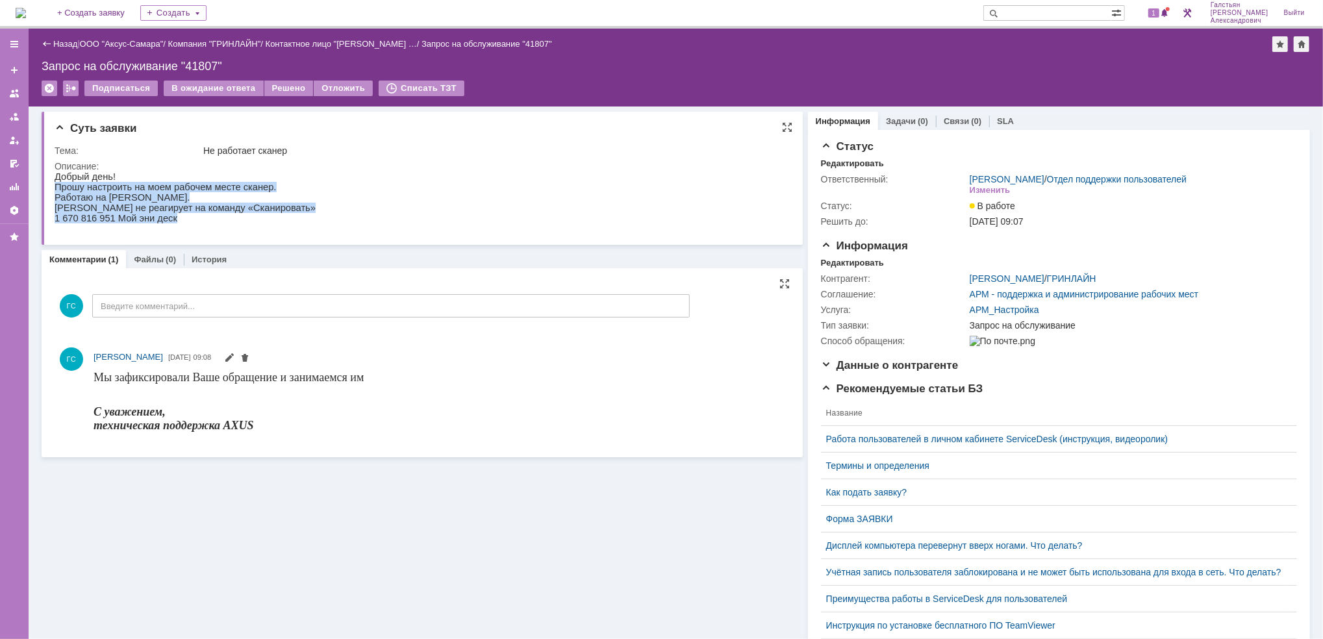
drag, startPoint x: 57, startPoint y: 185, endPoint x: 248, endPoint y: 221, distance: 195.0
click at [248, 221] on div "Добрый день! Прошу настроить на моем рабочем месте сканер. Работаю на Мальцева.…" at bounding box center [184, 197] width 261 height 52
click at [907, 113] on div "Задачи (0)" at bounding box center [907, 121] width 58 height 19
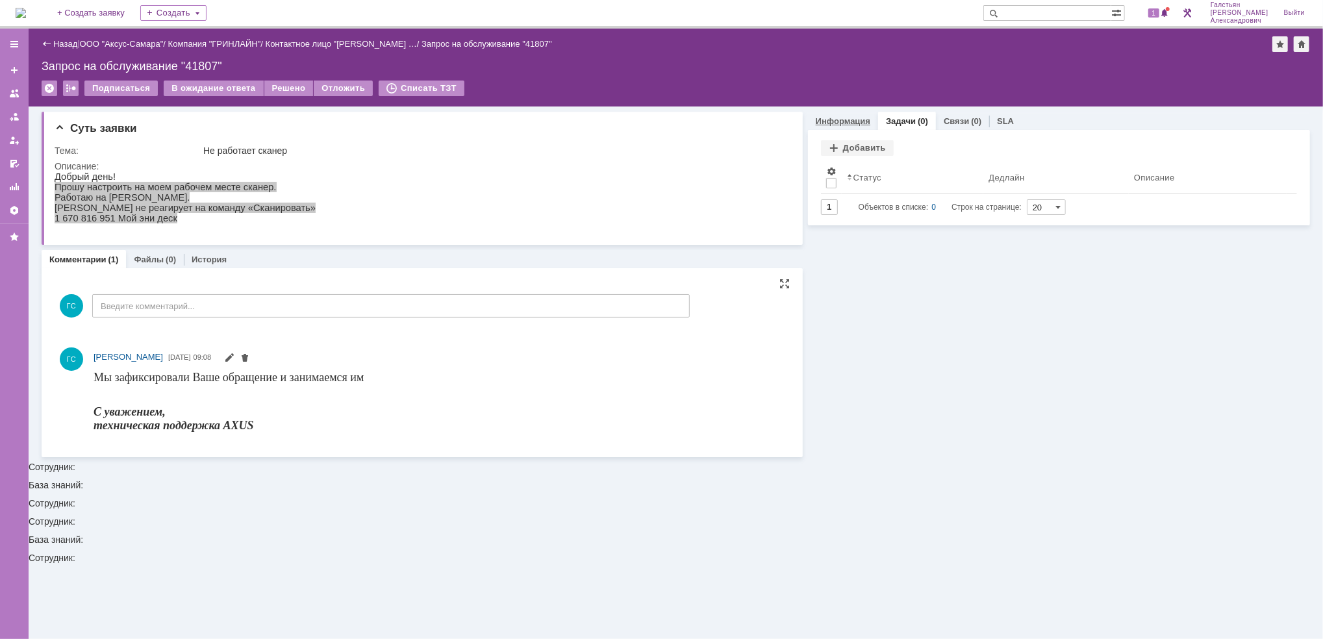
click at [846, 118] on link "Информация" at bounding box center [843, 121] width 55 height 10
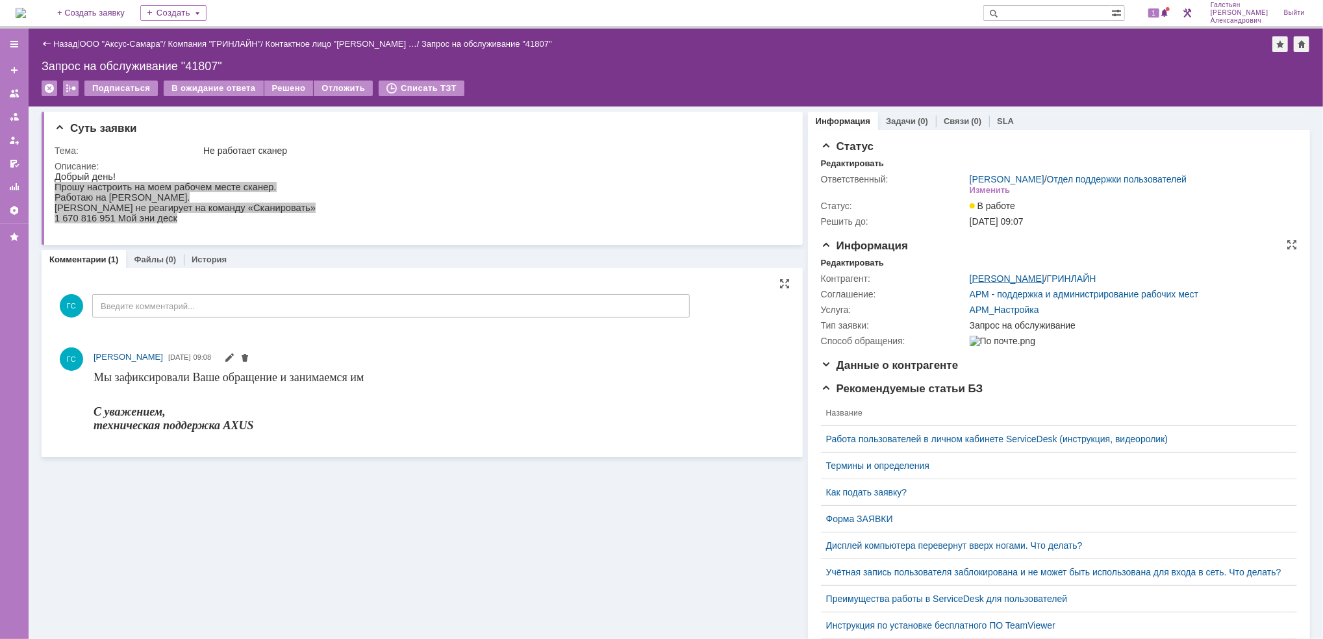
click at [1018, 273] on link "Кашкина Юлия Александровна" at bounding box center [1007, 278] width 75 height 10
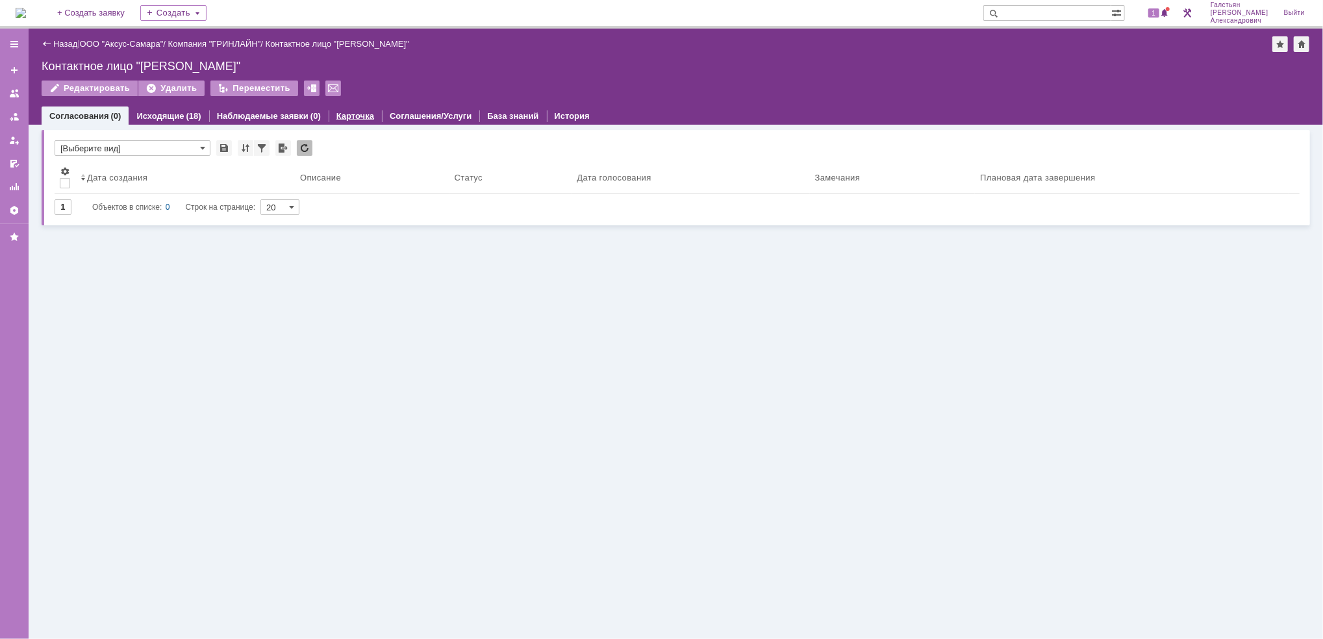
click at [349, 112] on link "Карточка" at bounding box center [355, 116] width 38 height 10
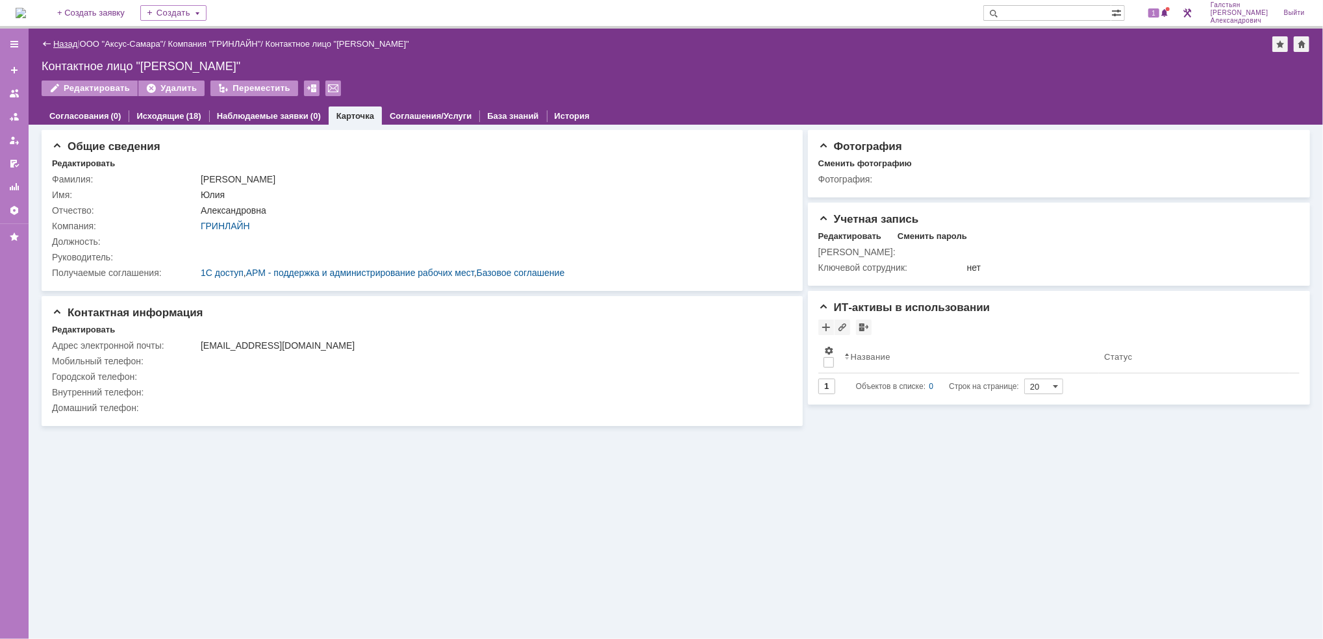
click at [74, 42] on link "Назад" at bounding box center [65, 44] width 24 height 10
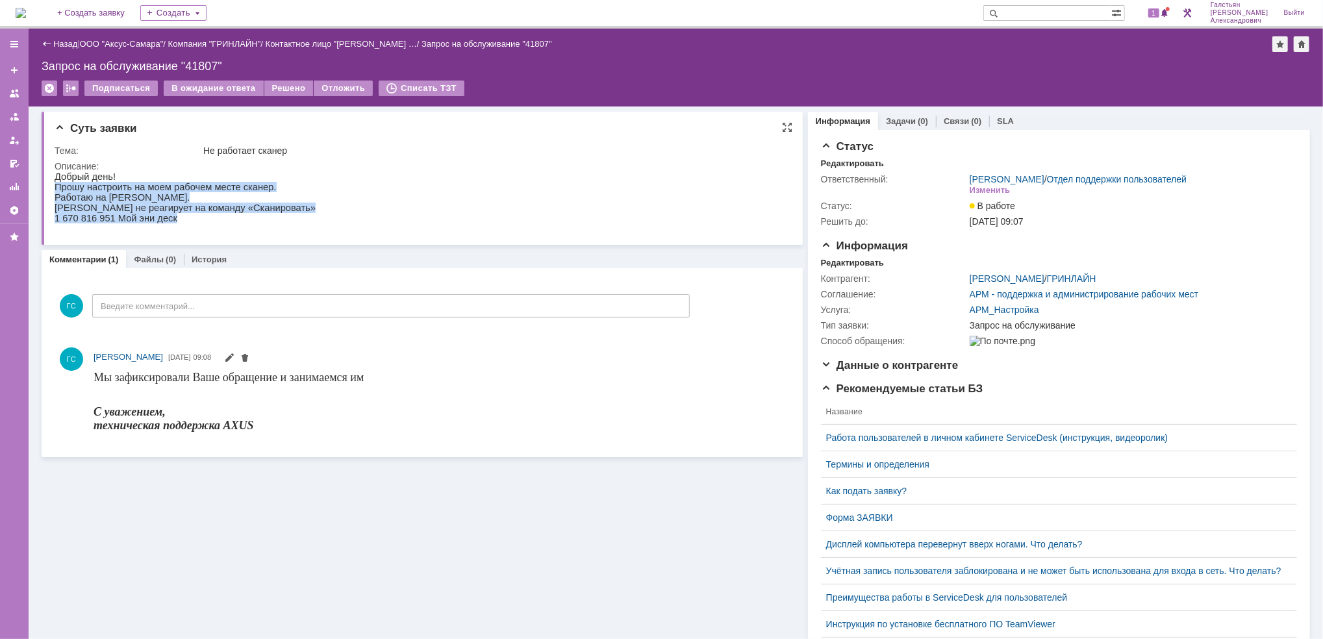
drag, startPoint x: 54, startPoint y: 186, endPoint x: 327, endPoint y: 414, distance: 355.5
click at [273, 223] on html "Добрый день! Прошу настроить на моем рабочем месте сканер. Работаю на Мальцева.…" at bounding box center [415, 197] width 722 height 52
click at [256, 231] on div "Суть заявки Тема: Не работает сканер Описание:" at bounding box center [422, 178] width 761 height 133
click at [902, 126] on div "Задачи (0)" at bounding box center [907, 121] width 58 height 19
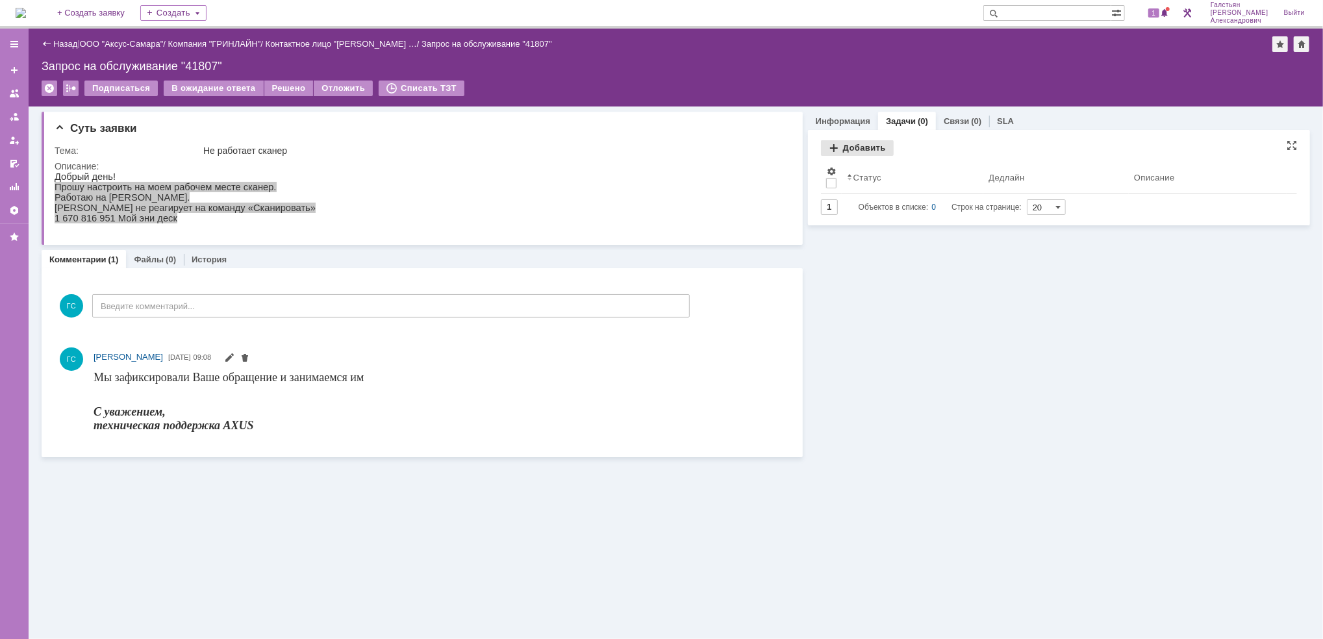
click at [851, 148] on div "Добавить" at bounding box center [857, 148] width 73 height 16
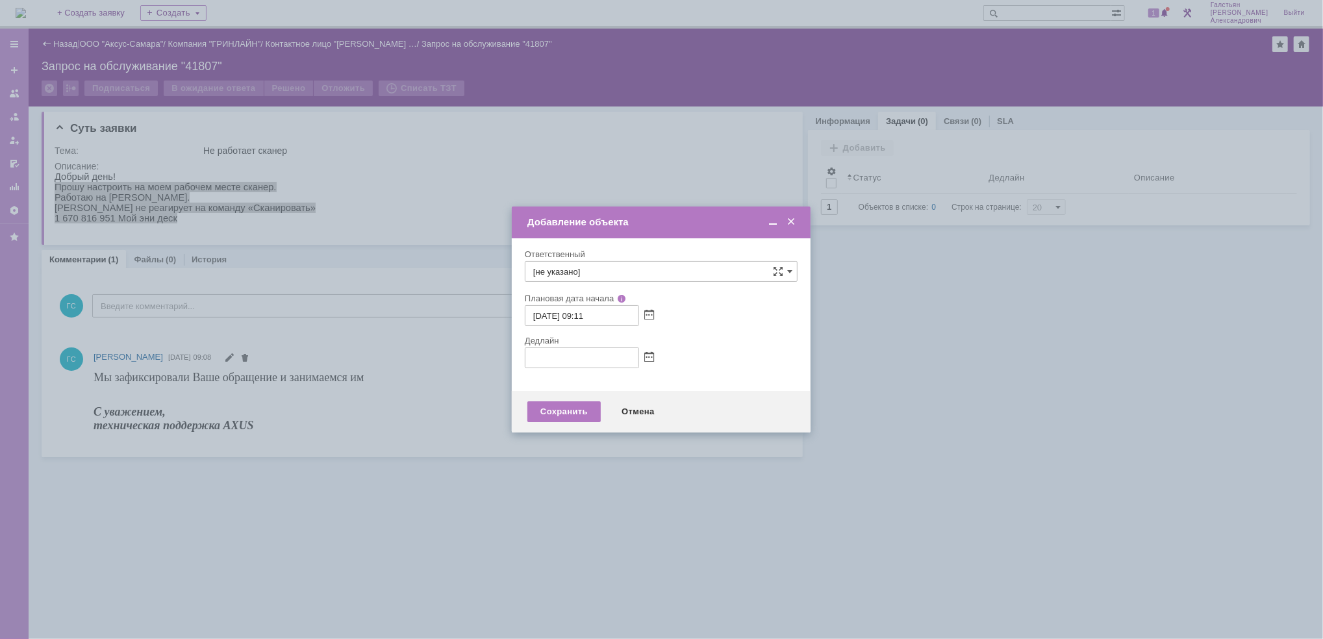
type input "[не указано]"
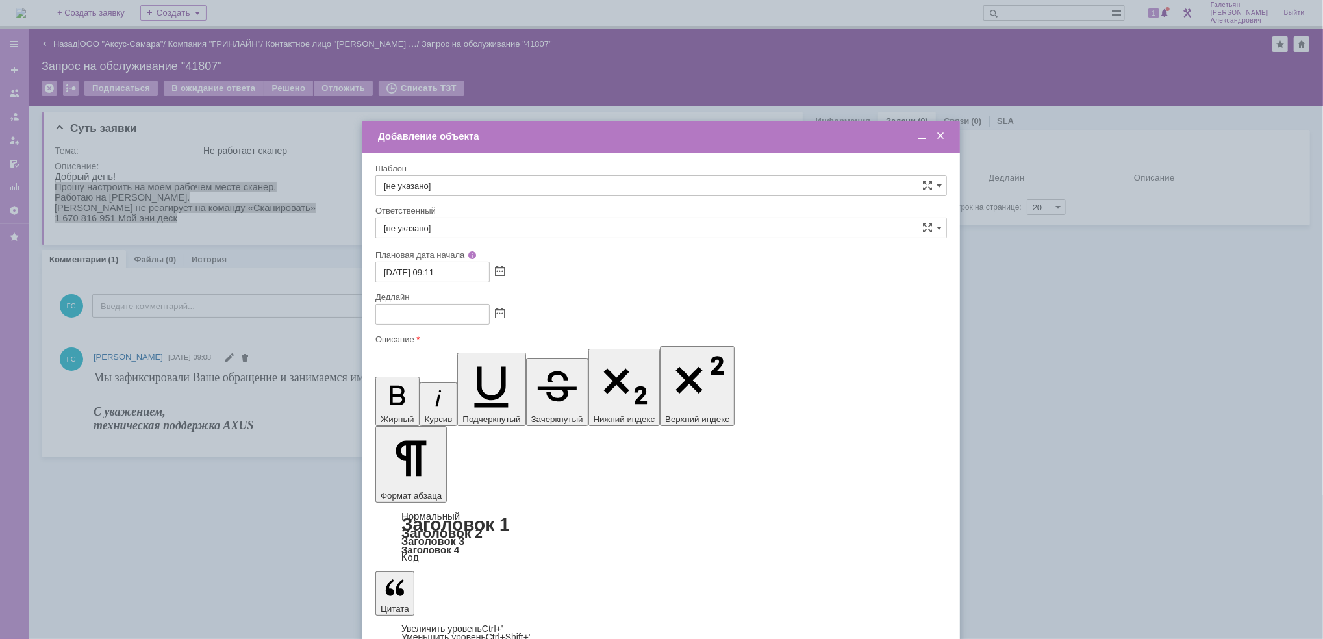
click at [922, 141] on span at bounding box center [922, 137] width 13 height 12
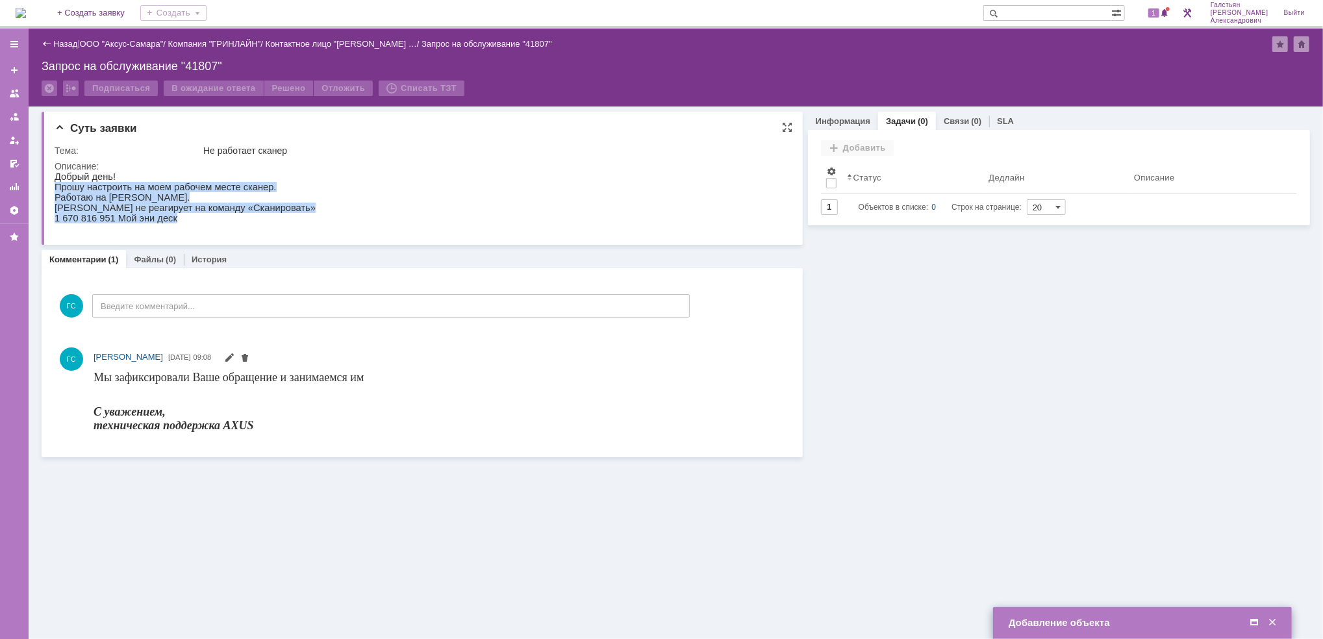
click at [125, 196] on p "Работаю на Мальцева." at bounding box center [184, 197] width 261 height 10
drag, startPoint x: 55, startPoint y: 186, endPoint x: 252, endPoint y: 208, distance: 198.7
click at [252, 208] on div "Добрый день! Прошу настроить на моем рабочем месте сканер. Работаю на Мальцева.…" at bounding box center [184, 197] width 261 height 52
copy div "Прошу настроить на моем рабочем месте сканер. Работаю на Мальцева. Сканер не ре…"
click at [1252, 621] on span at bounding box center [1254, 623] width 13 height 12
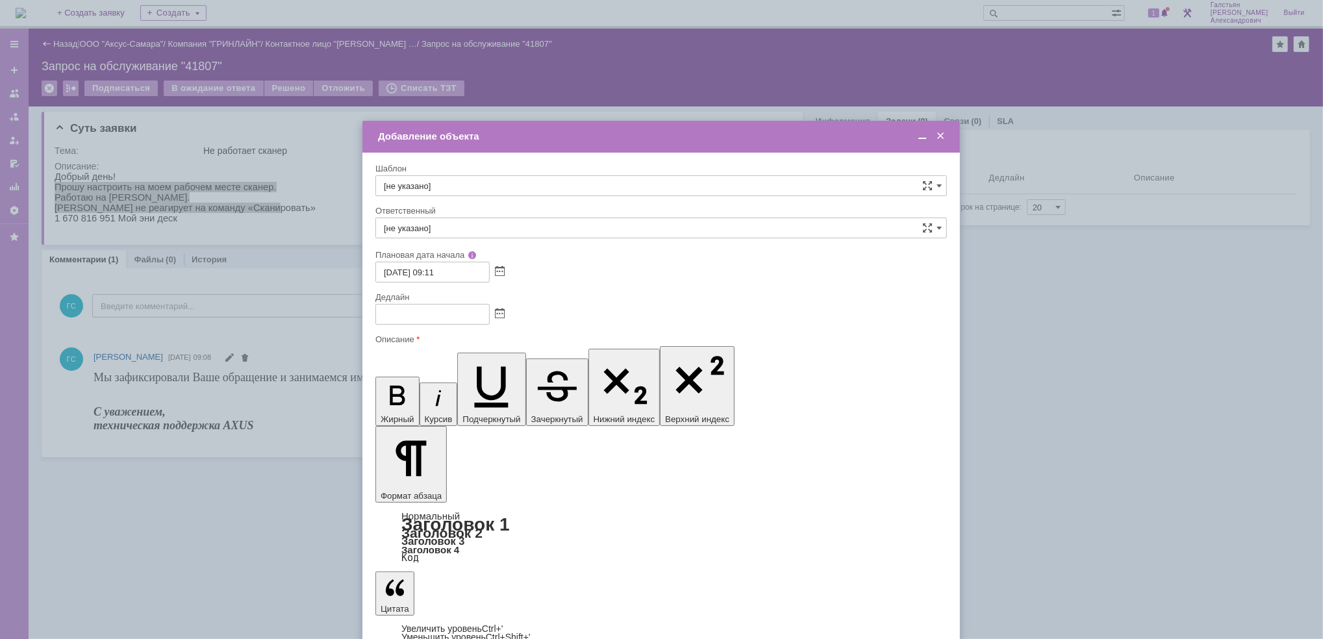
click at [501, 317] on span at bounding box center [500, 314] width 10 height 10
click at [449, 402] on div "18" at bounding box center [448, 403] width 13 height 11
type input "[DATE] 09:13"
click at [508, 219] on input "[не указано]" at bounding box center [661, 228] width 572 height 21
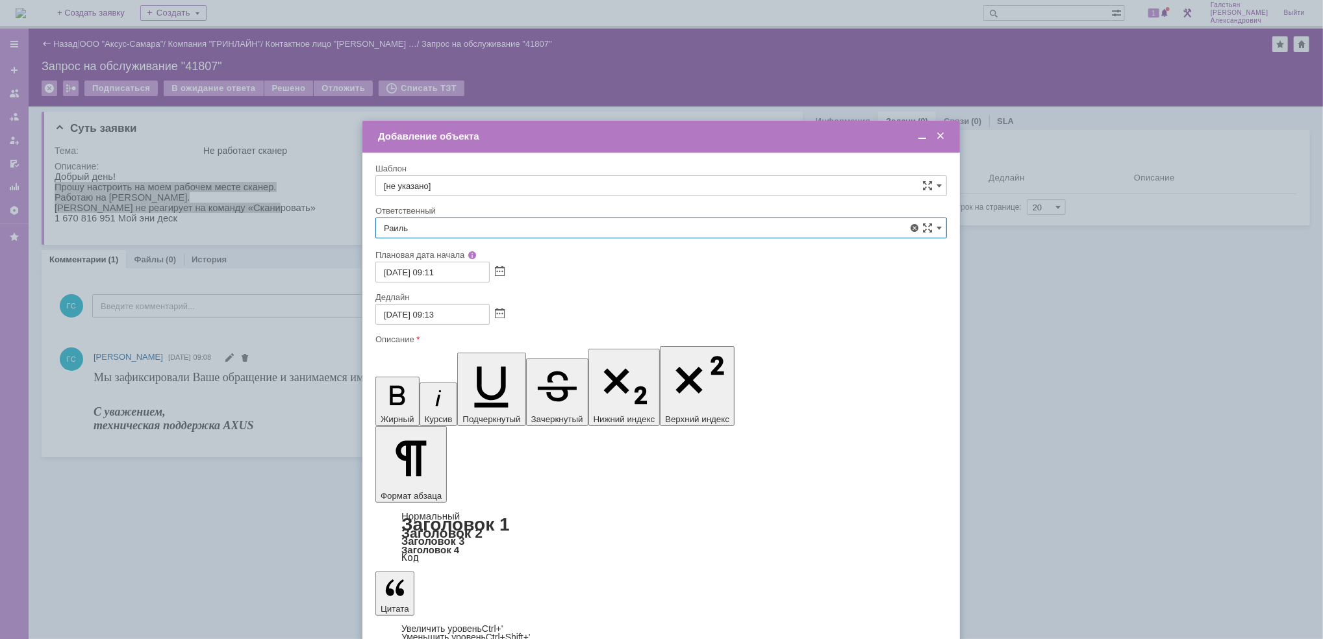
click at [514, 366] on span "[PERSON_NAME]" at bounding box center [661, 365] width 555 height 10
type input "[PERSON_NAME]"
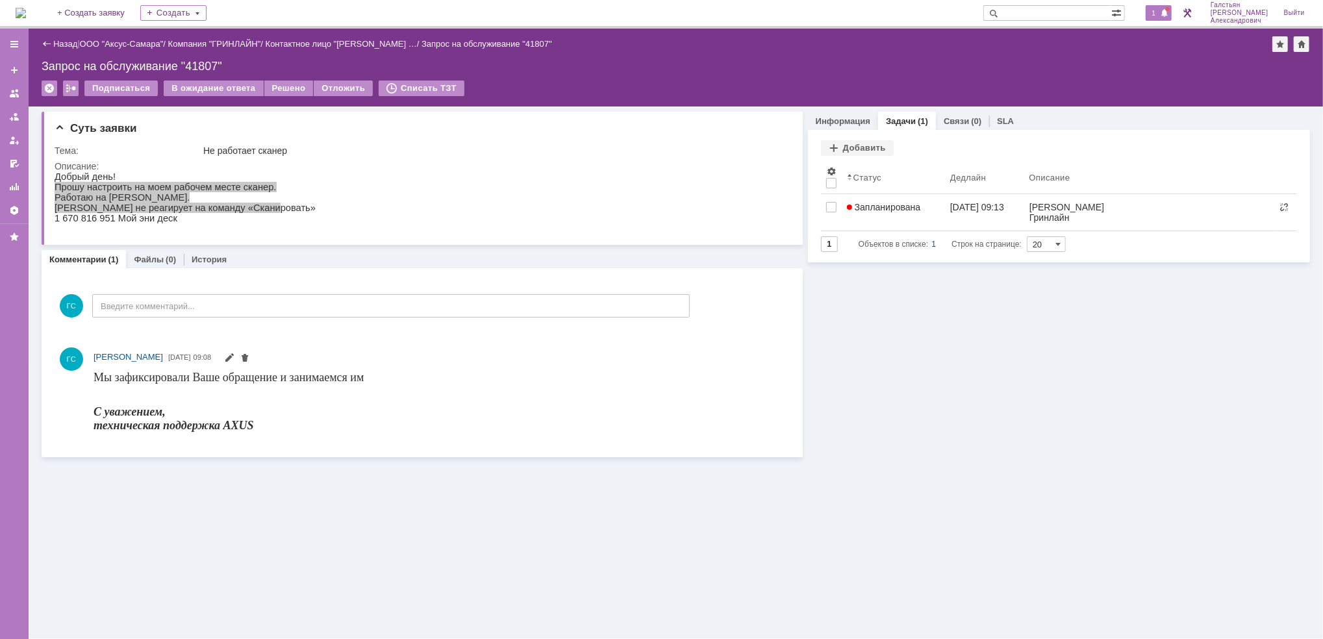
click at [1163, 18] on div "1" at bounding box center [1159, 13] width 27 height 16
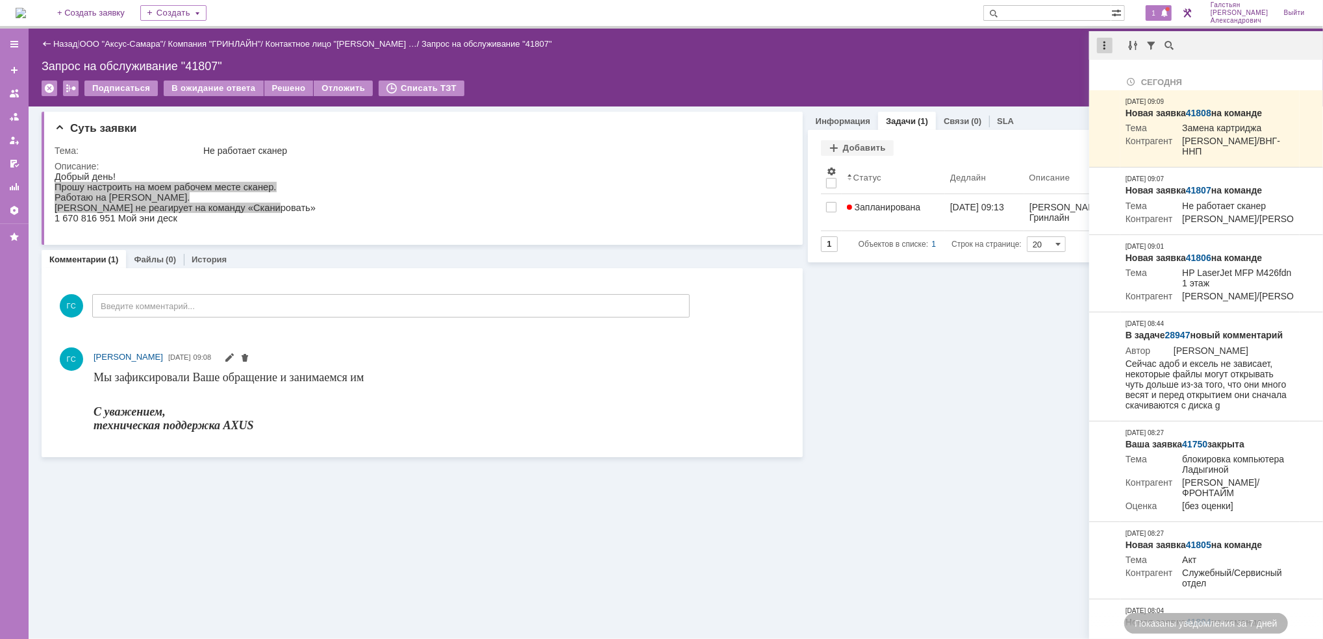
click at [1105, 50] on div at bounding box center [1105, 46] width 16 height 16
click at [1128, 90] on div "Отметить уведомления прочитанными" at bounding box center [1195, 78] width 190 height 27
click at [1126, 83] on div "Отметить уведомления прочитанными" at bounding box center [1194, 78] width 174 height 9
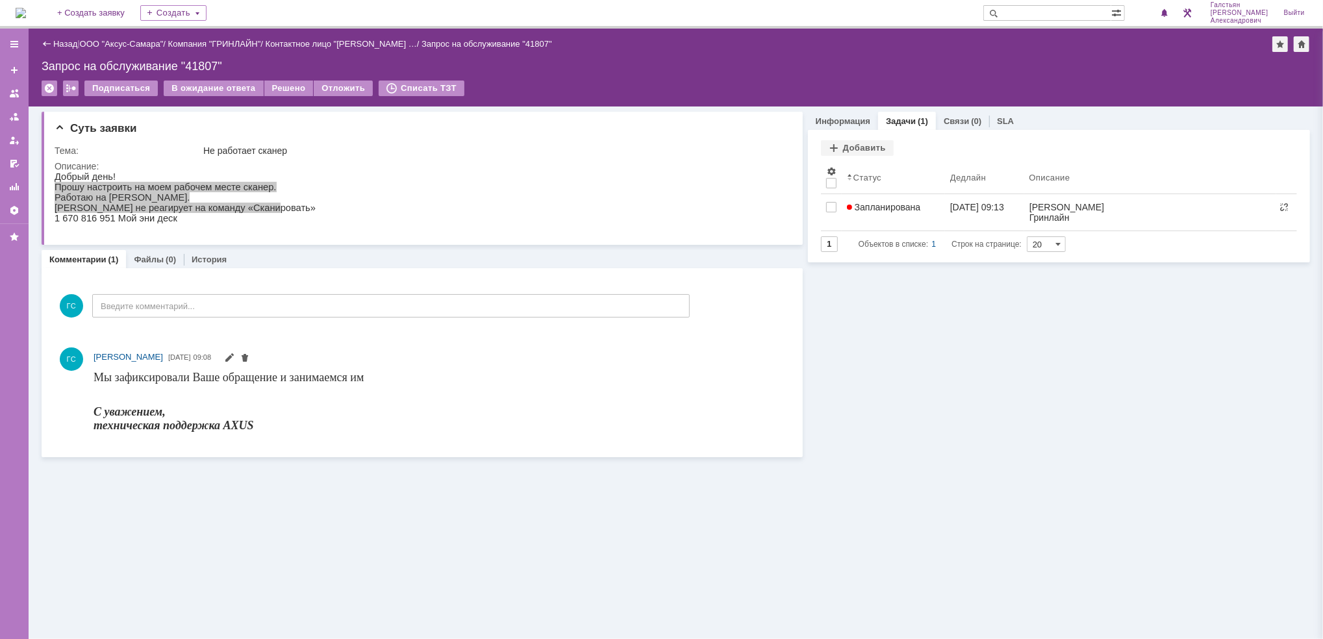
drag, startPoint x: 885, startPoint y: 66, endPoint x: 492, endPoint y: 66, distance: 393.0
click at [880, 69] on div "Запрос на обслуживание "41807"" at bounding box center [676, 66] width 1268 height 13
click at [26, 10] on img at bounding box center [21, 13] width 10 height 10
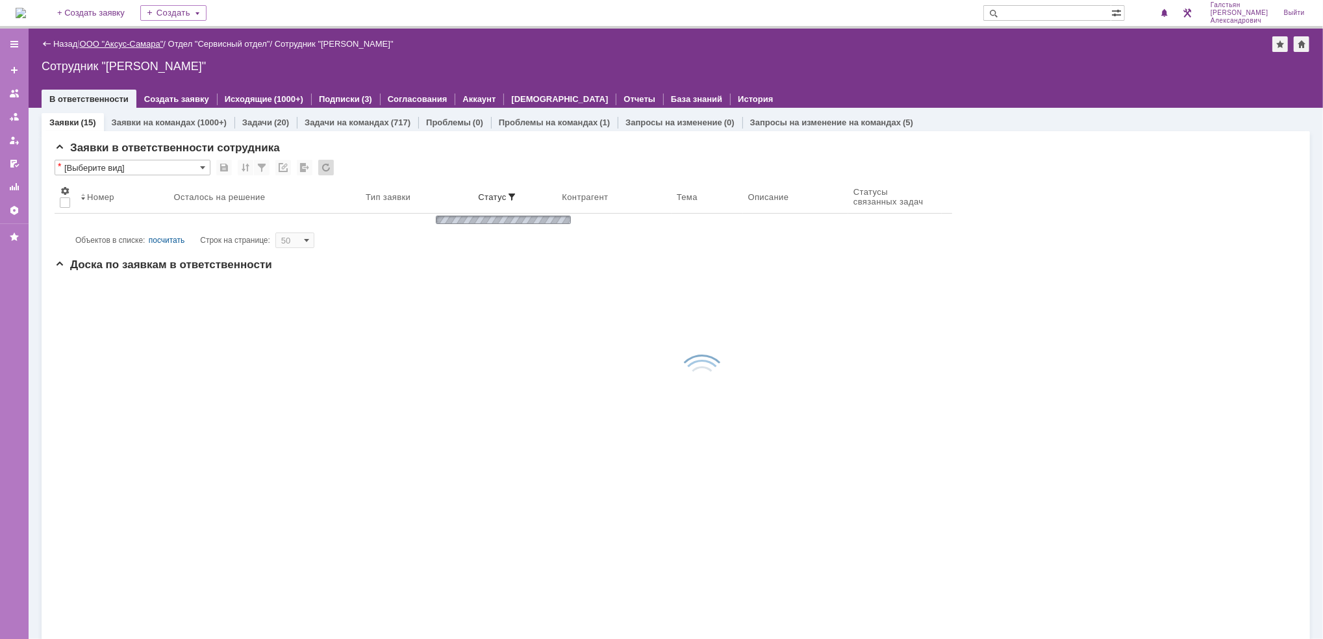
click at [150, 44] on link "ООО "Аксус-Самара"" at bounding box center [122, 44] width 84 height 10
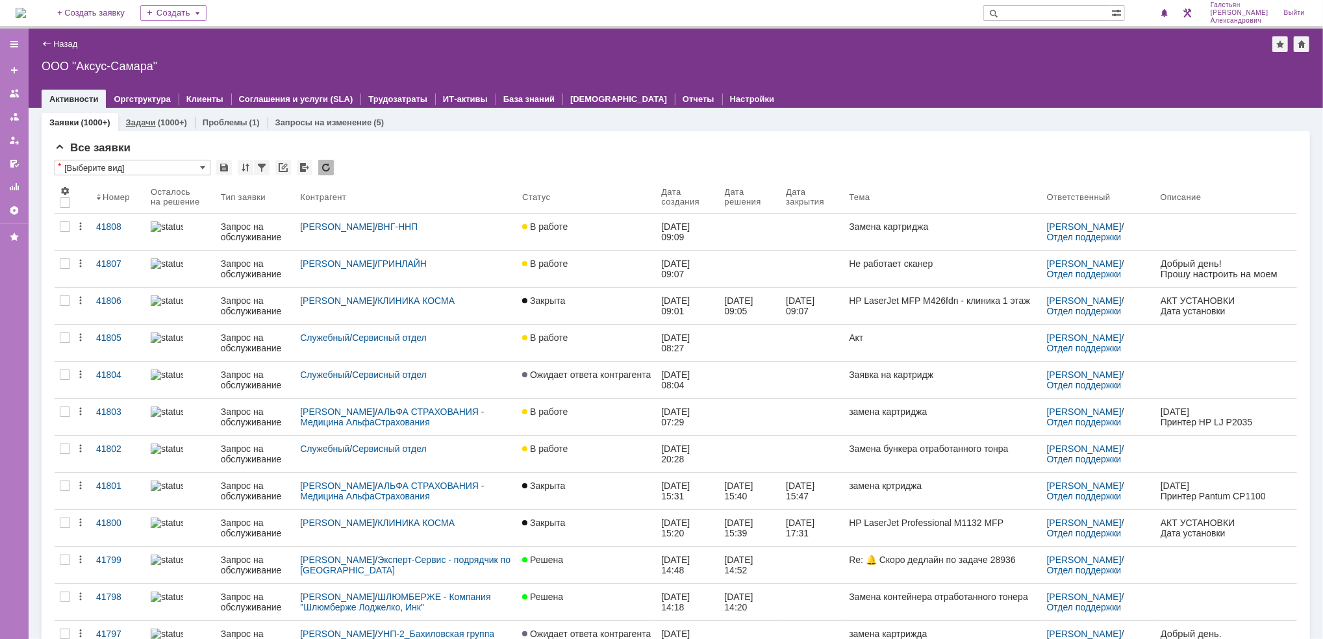
click at [164, 120] on div "(1000+)" at bounding box center [172, 123] width 29 height 10
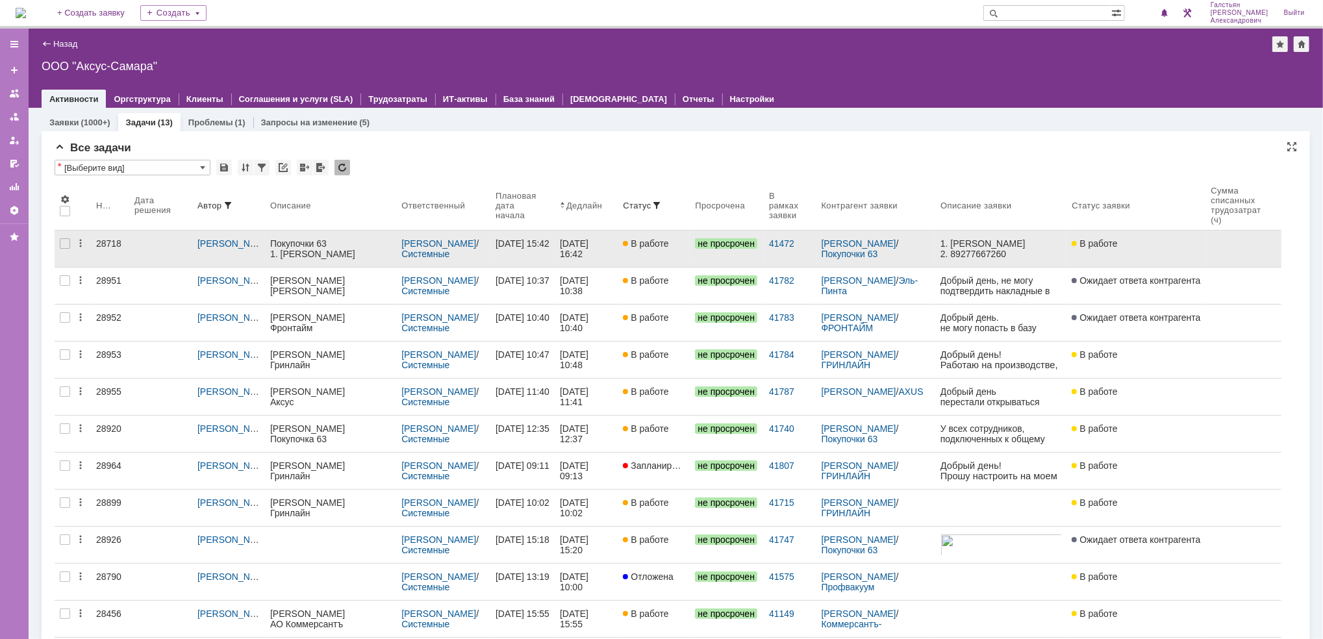
click at [518, 249] on div "26.08.2025 15:42" at bounding box center [523, 243] width 54 height 10
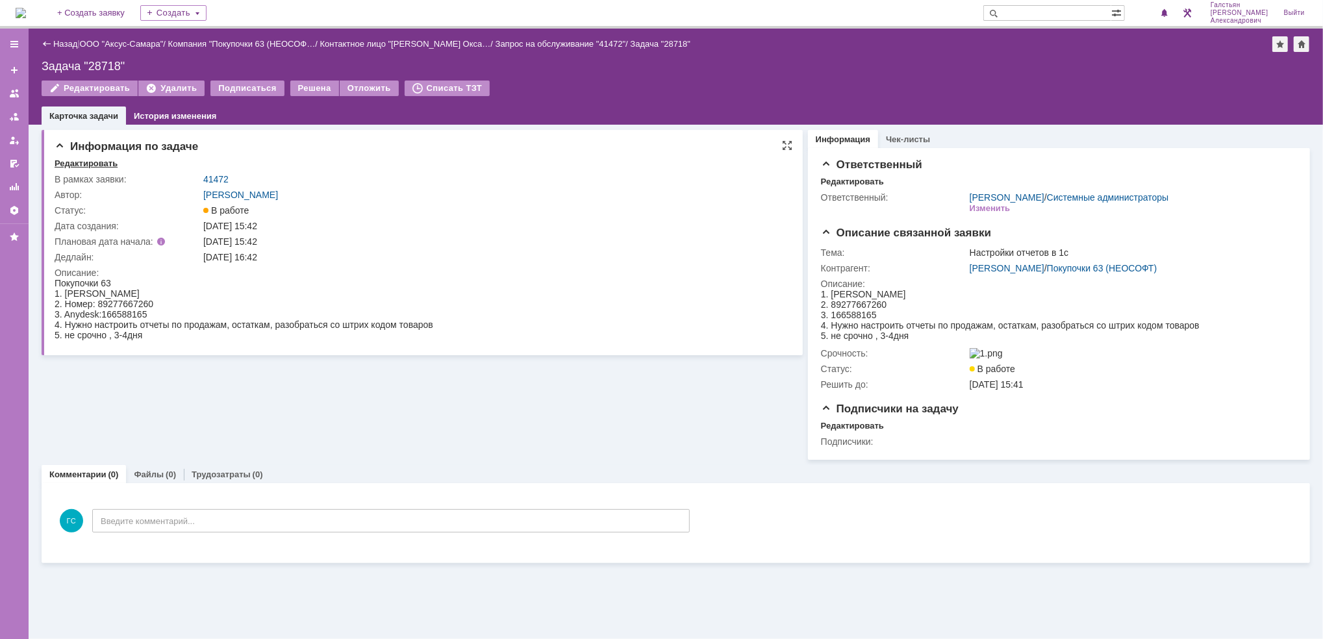
click at [94, 166] on div "Редактировать" at bounding box center [86, 163] width 63 height 10
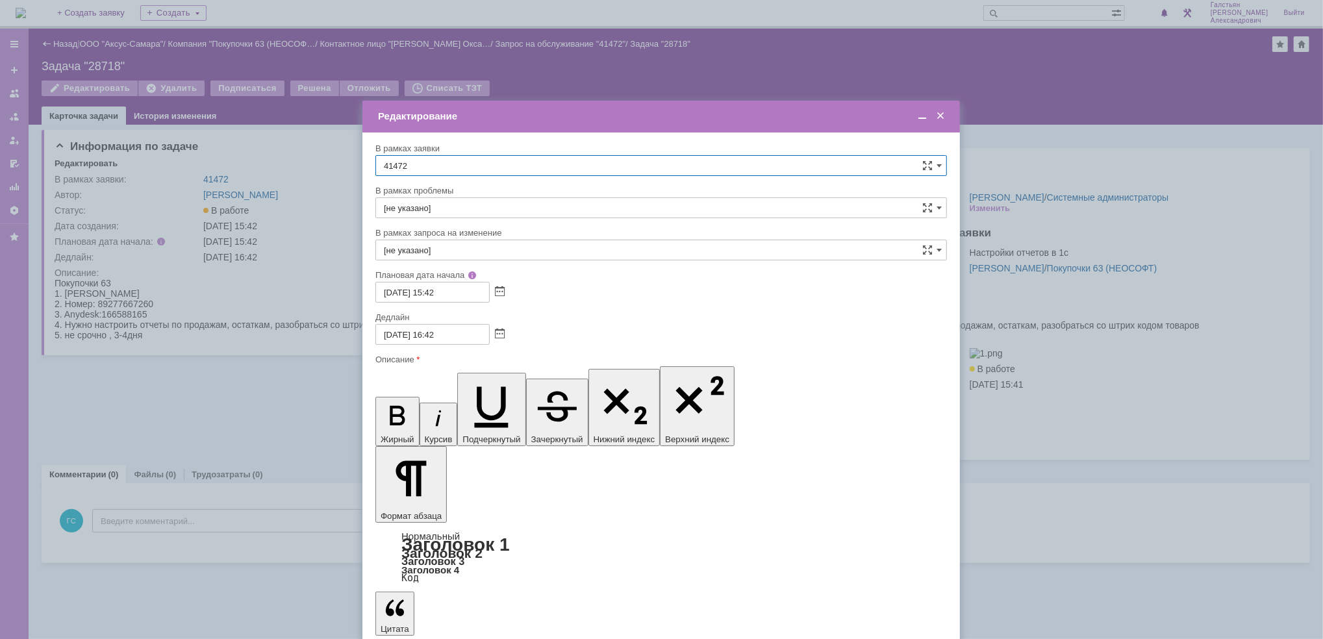
click at [391, 333] on input "16.09.2025 16:42" at bounding box center [432, 334] width 114 height 21
click at [498, 329] on span at bounding box center [500, 334] width 10 height 10
click at [417, 446] on div "30" at bounding box center [418, 448] width 13 height 11
type input "30.09.2025 16:42"
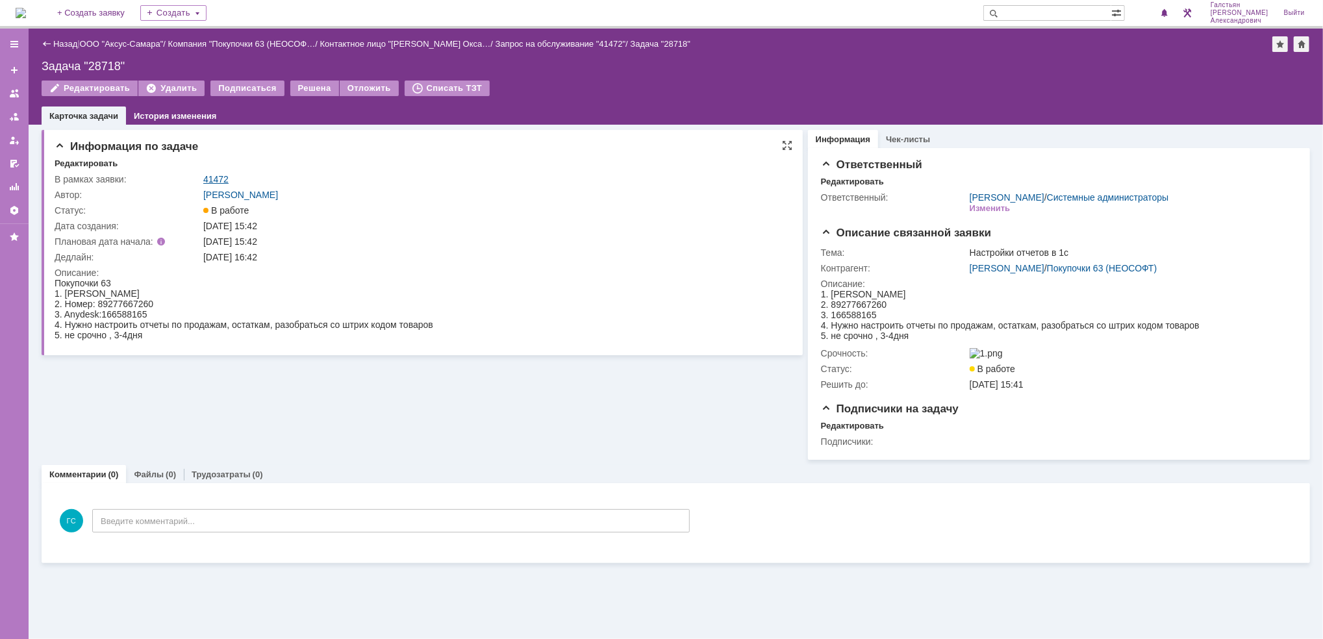
click at [212, 178] on link "41472" at bounding box center [215, 179] width 25 height 10
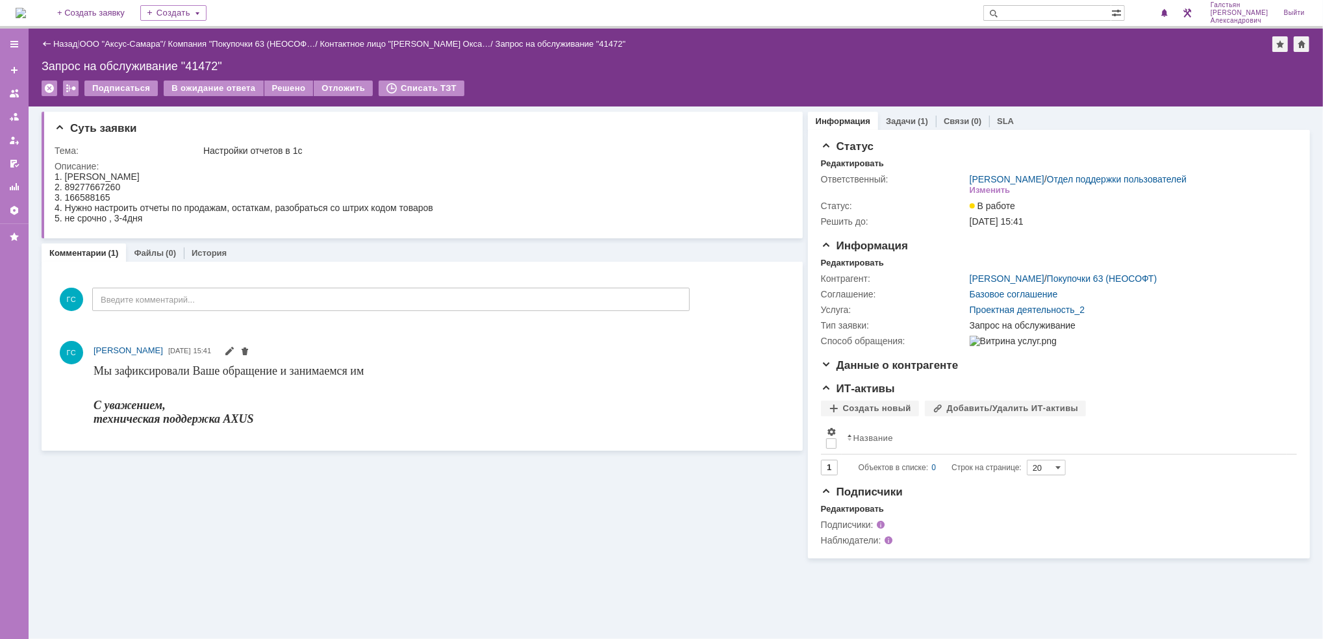
click at [19, 13] on img at bounding box center [21, 13] width 10 height 10
click at [26, 10] on img at bounding box center [21, 13] width 10 height 10
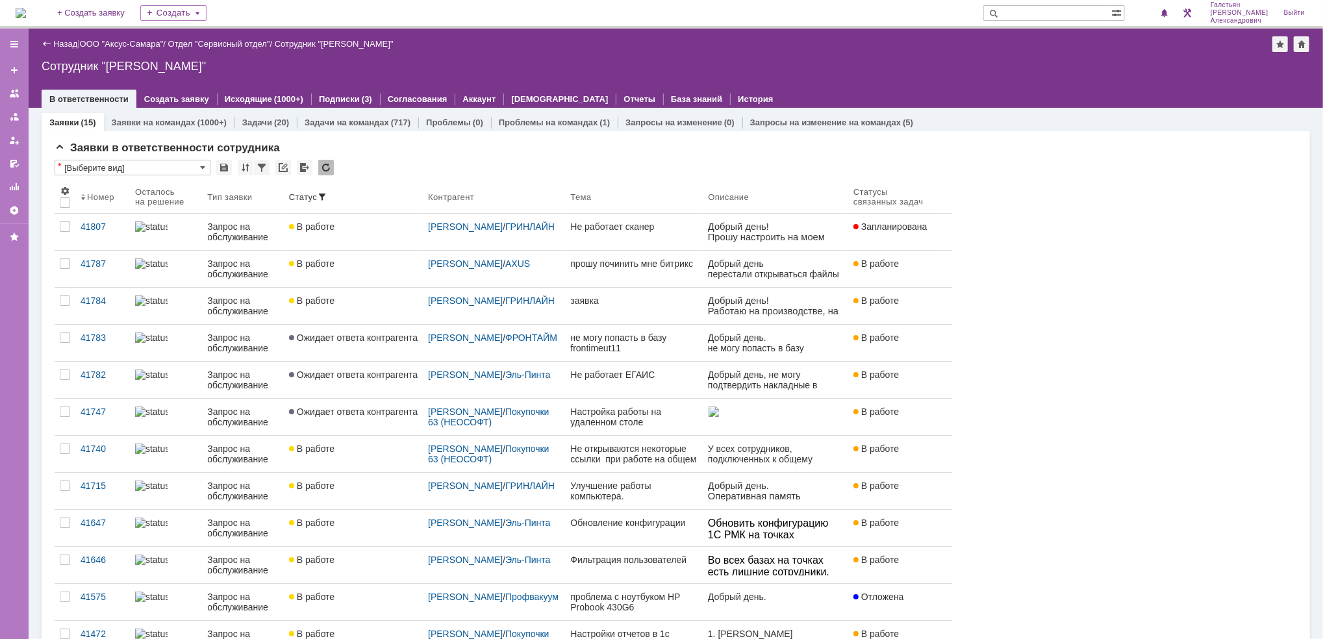
click at [26, 8] on img at bounding box center [21, 13] width 10 height 10
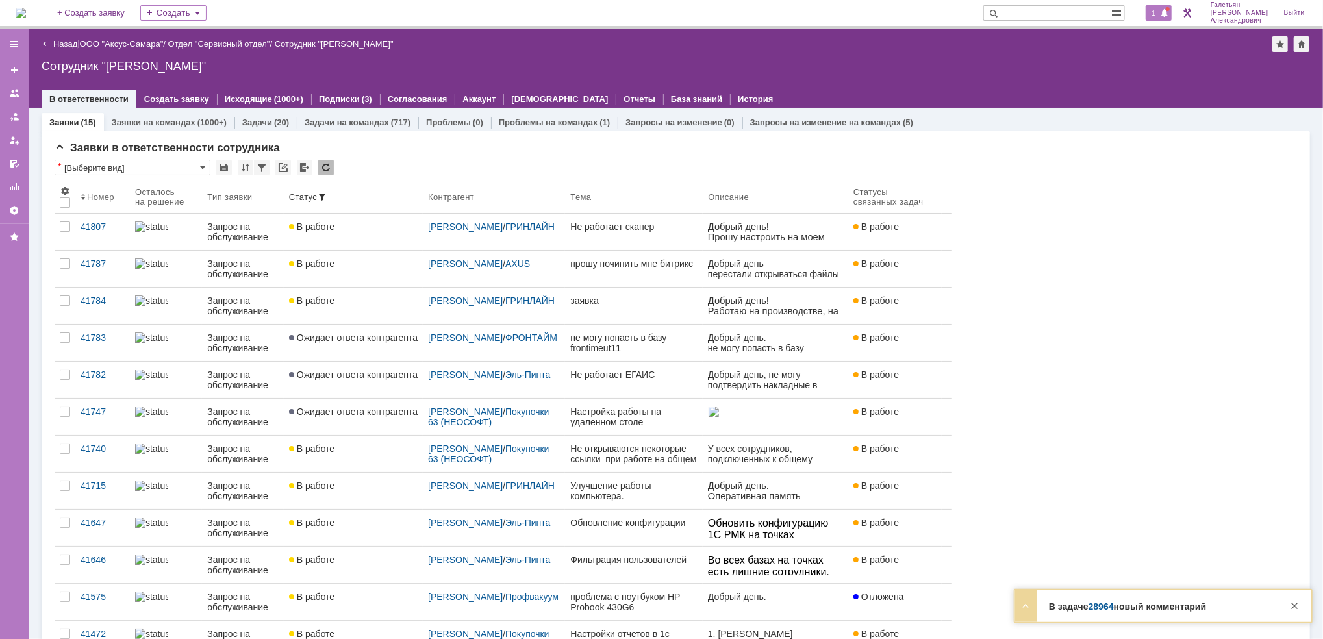
click at [1160, 8] on span "1" at bounding box center [1154, 12] width 12 height 9
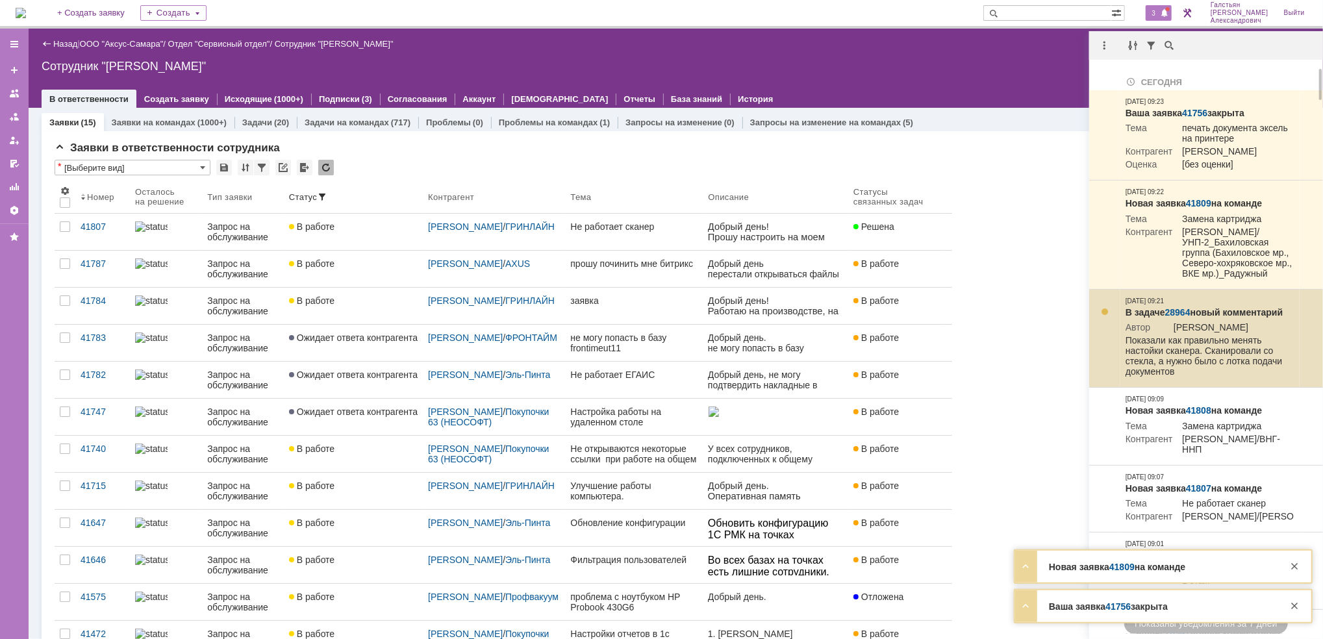
click at [1175, 318] on link "28964" at bounding box center [1177, 312] width 25 height 10
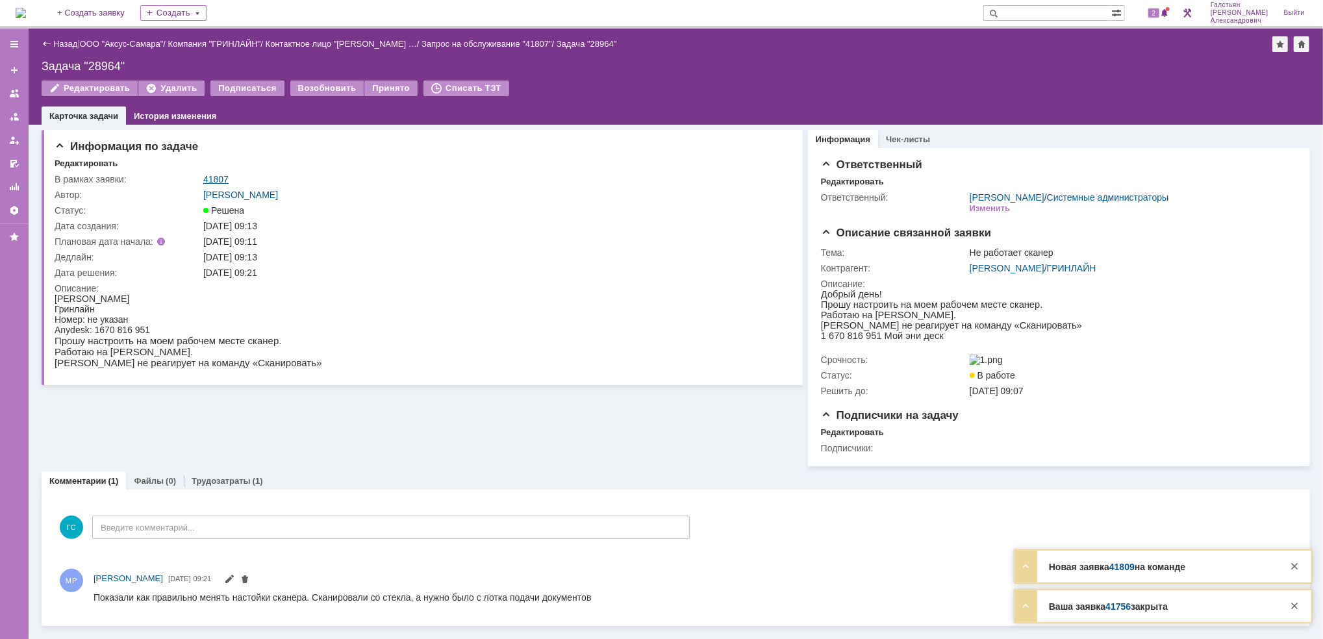
click at [223, 177] on link "41807" at bounding box center [215, 179] width 25 height 10
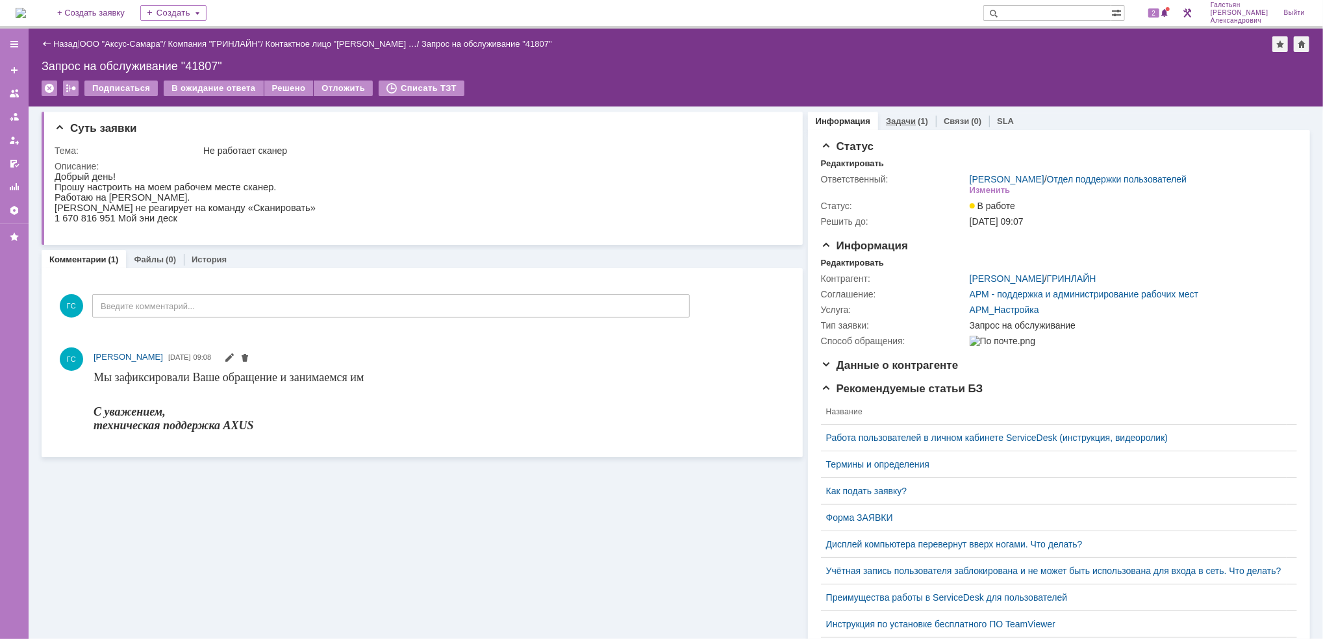
click at [886, 118] on link "Задачи" at bounding box center [901, 121] width 30 height 10
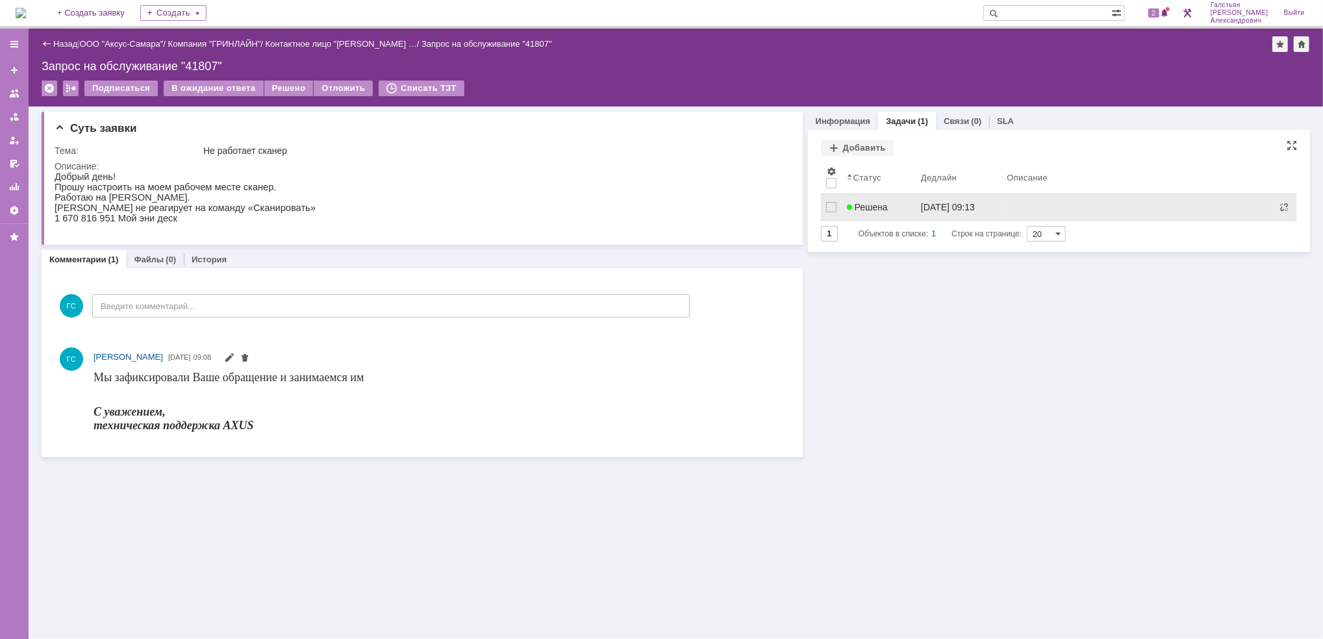
click at [933, 199] on link "[DATE] 09:13" at bounding box center [959, 207] width 86 height 26
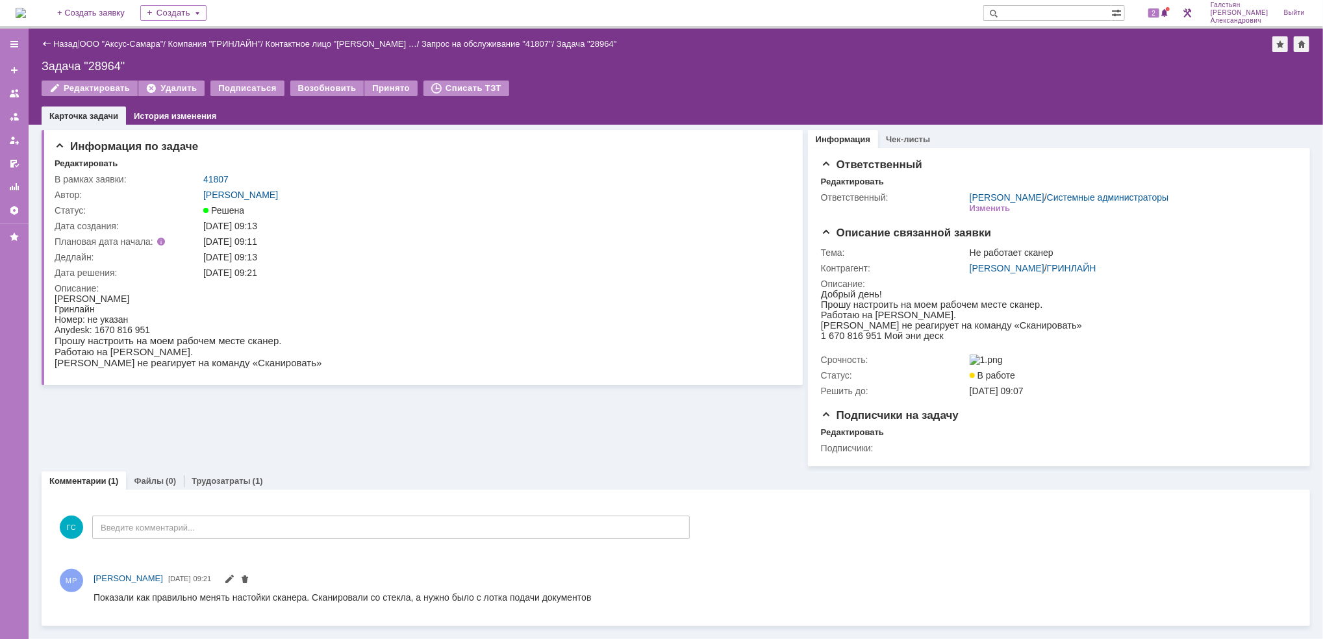
click at [51, 42] on div "Назад" at bounding box center [60, 44] width 36 height 10
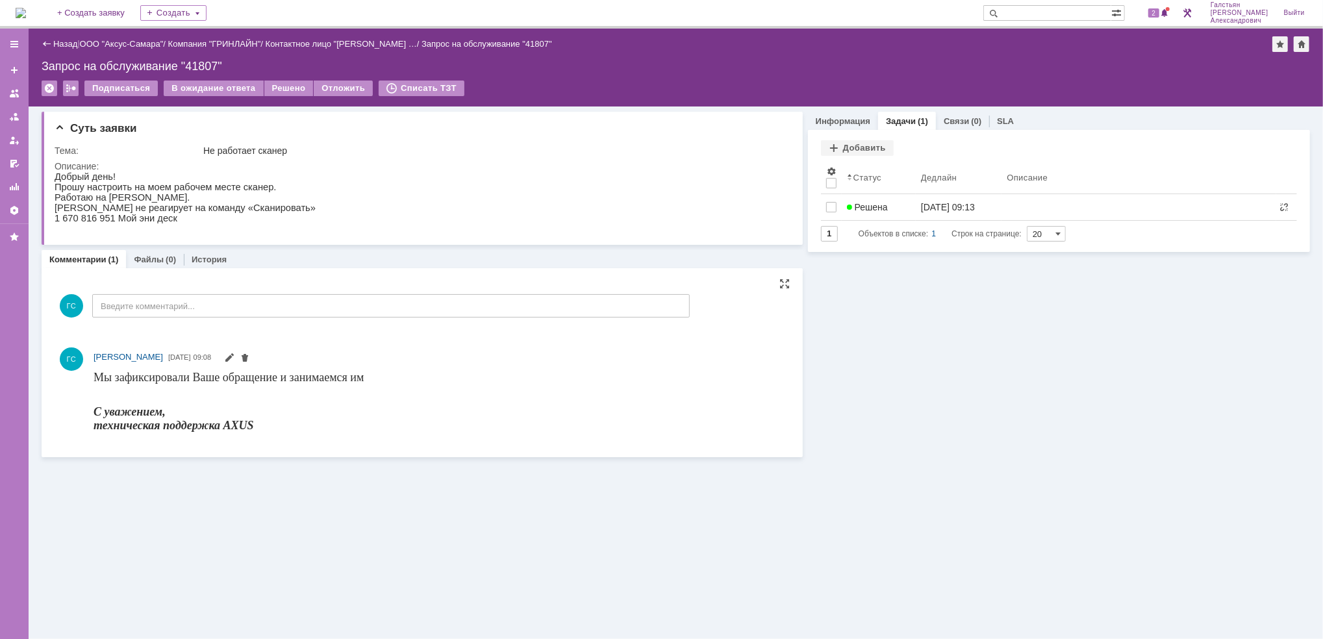
click at [201, 319] on div "ГС Введите комментарий..." at bounding box center [372, 307] width 635 height 60
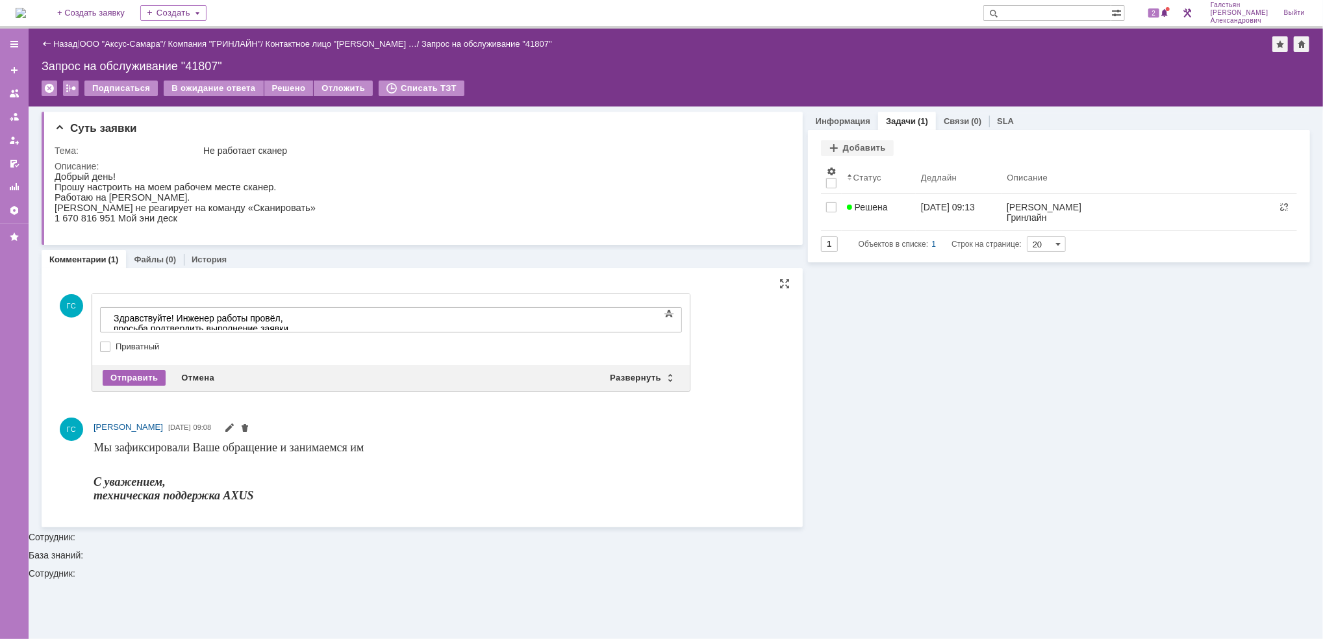
click at [130, 376] on div "Отправить" at bounding box center [134, 378] width 63 height 16
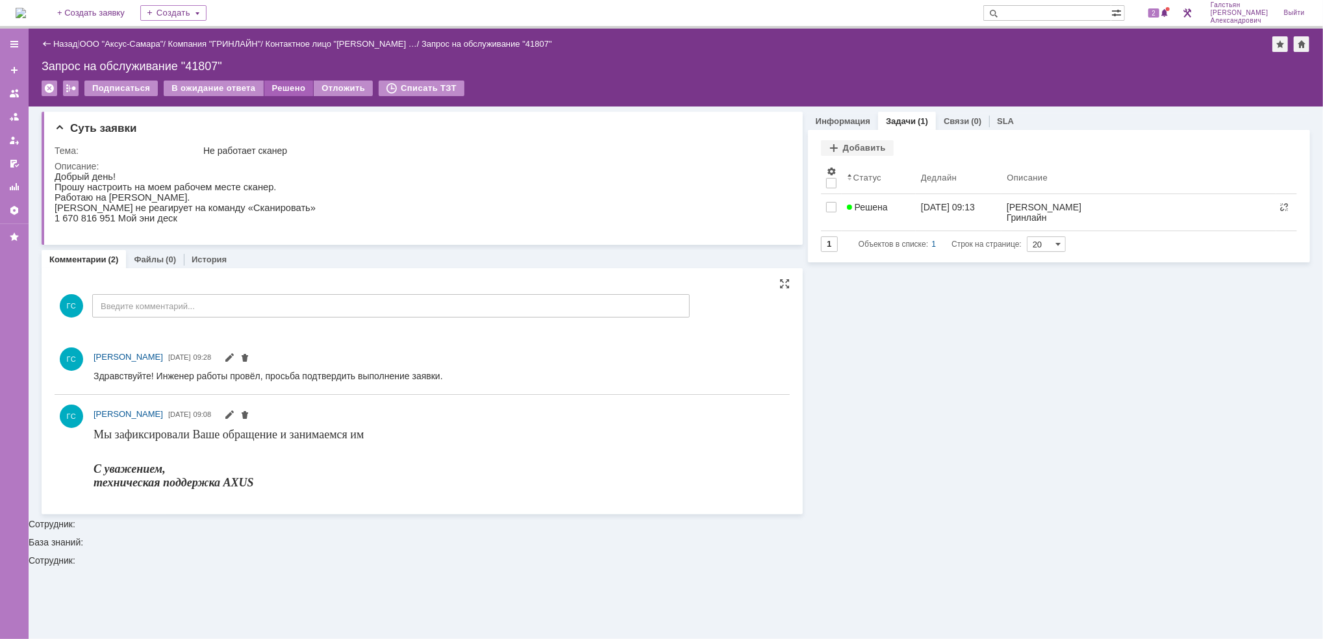
click at [275, 84] on div "Решено" at bounding box center [288, 89] width 49 height 16
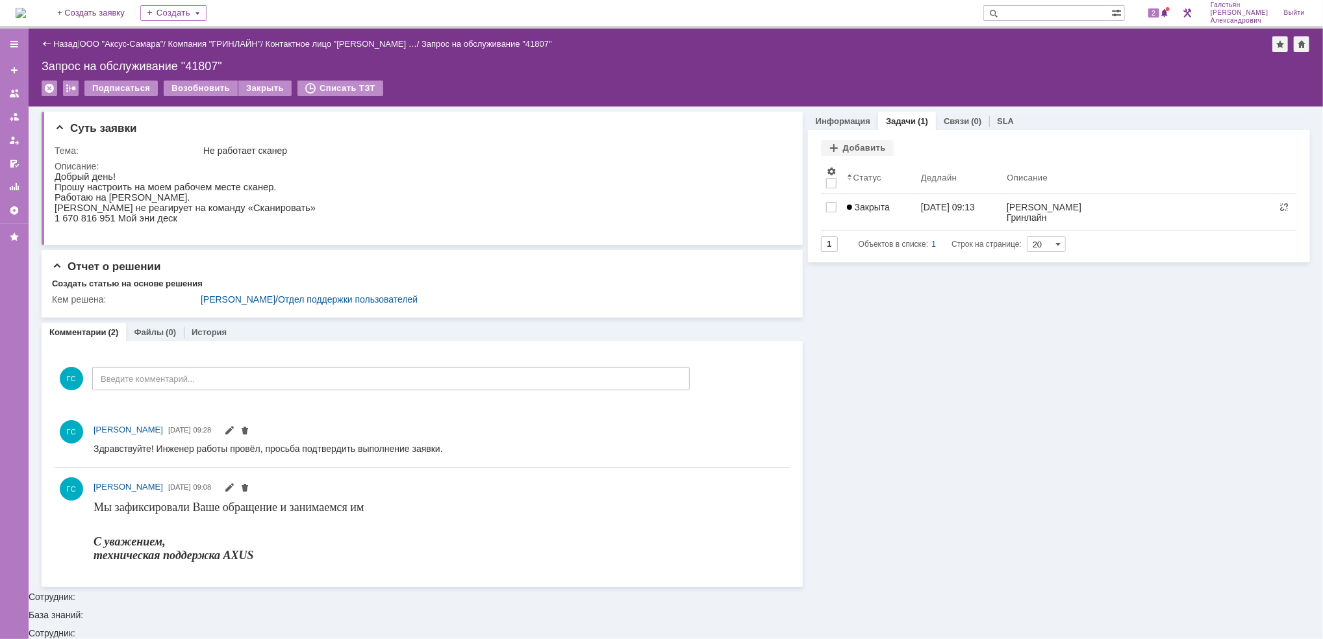
click at [1161, 25] on div "2" at bounding box center [1152, 13] width 39 height 26
click at [1160, 13] on span "2" at bounding box center [1154, 12] width 12 height 9
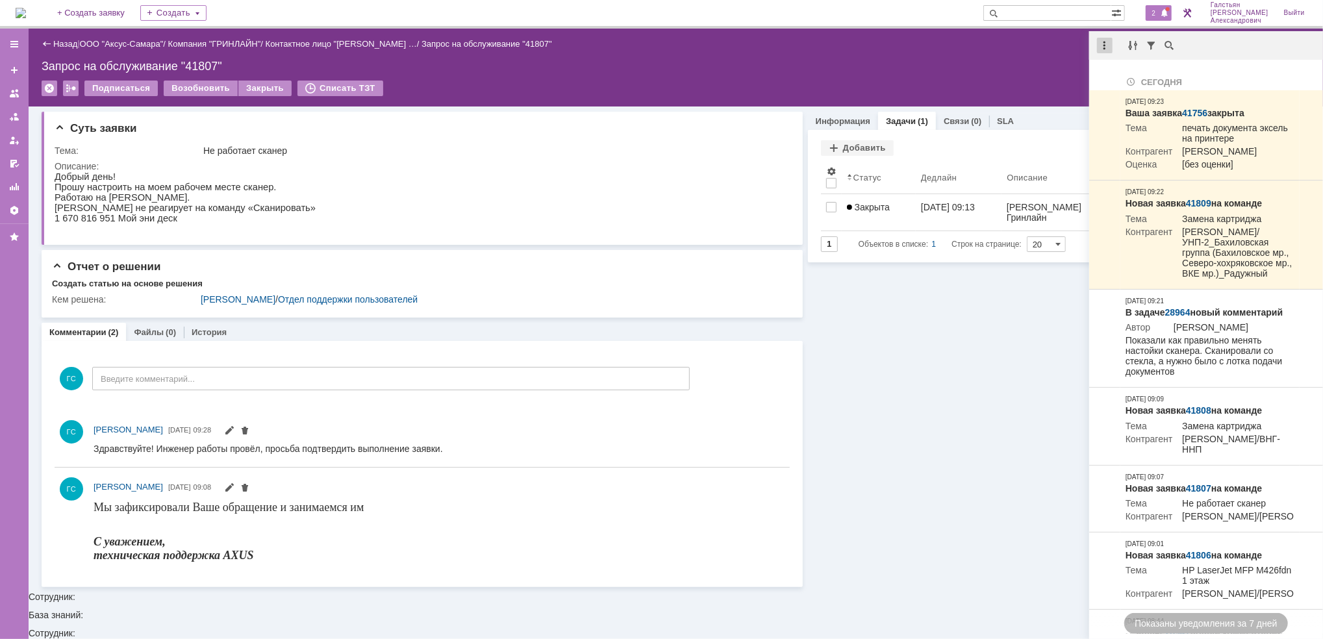
click at [1104, 39] on div at bounding box center [1105, 46] width 16 height 16
drag, startPoint x: 1131, startPoint y: 63, endPoint x: 1112, endPoint y: 66, distance: 19.0
click at [1133, 70] on div "Отметить уведомления прочитанными" at bounding box center [1195, 78] width 190 height 19
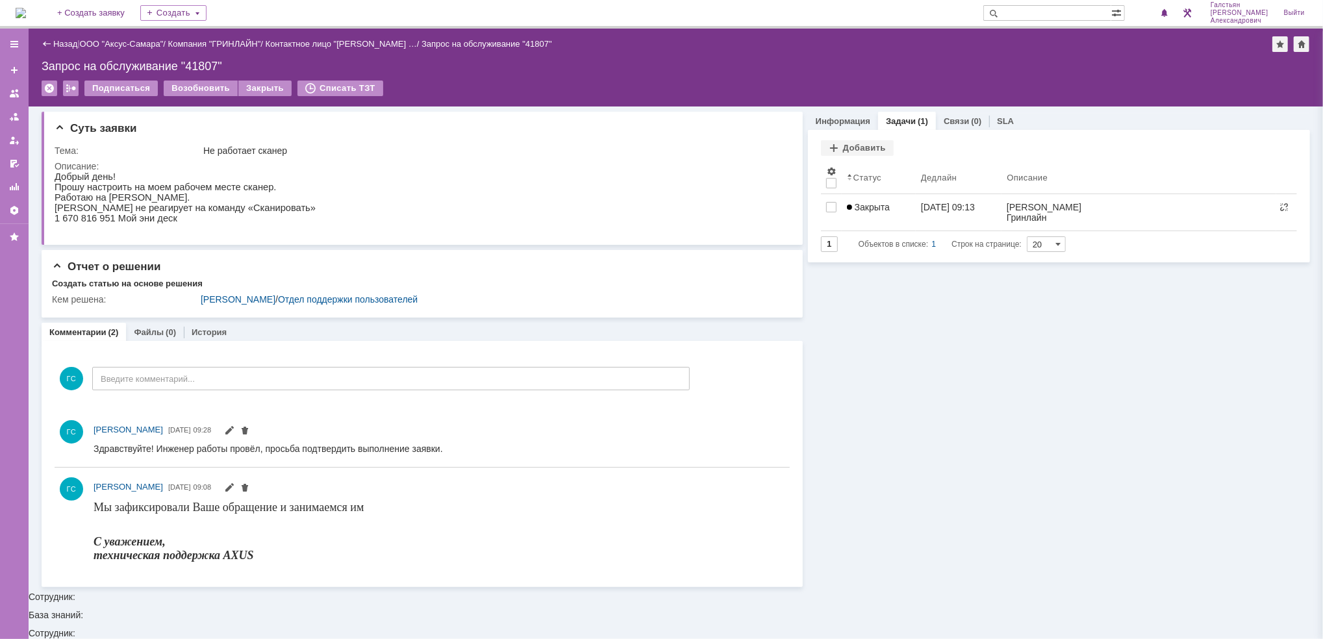
click at [1015, 60] on div "Запрос на обслуживание "41807"" at bounding box center [676, 66] width 1268 height 13
click at [21, 9] on img at bounding box center [21, 13] width 10 height 10
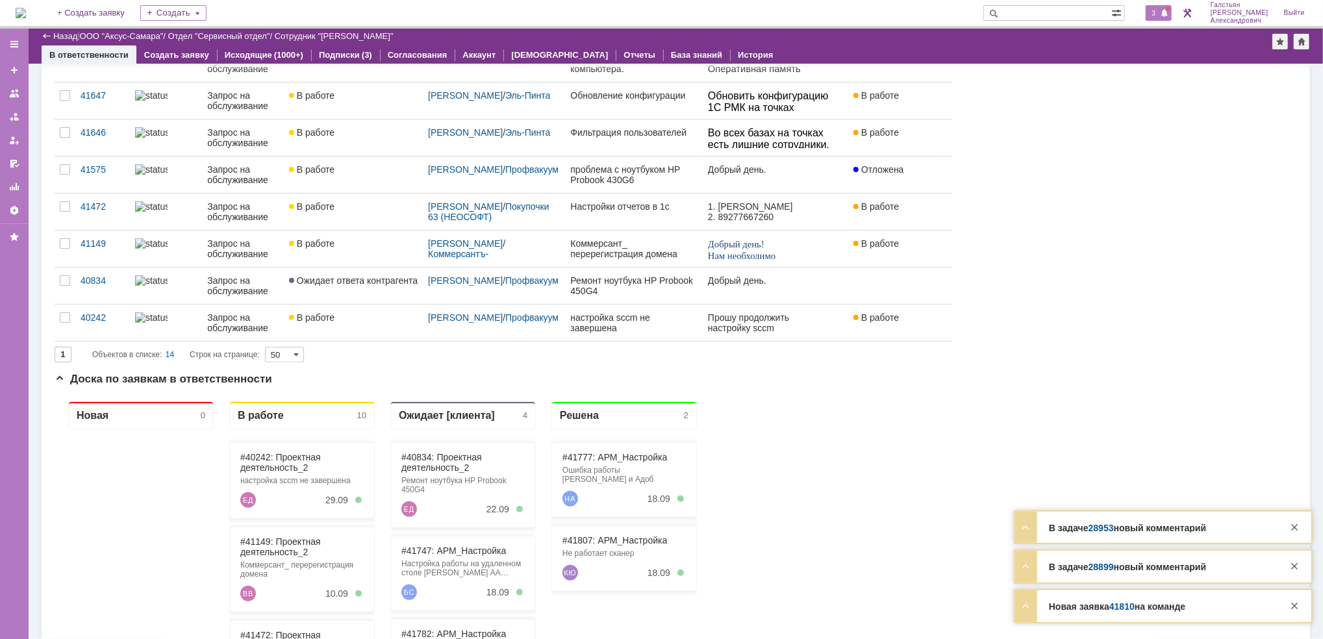
click at [1159, 14] on span "3" at bounding box center [1154, 12] width 12 height 9
